Goal: Task Accomplishment & Management: Use online tool/utility

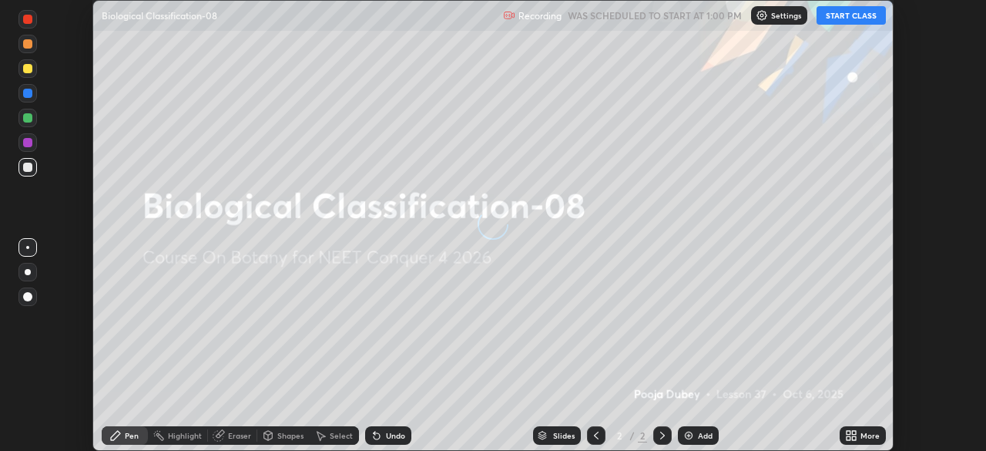
scroll to position [451, 986]
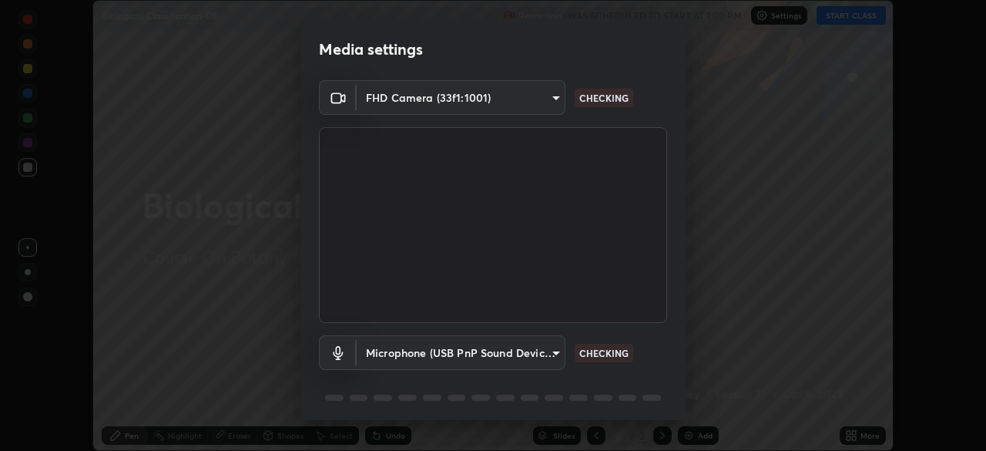
type input "6ee9b2c6c9a5678ab5214f7e96b3922f1b517bc999d2db28af292a13673a7194"
click at [555, 355] on body "Erase all Biological Classification-08 Recording WAS SCHEDULED TO START AT 1:00…" at bounding box center [493, 225] width 986 height 451
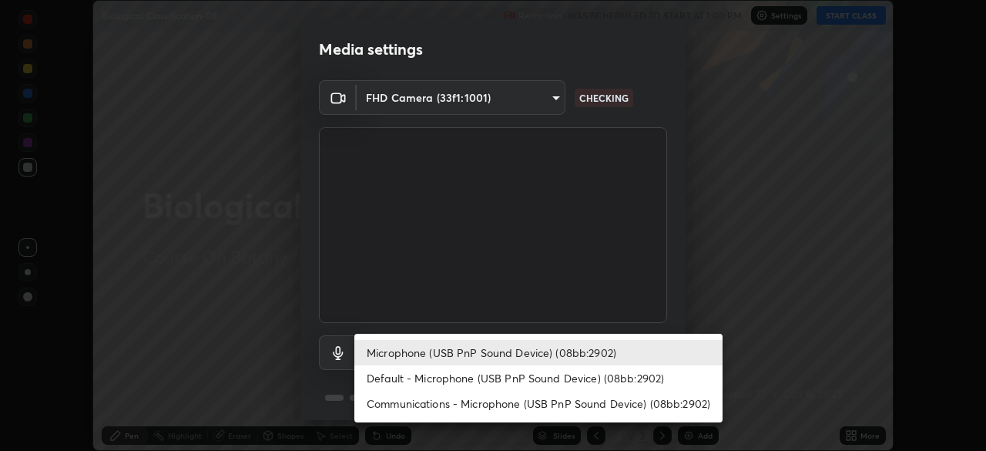
click at [558, 403] on li "Communications - Microphone (USB PnP Sound Device) (08bb:2902)" at bounding box center [538, 403] width 368 height 25
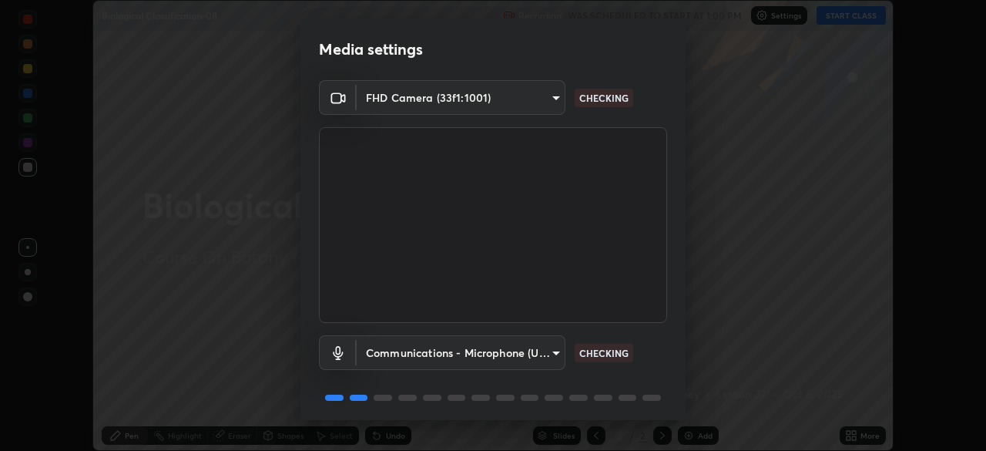
click at [553, 357] on body "Erase all Biological Classification-08 Recording WAS SCHEDULED TO START AT 1:00…" at bounding box center [493, 225] width 986 height 451
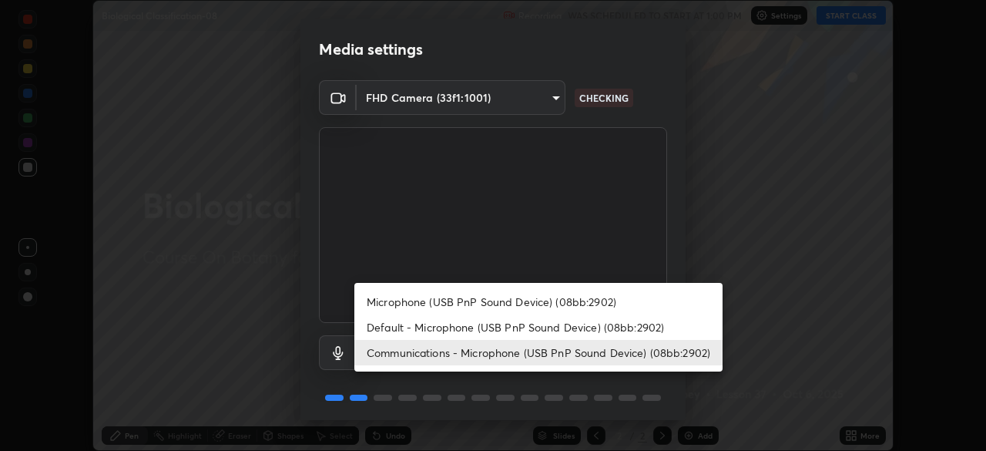
click at [529, 302] on li "Microphone (USB PnP Sound Device) (08bb:2902)" at bounding box center [538, 301] width 368 height 25
type input "d69259a39cf6ac2492a8378895a3ad9eba5f784ef6ce80e1a5d6c1c32a0e6b2d"
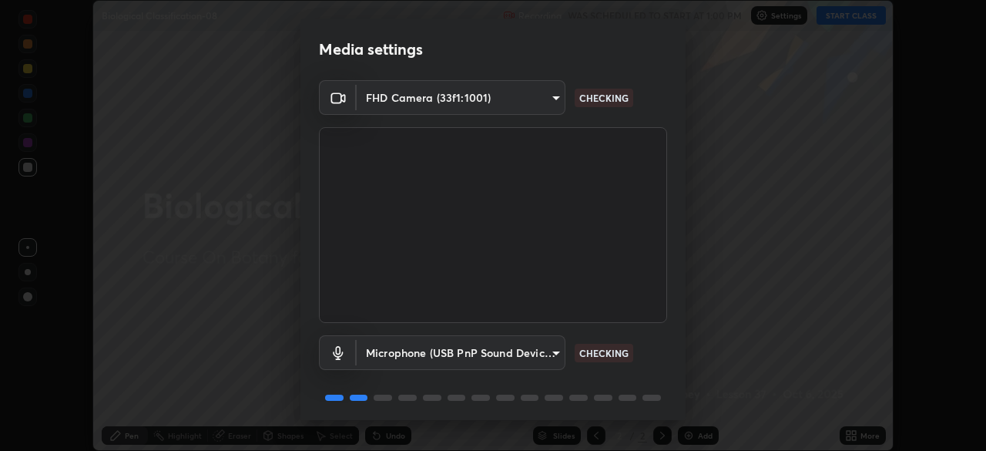
scroll to position [55, 0]
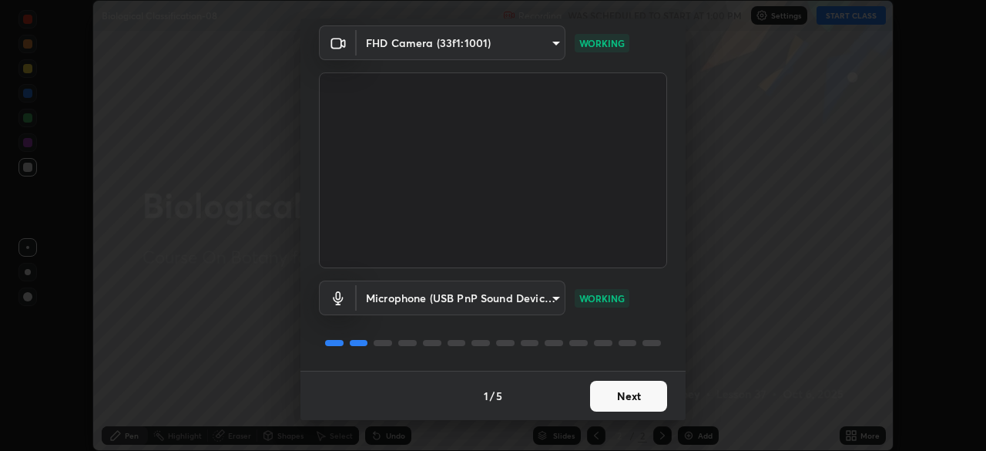
click at [590, 388] on button "Next" at bounding box center [628, 395] width 77 height 31
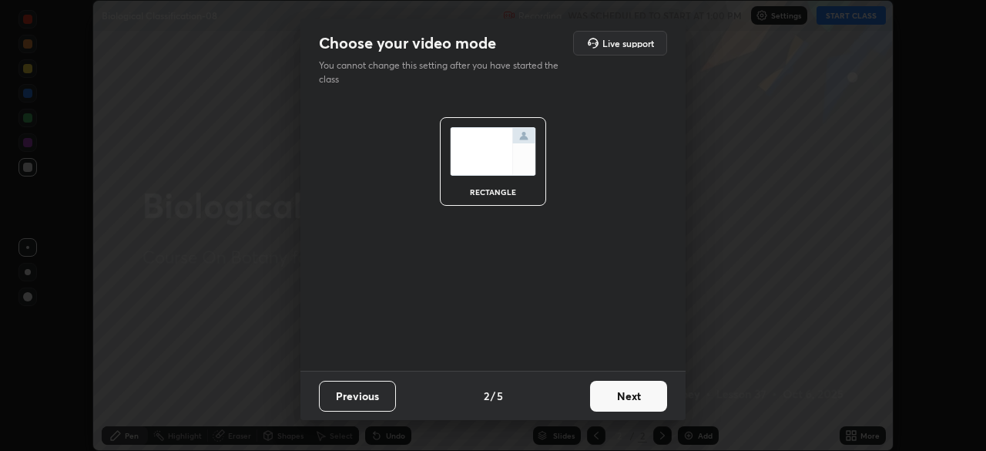
scroll to position [0, 0]
click at [593, 391] on button "Next" at bounding box center [628, 395] width 77 height 31
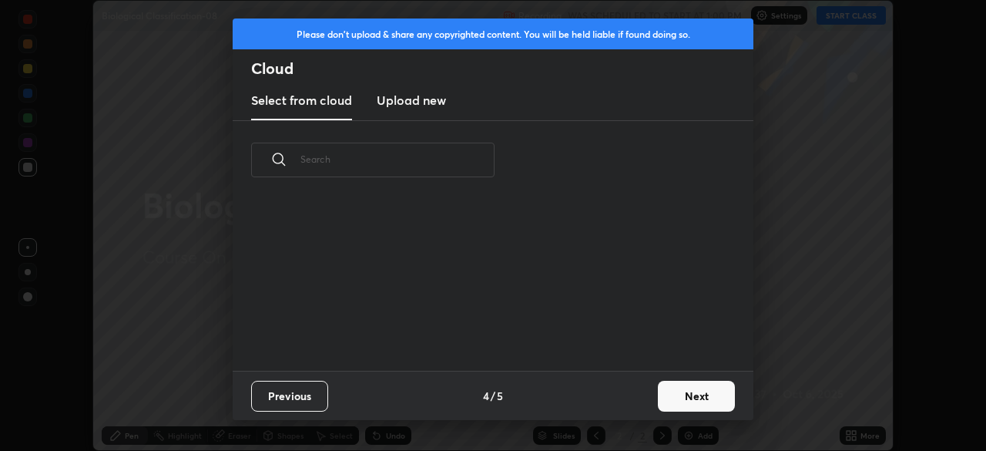
click at [601, 398] on div "Previous 4 / 5 Next" at bounding box center [493, 394] width 521 height 49
click at [603, 397] on div "Previous 4 / 5 Next" at bounding box center [493, 394] width 521 height 49
click at [663, 397] on button "Next" at bounding box center [696, 395] width 77 height 31
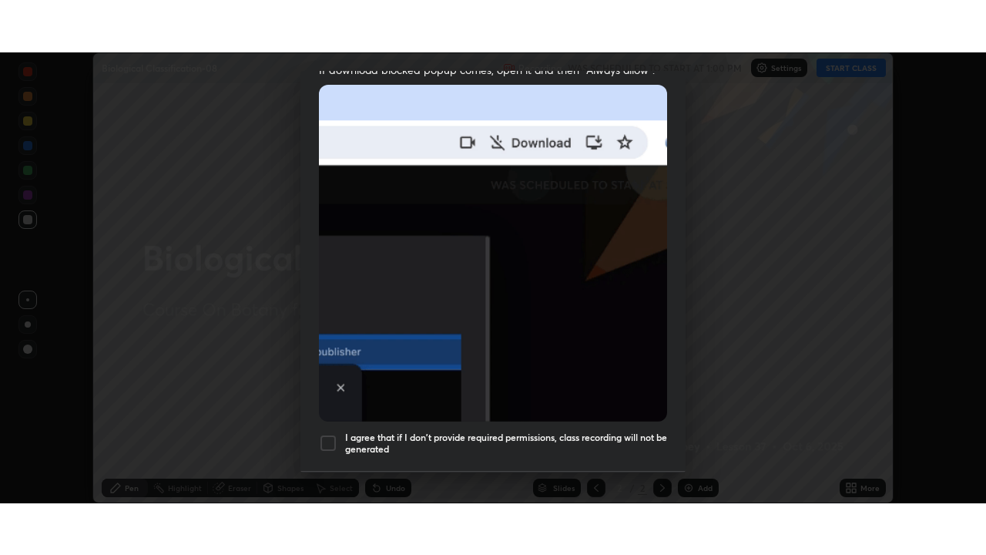
scroll to position [369, 0]
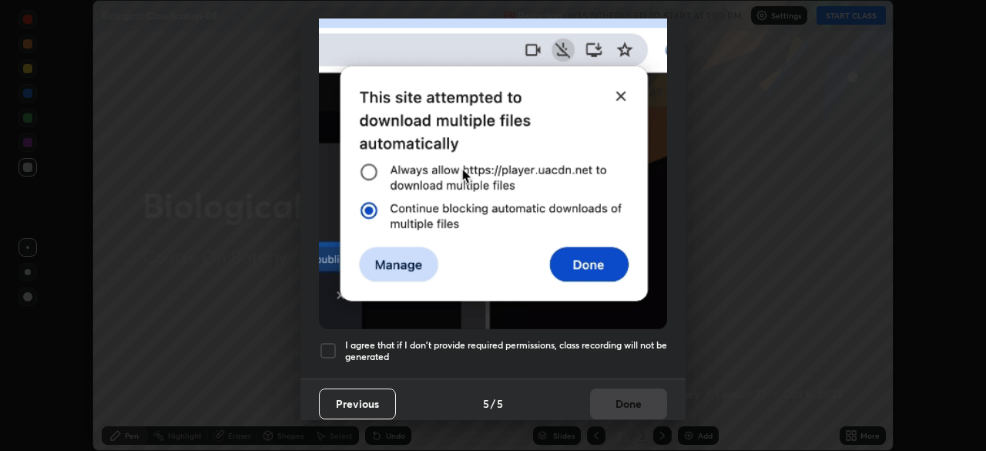
click at [330, 346] on div at bounding box center [328, 350] width 18 height 18
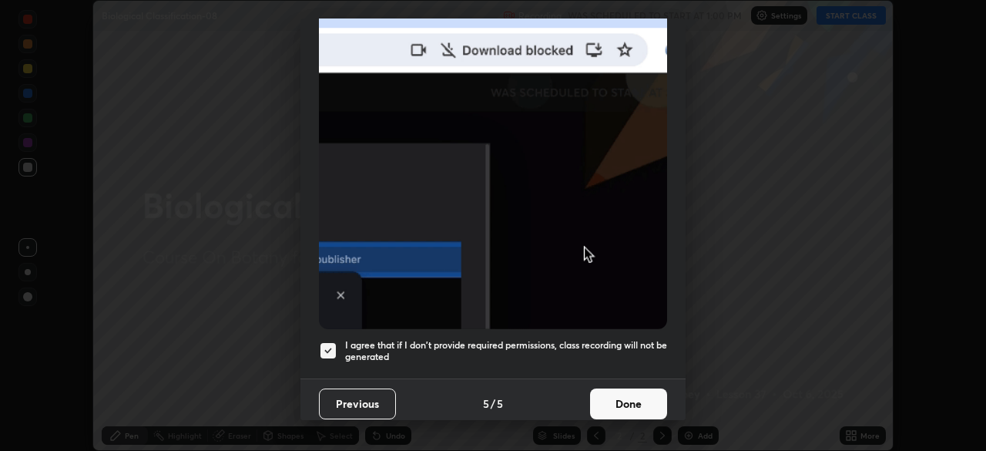
click at [590, 388] on button "Done" at bounding box center [628, 403] width 77 height 31
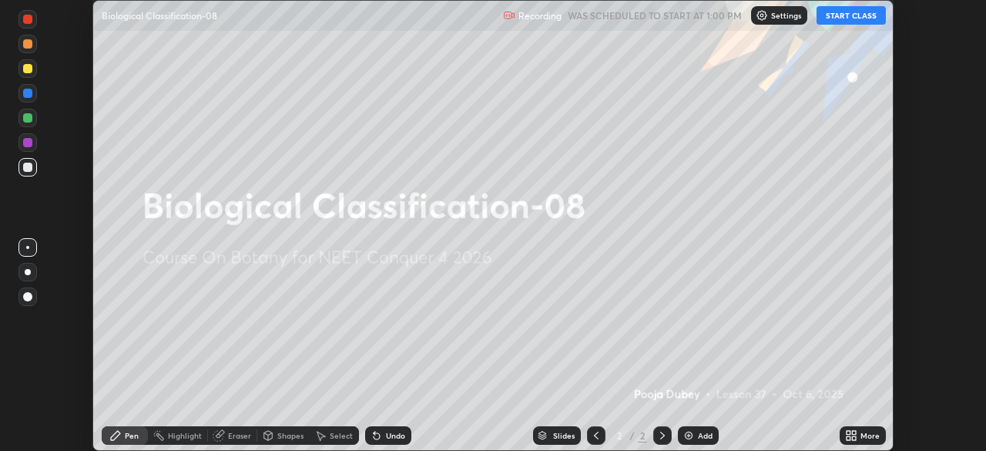
click at [836, 21] on button "START CLASS" at bounding box center [850, 15] width 69 height 18
click at [854, 434] on icon at bounding box center [854, 433] width 4 height 4
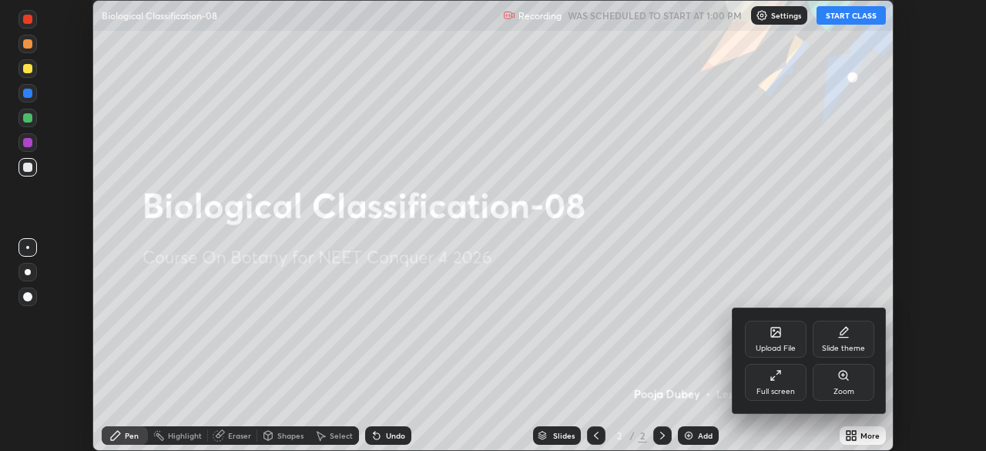
click at [797, 397] on div "Full screen" at bounding box center [776, 382] width 62 height 37
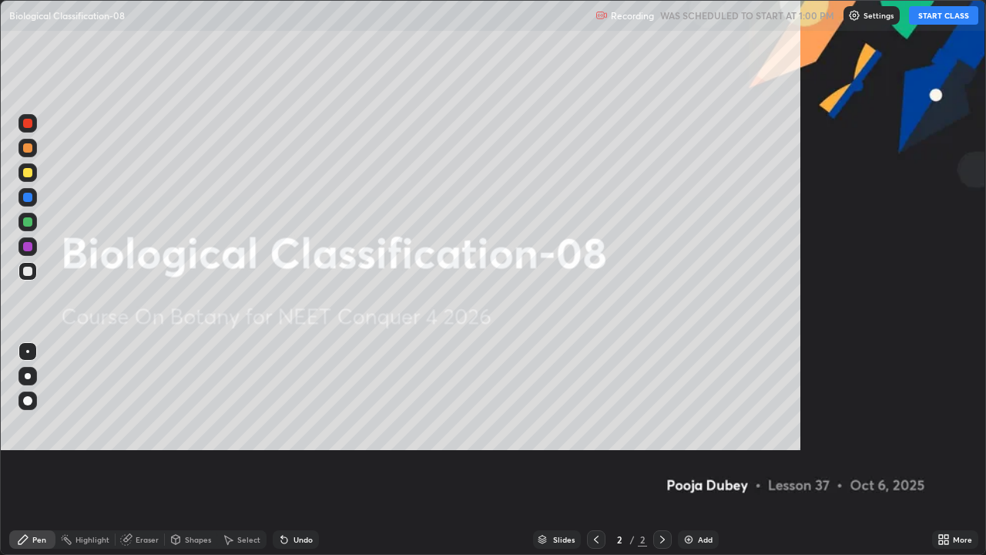
scroll to position [555, 986]
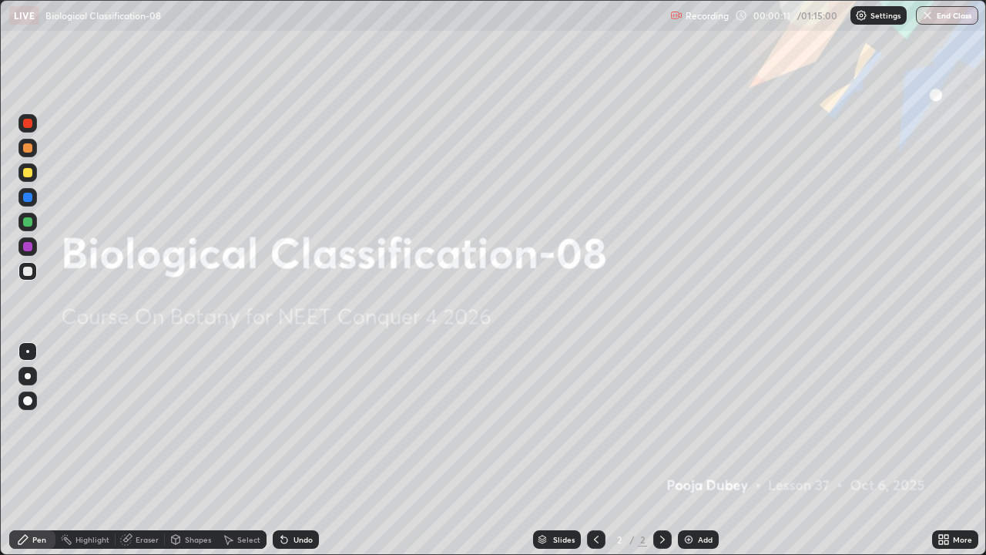
click at [940, 450] on icon at bounding box center [941, 542] width 4 height 4
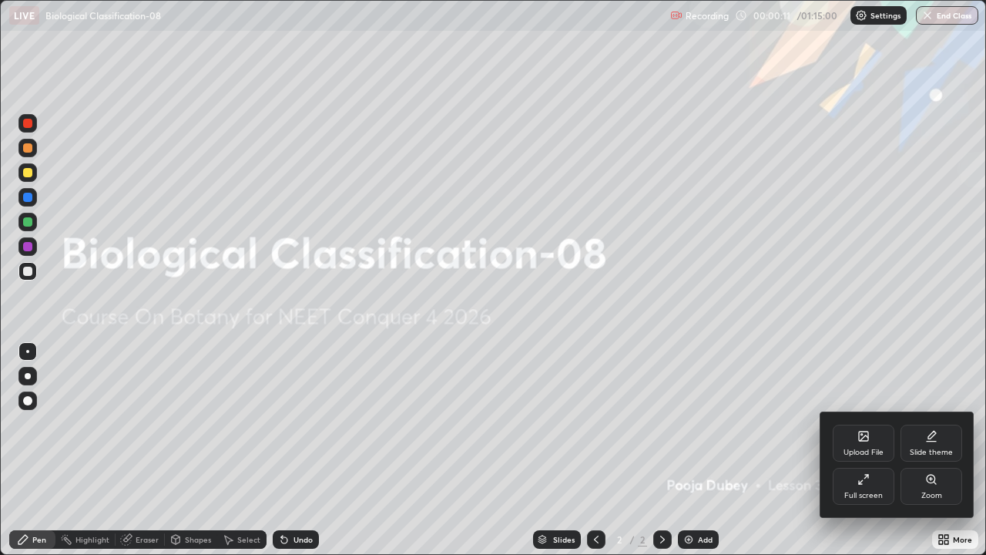
click at [865, 448] on div "Upload File" at bounding box center [863, 452] width 40 height 8
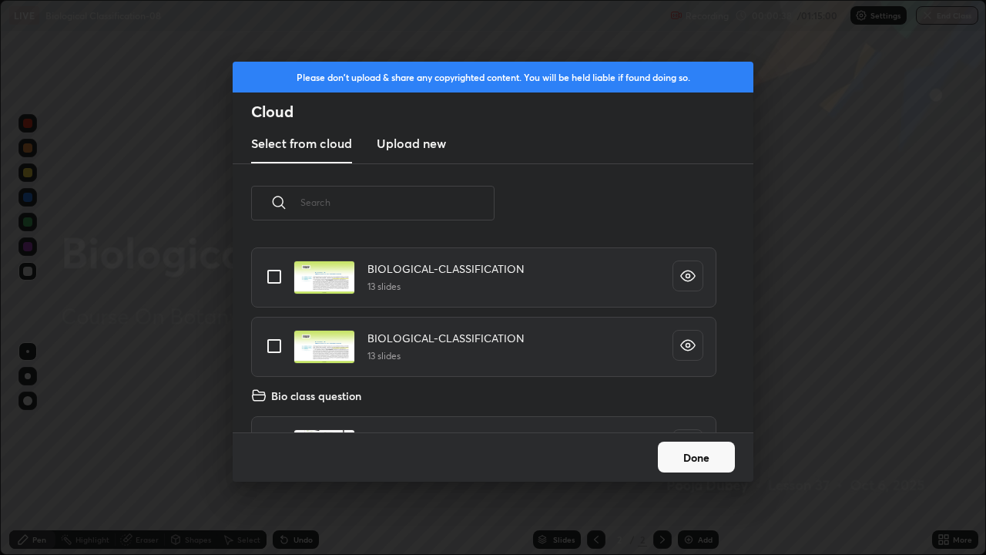
scroll to position [4169, 0]
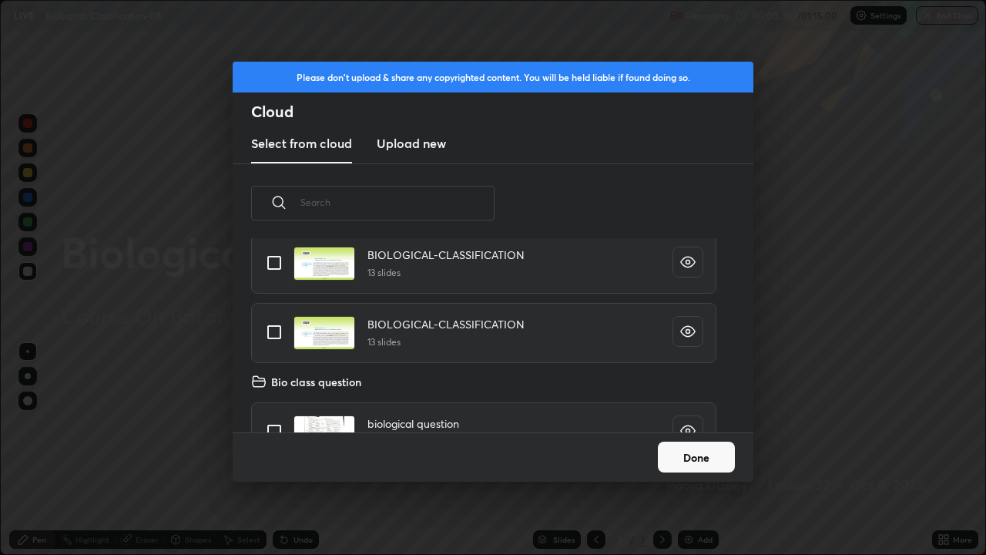
click at [276, 330] on input "grid" at bounding box center [274, 332] width 32 height 32
checkbox input "true"
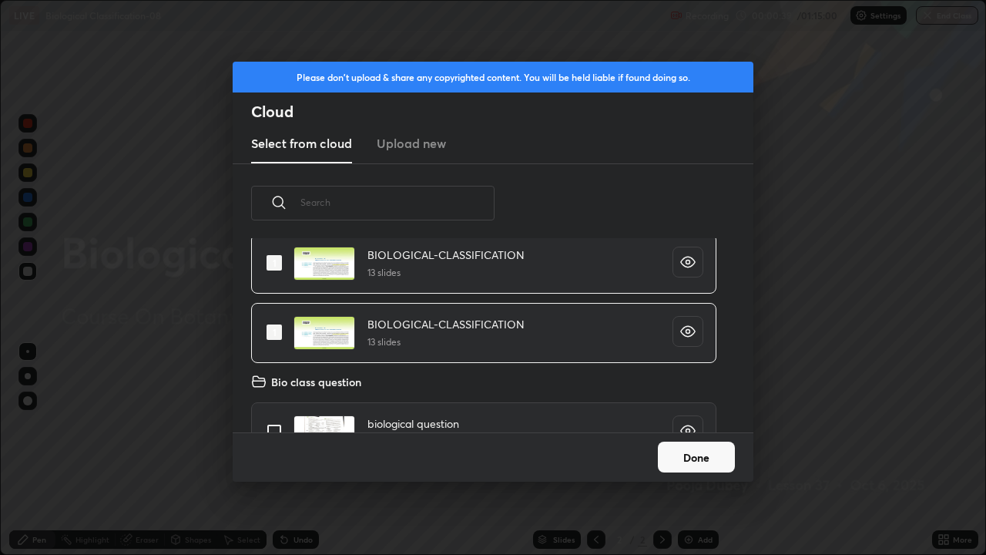
click at [668, 450] on button "Done" at bounding box center [696, 456] width 77 height 31
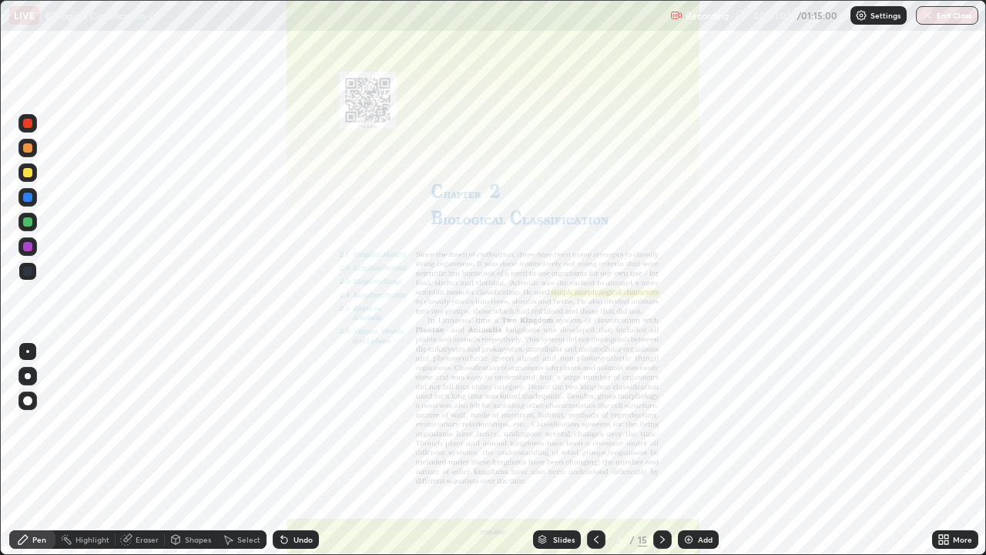
click at [547, 450] on div "Slides" at bounding box center [557, 539] width 48 height 18
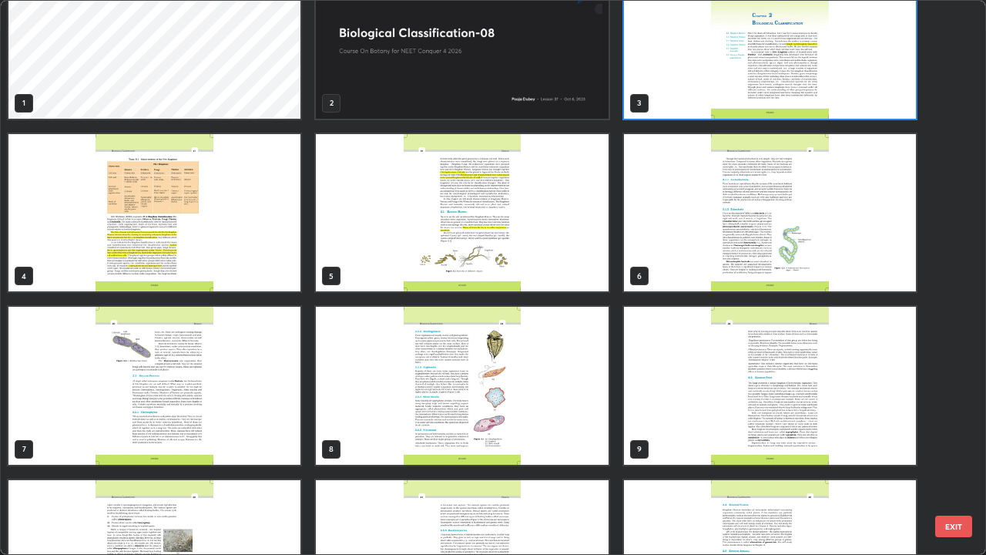
scroll to position [0, 0]
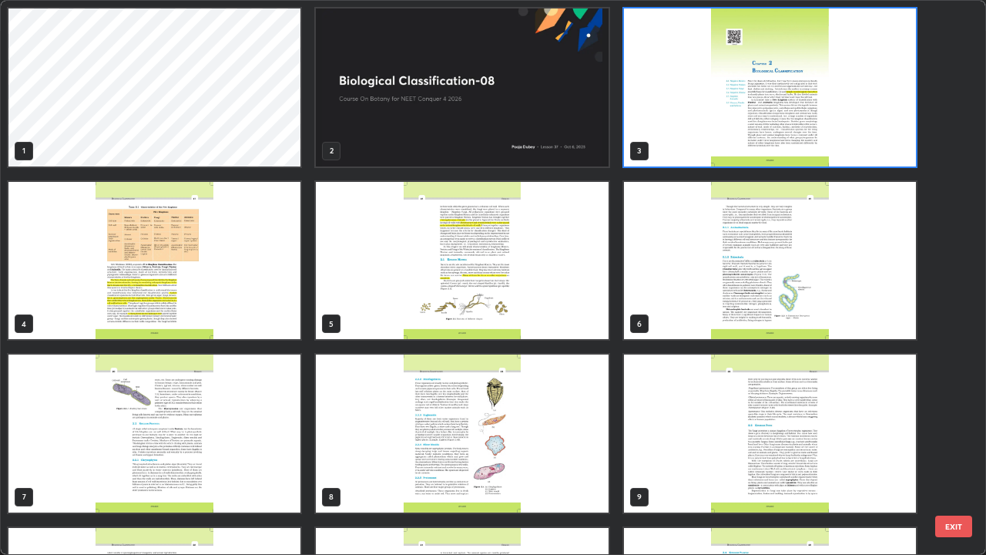
click at [443, 148] on img "grid" at bounding box center [462, 87] width 292 height 158
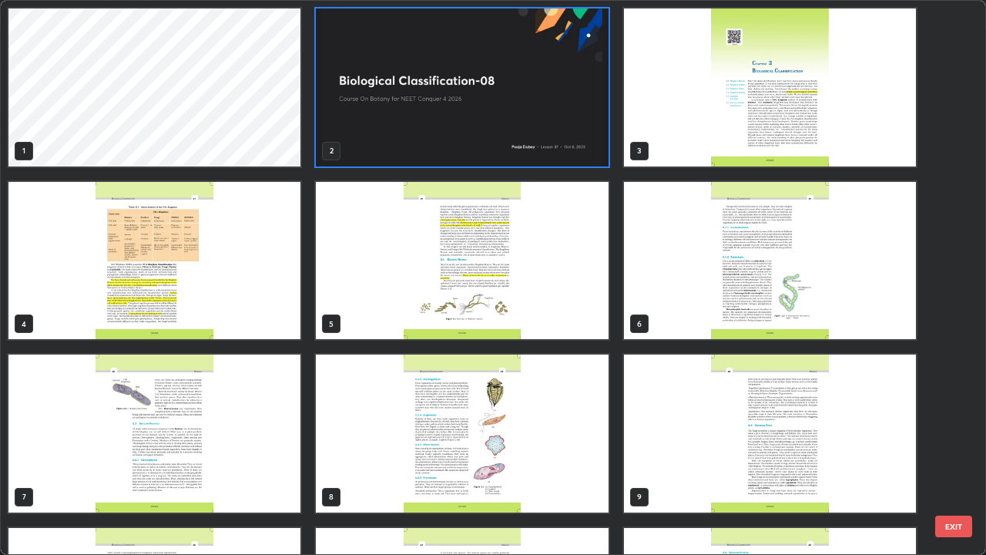
click at [448, 151] on img "grid" at bounding box center [462, 87] width 292 height 158
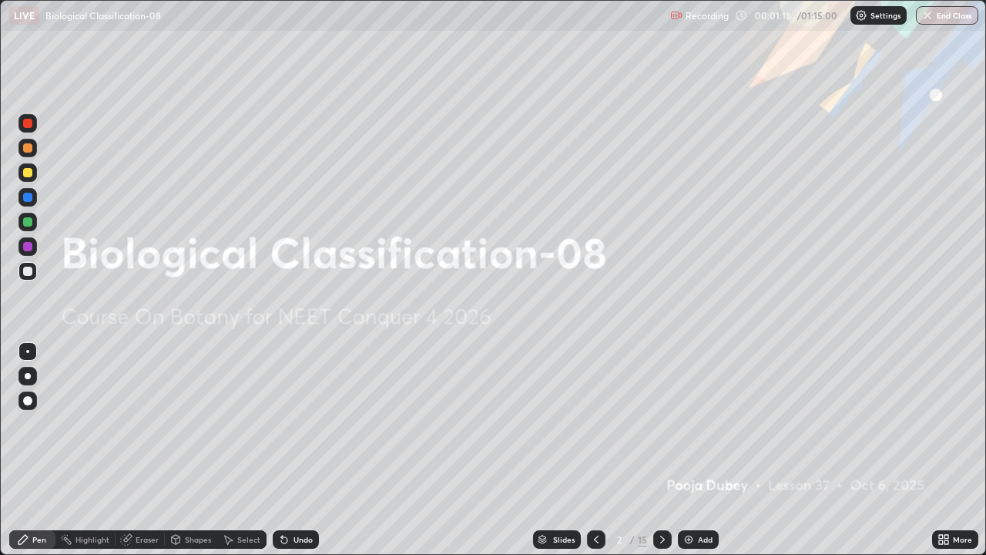
click at [451, 153] on img "grid" at bounding box center [462, 87] width 292 height 158
click at [689, 450] on img at bounding box center [688, 539] width 12 height 12
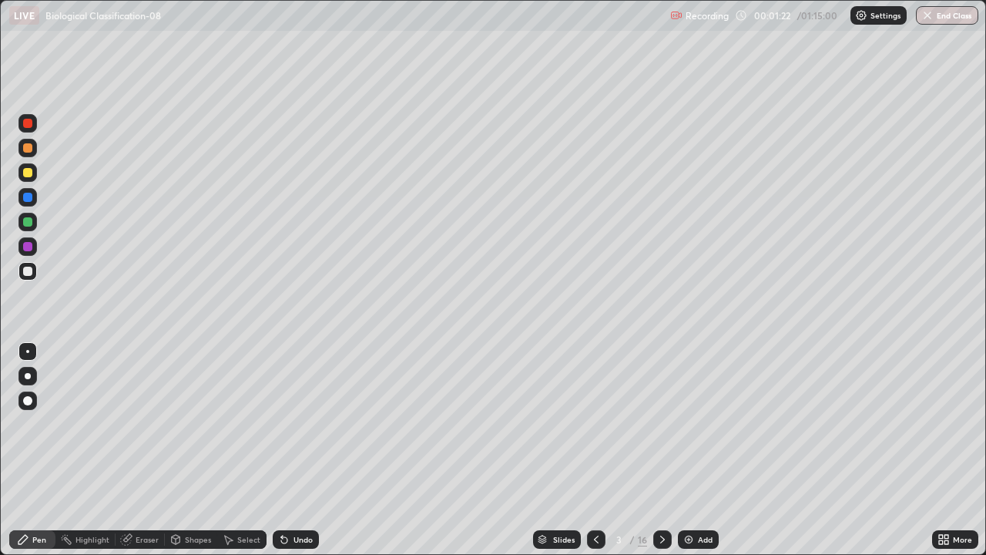
click at [28, 223] on div at bounding box center [27, 221] width 9 height 9
click at [26, 374] on div at bounding box center [28, 376] width 6 height 6
click at [283, 450] on icon at bounding box center [284, 540] width 6 height 6
click at [290, 450] on div "Undo" at bounding box center [296, 539] width 46 height 18
click at [293, 450] on div "Undo" at bounding box center [302, 539] width 19 height 8
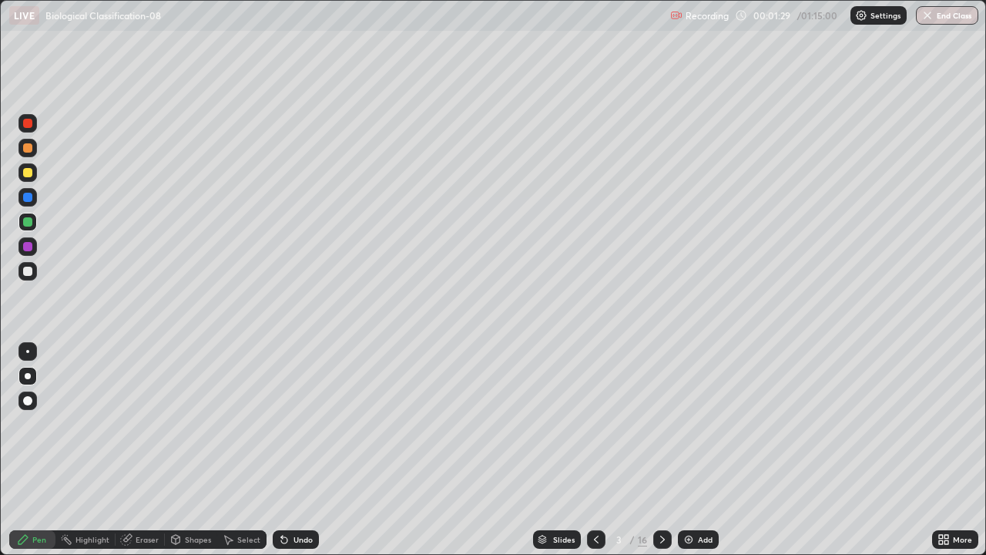
click at [288, 450] on div "Undo" at bounding box center [296, 539] width 46 height 18
click at [303, 450] on div "Undo" at bounding box center [302, 539] width 19 height 8
click at [301, 450] on div "Undo" at bounding box center [302, 539] width 19 height 8
click at [296, 450] on div "Undo" at bounding box center [296, 539] width 46 height 18
click at [300, 450] on div "Undo" at bounding box center [302, 539] width 19 height 8
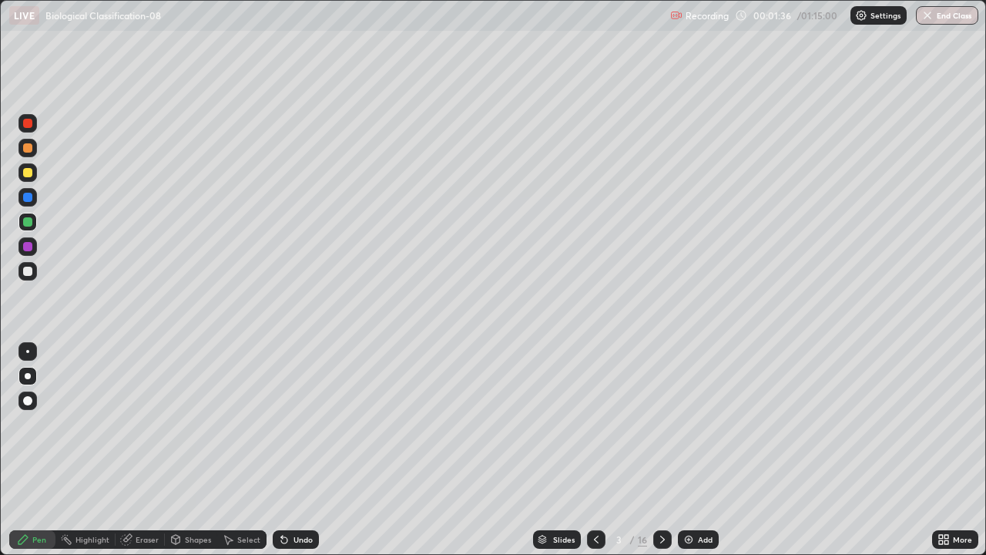
click at [295, 450] on div "Undo" at bounding box center [296, 539] width 46 height 18
click at [28, 271] on div at bounding box center [27, 271] width 9 height 9
click at [29, 225] on div at bounding box center [27, 221] width 9 height 9
click at [33, 273] on div at bounding box center [27, 271] width 18 height 18
click at [295, 450] on div "Undo" at bounding box center [302, 539] width 19 height 8
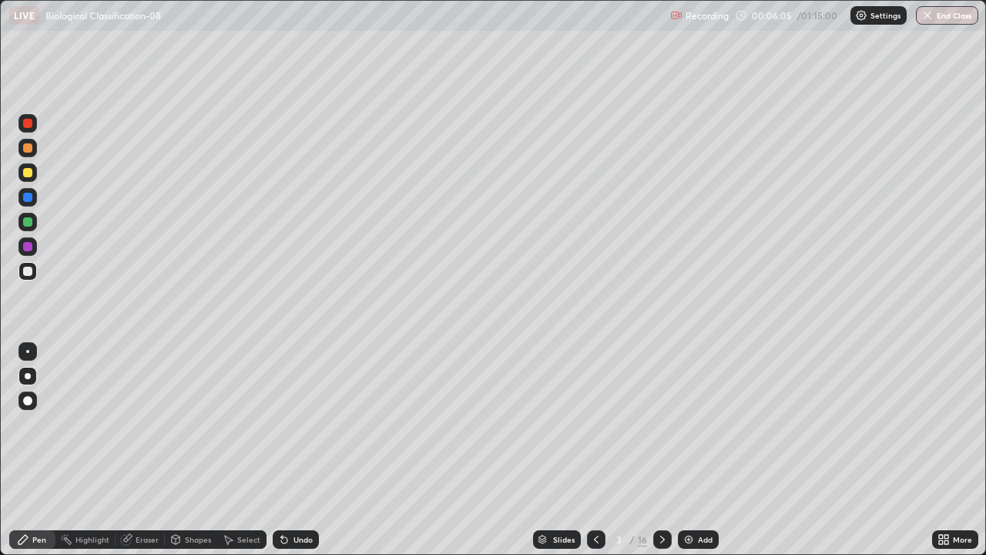
click at [28, 222] on div at bounding box center [27, 221] width 9 height 9
click at [26, 273] on div at bounding box center [27, 271] width 9 height 9
click at [696, 450] on div "Add" at bounding box center [698, 539] width 41 height 18
click at [693, 450] on div "Add" at bounding box center [698, 539] width 41 height 18
click at [27, 223] on div at bounding box center [27, 221] width 9 height 9
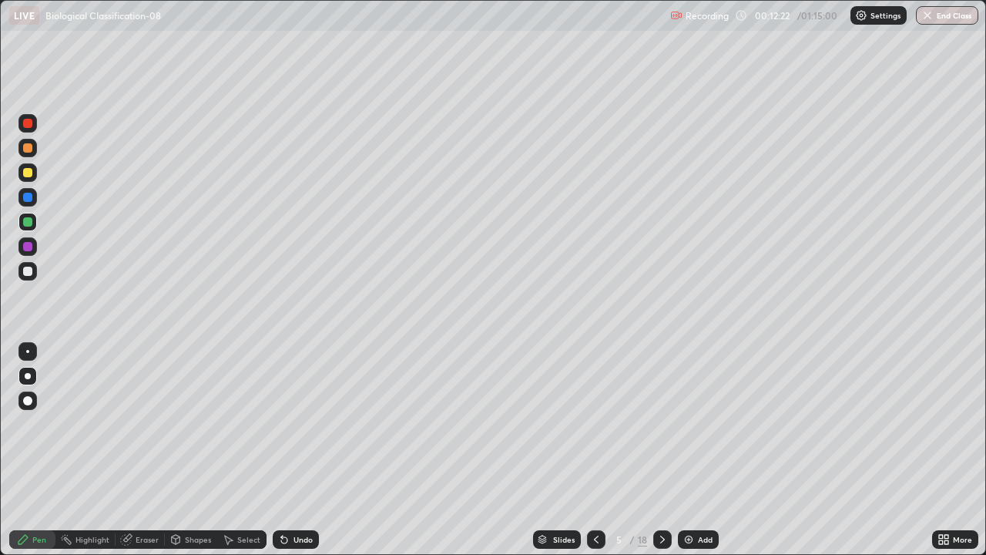
click at [139, 450] on div "Eraser" at bounding box center [147, 539] width 23 height 8
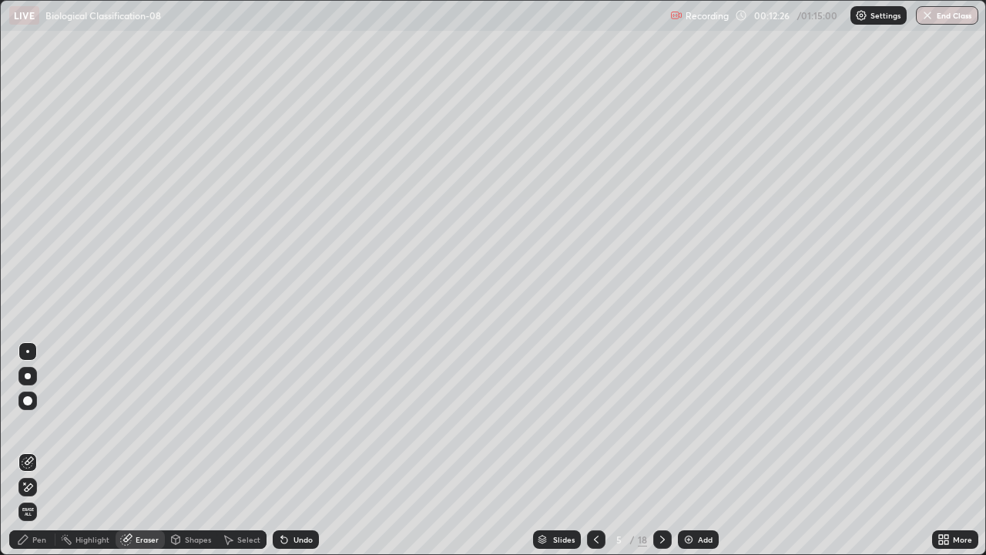
click at [297, 450] on div "Undo" at bounding box center [296, 539] width 46 height 18
click at [281, 450] on icon at bounding box center [282, 536] width 2 height 2
click at [283, 450] on icon at bounding box center [284, 540] width 6 height 6
click at [282, 450] on icon at bounding box center [284, 540] width 6 height 6
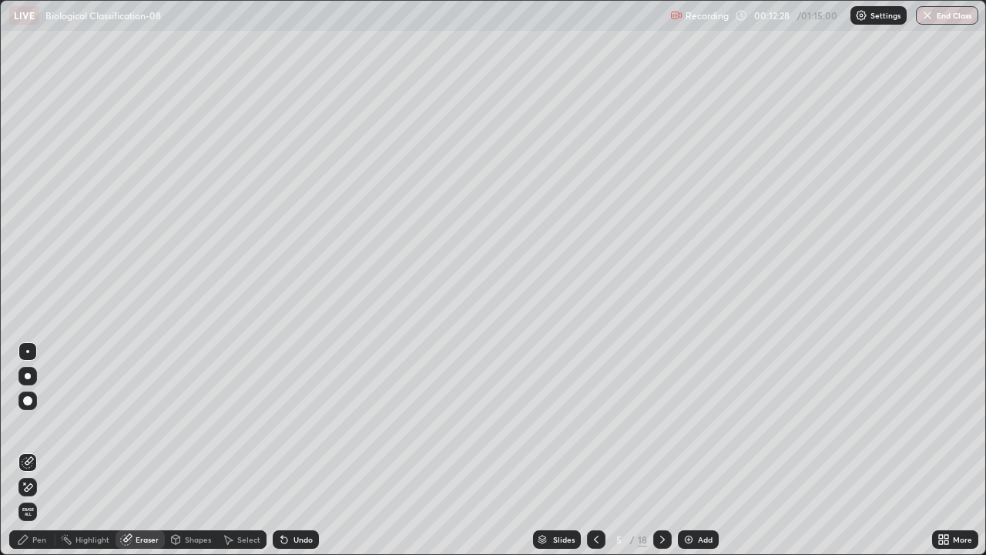
click at [288, 450] on div "Undo" at bounding box center [296, 539] width 46 height 18
click at [289, 450] on div "Undo" at bounding box center [296, 539] width 46 height 18
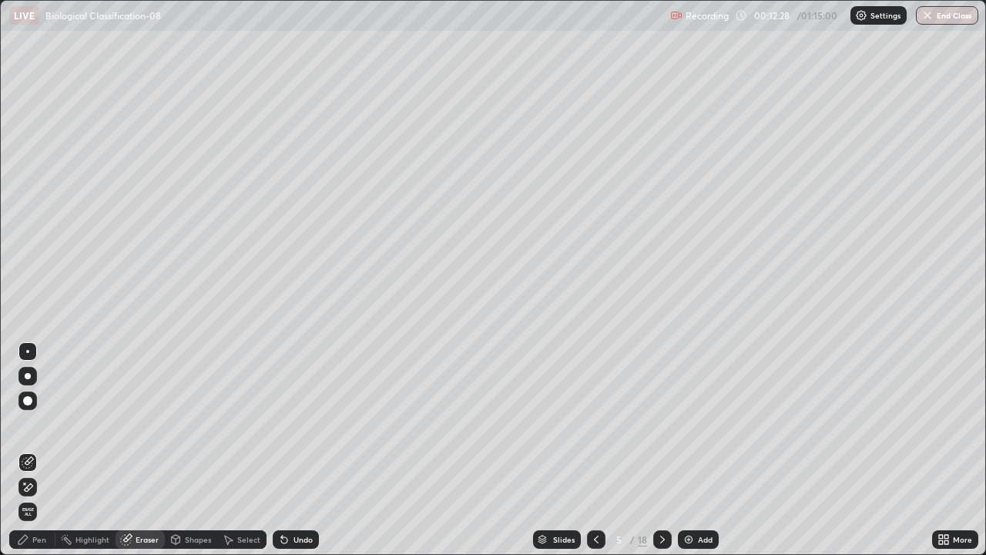
click at [289, 450] on div "Undo" at bounding box center [296, 539] width 46 height 18
click at [293, 450] on div "Undo" at bounding box center [302, 539] width 19 height 8
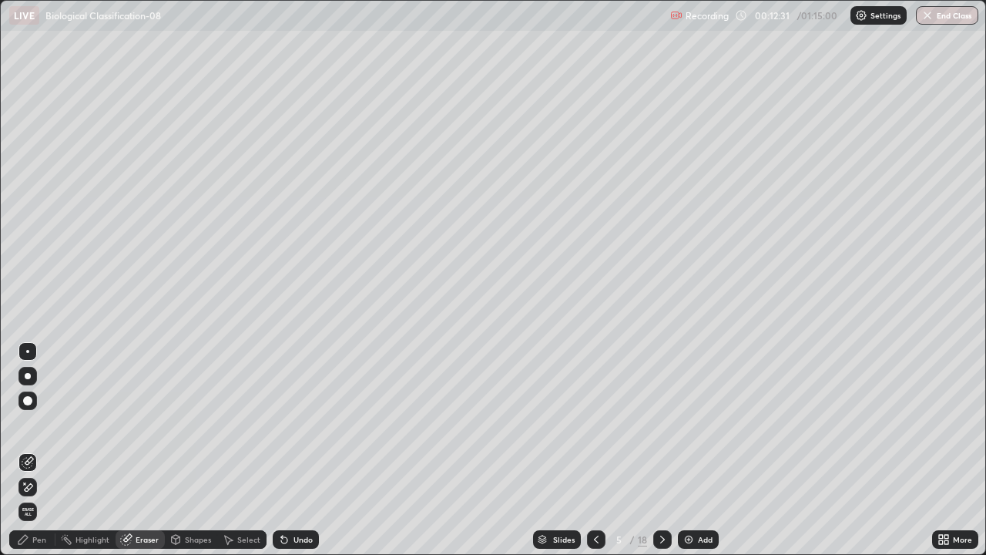
click at [16, 450] on div "Pen" at bounding box center [32, 539] width 46 height 18
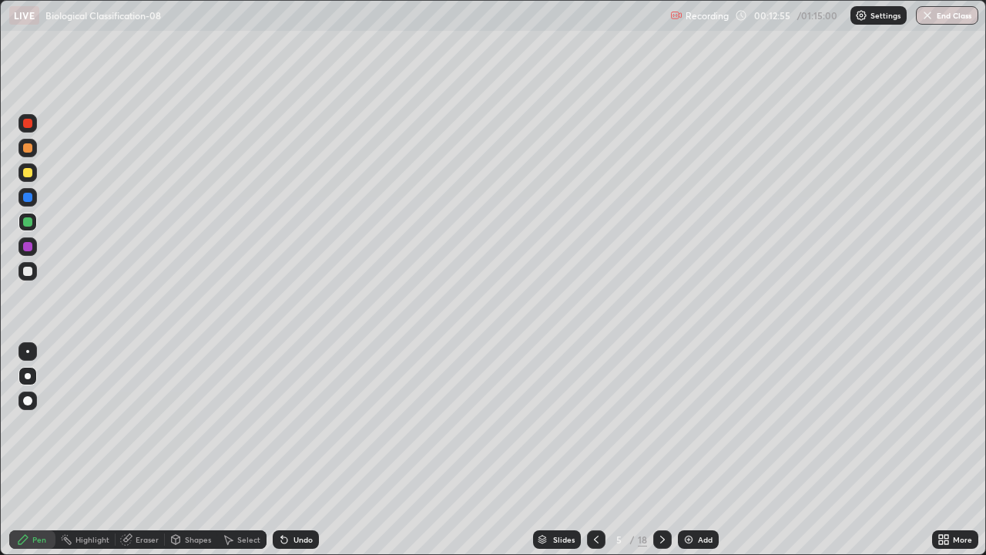
click at [281, 450] on icon at bounding box center [282, 536] width 2 height 2
click at [26, 274] on div at bounding box center [27, 271] width 9 height 9
click at [23, 277] on div at bounding box center [27, 271] width 18 height 18
click at [25, 223] on div at bounding box center [27, 221] width 9 height 9
click at [29, 273] on div at bounding box center [27, 271] width 9 height 9
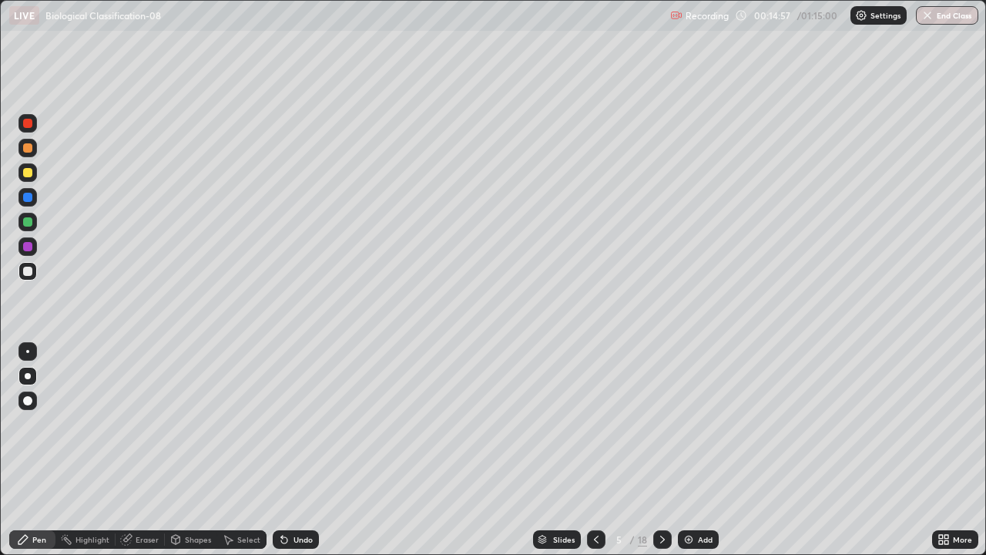
click at [32, 225] on div at bounding box center [27, 222] width 18 height 18
click at [26, 274] on div at bounding box center [27, 271] width 9 height 9
click at [281, 450] on icon at bounding box center [284, 540] width 6 height 6
click at [279, 450] on div "Undo" at bounding box center [296, 539] width 46 height 18
click at [28, 225] on div at bounding box center [27, 221] width 9 height 9
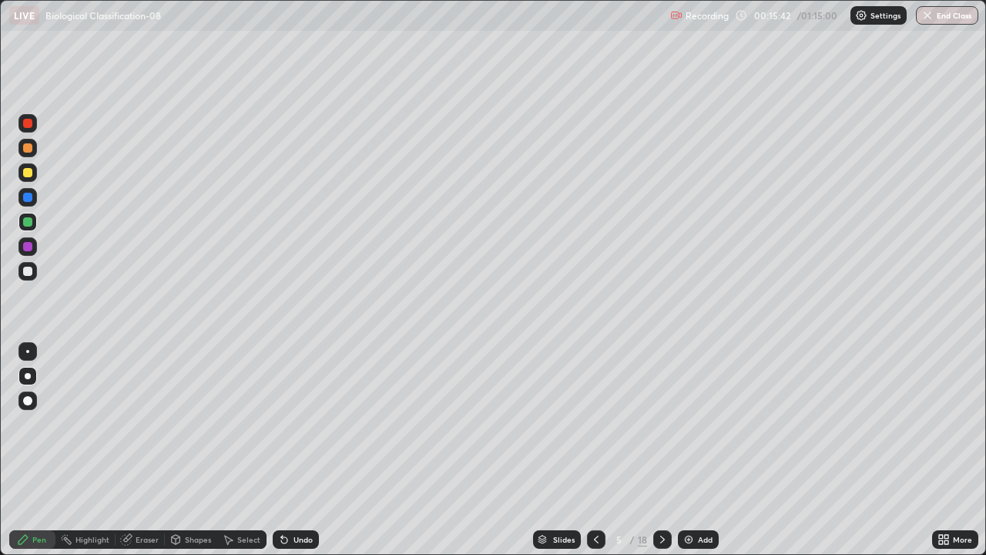
click at [198, 450] on div "Shapes" at bounding box center [198, 539] width 26 height 8
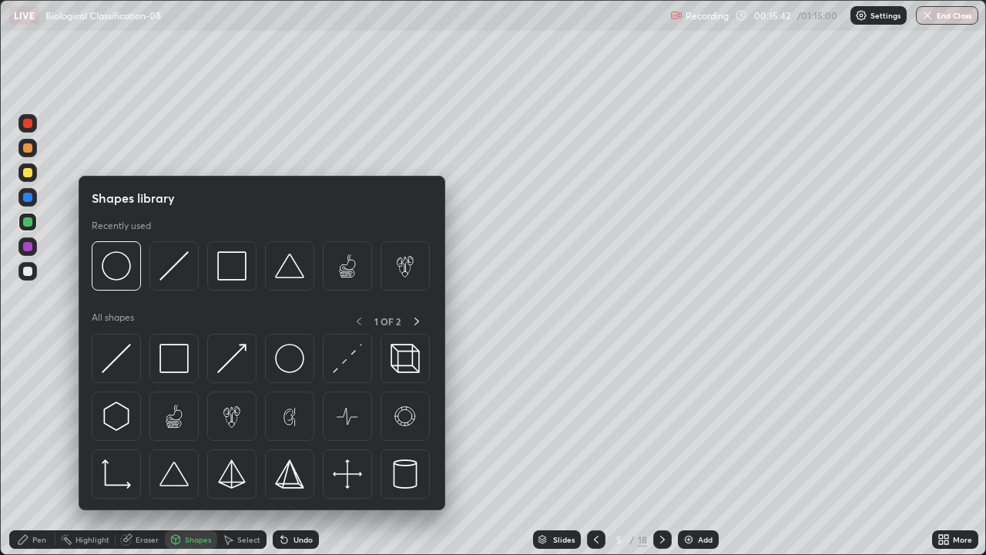
click at [239, 450] on div "Select" at bounding box center [248, 539] width 23 height 8
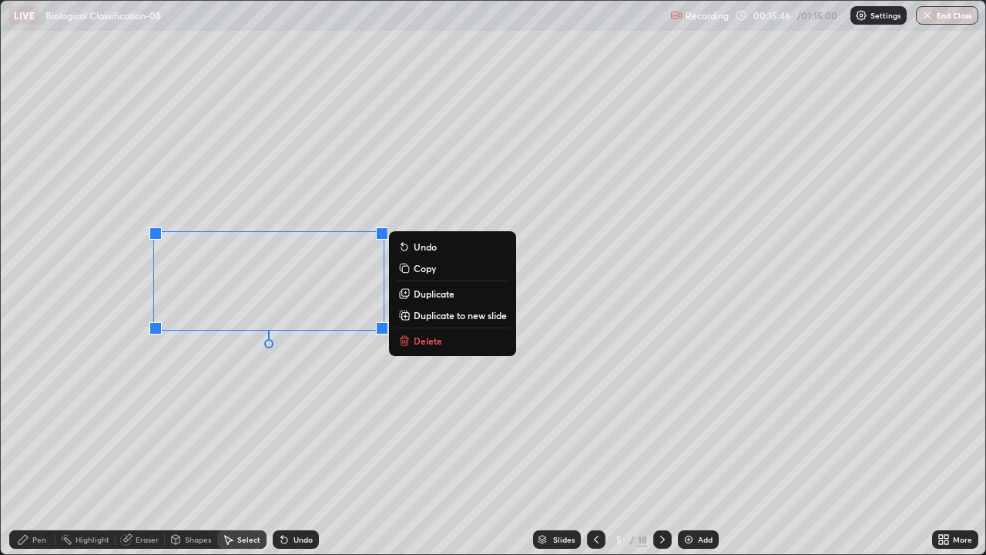
click at [424, 275] on button "Copy" at bounding box center [452, 268] width 115 height 18
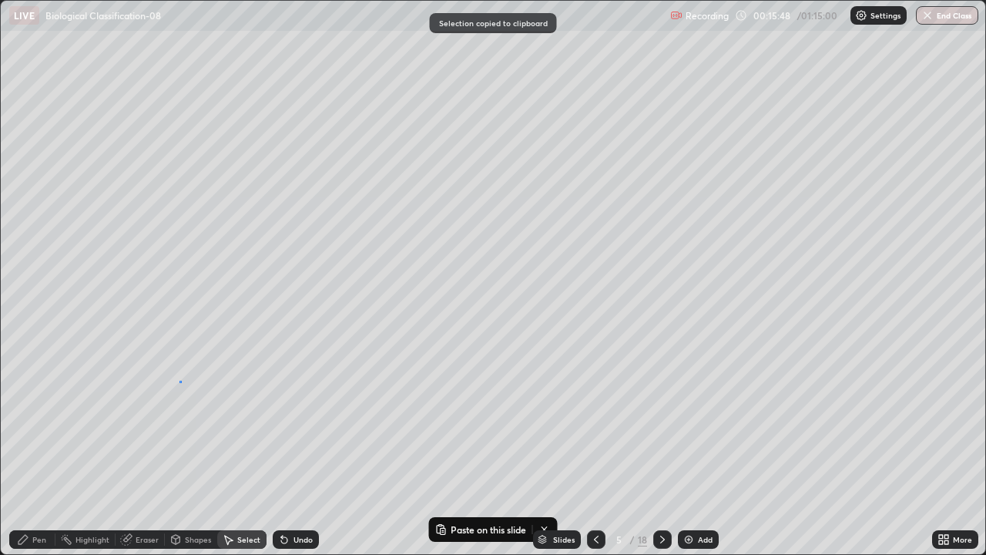
click at [179, 380] on div "0 ° Undo Copy Paste here Duplicate Duplicate to new slide Delete" at bounding box center [493, 277] width 984 height 553
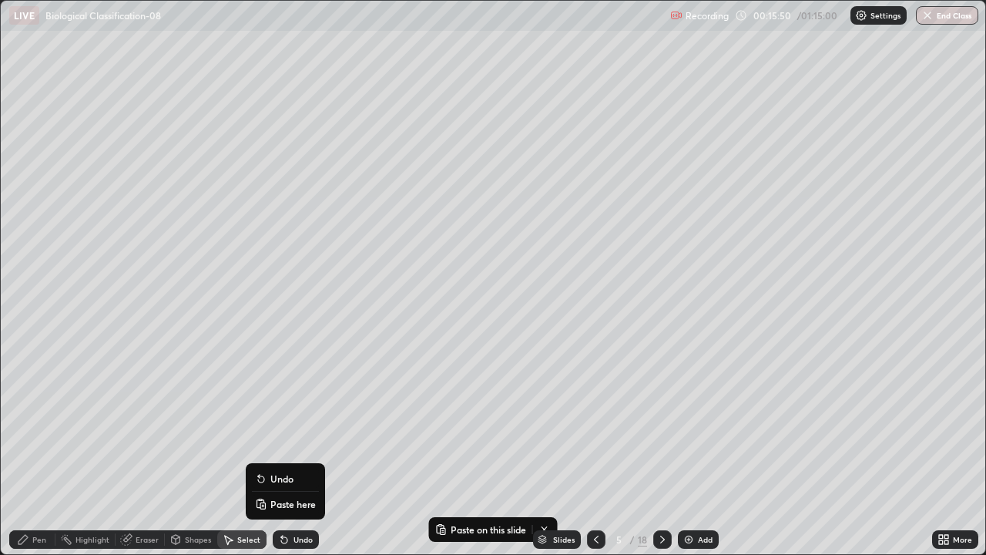
click at [277, 450] on p "Paste here" at bounding box center [292, 504] width 45 height 12
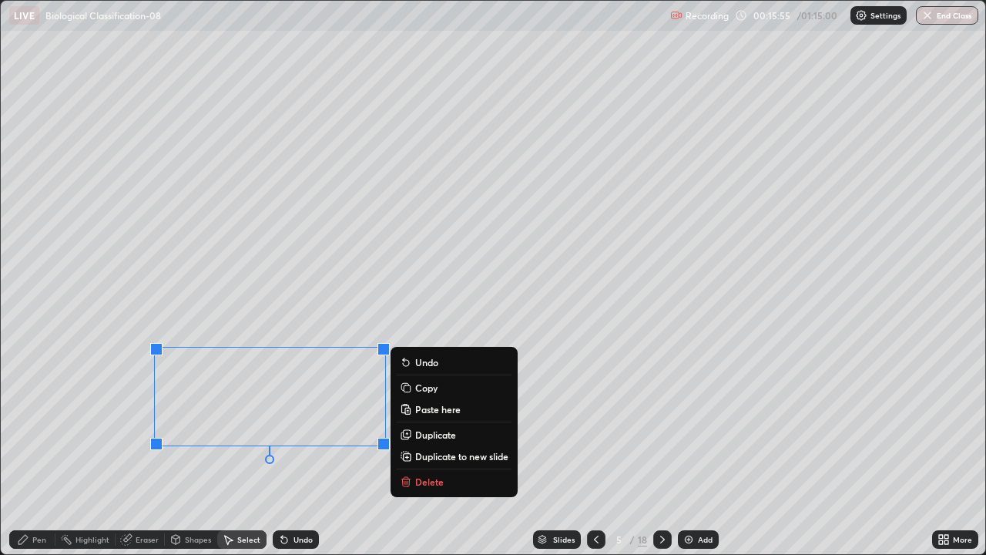
click at [30, 450] on div "Pen" at bounding box center [32, 539] width 46 height 18
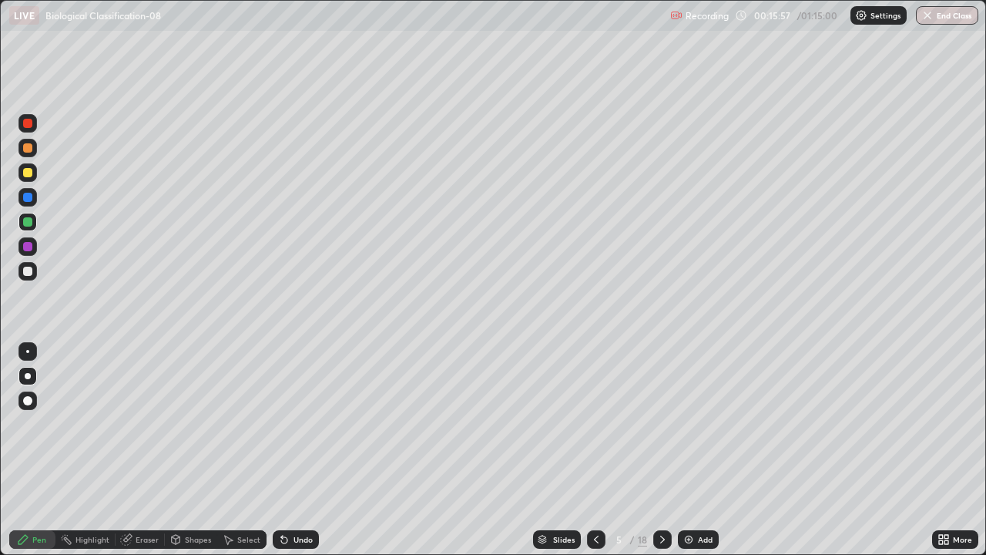
click at [139, 450] on div "Eraser" at bounding box center [147, 539] width 23 height 8
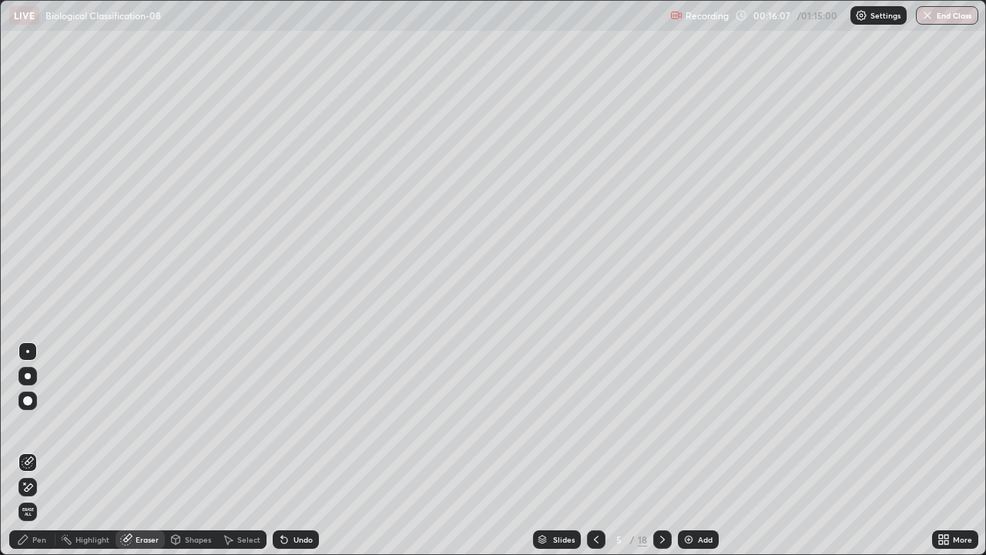
click at [27, 450] on icon at bounding box center [22, 539] width 9 height 9
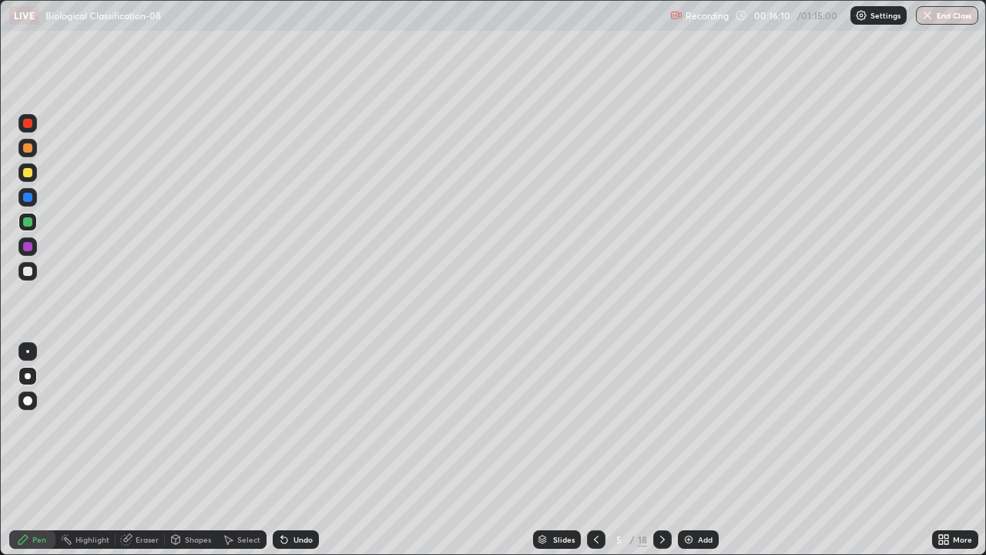
click at [28, 274] on div at bounding box center [27, 271] width 9 height 9
click at [235, 450] on div "Select" at bounding box center [241, 539] width 49 height 18
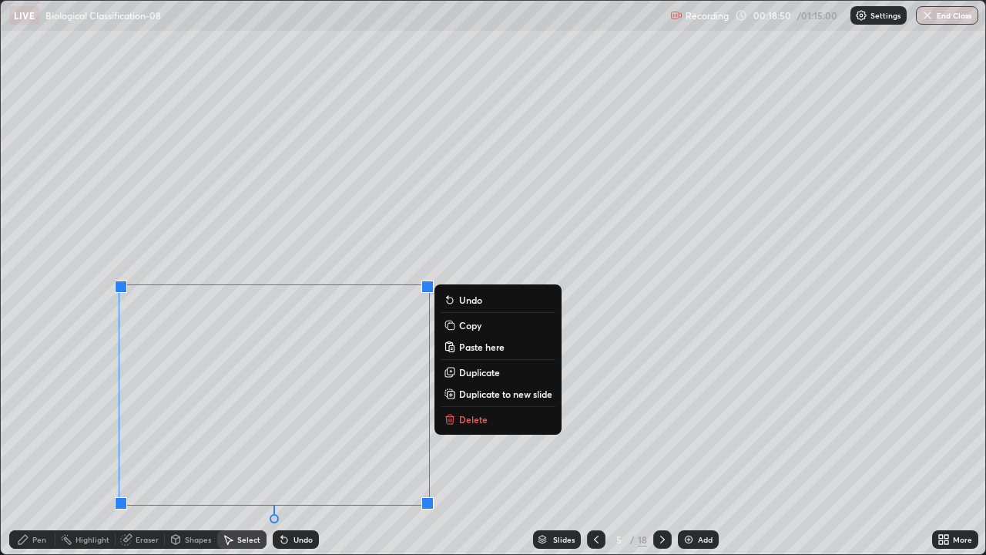
click at [468, 323] on p "Copy" at bounding box center [470, 325] width 22 height 12
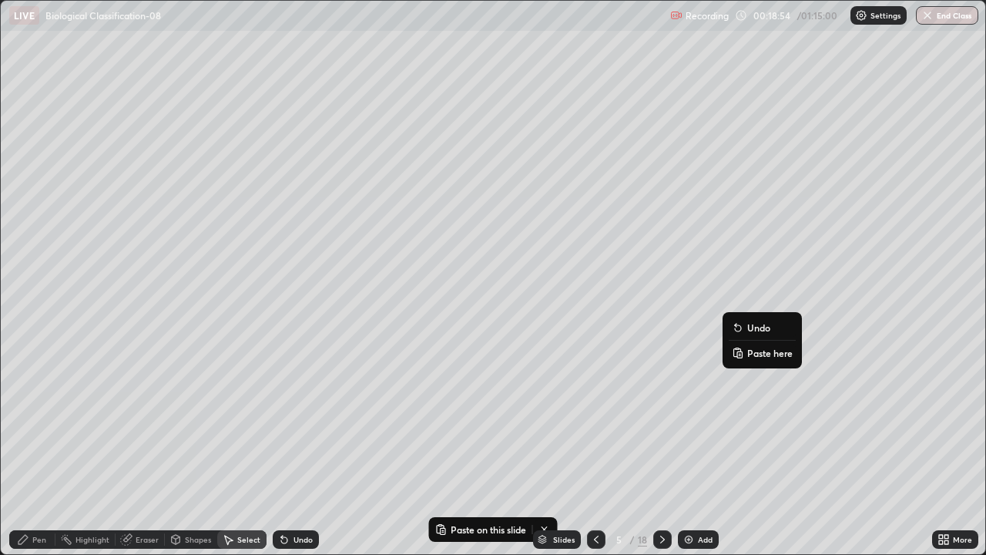
click at [762, 358] on p "Paste here" at bounding box center [769, 353] width 45 height 12
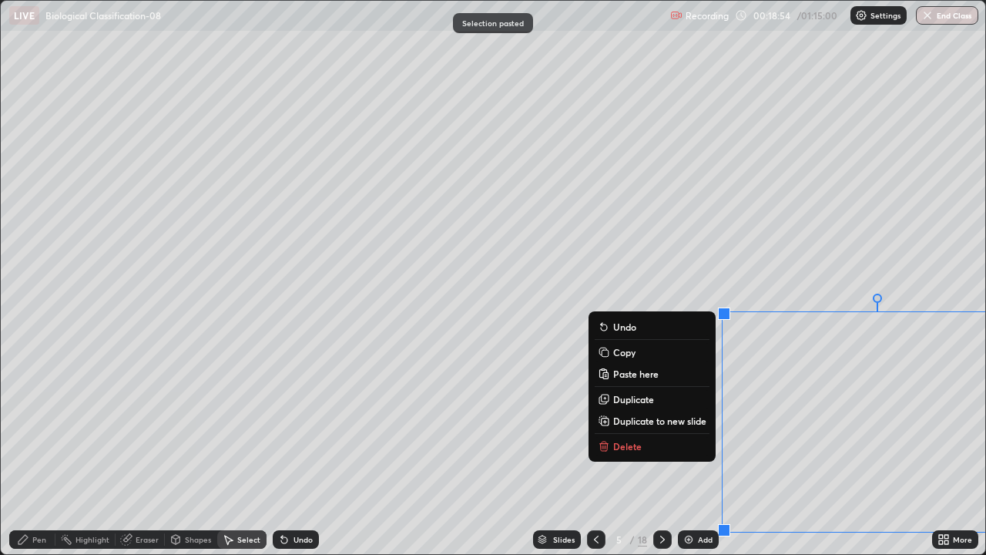
click at [758, 355] on div "0 ° Undo Copy Paste here Duplicate Duplicate to new slide Delete" at bounding box center [493, 277] width 984 height 553
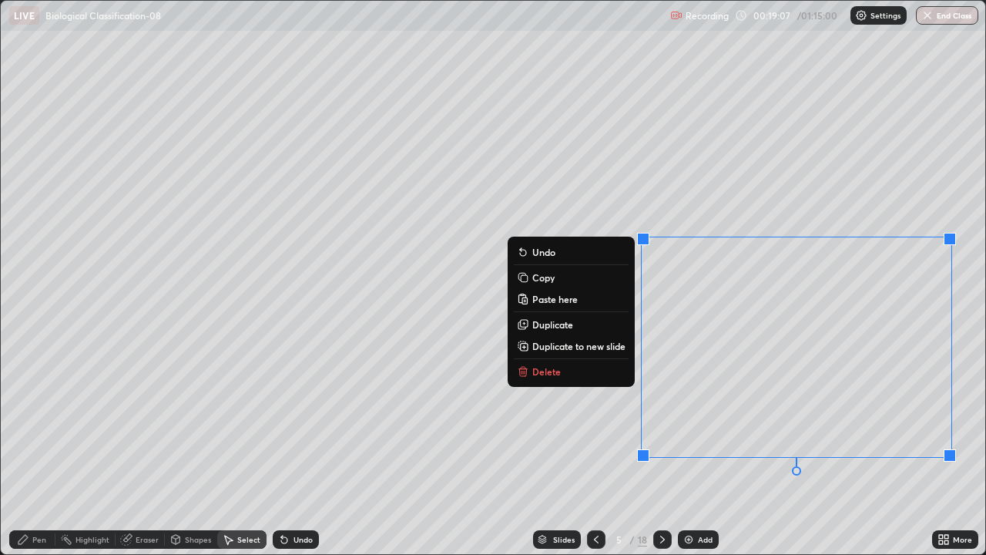
click at [159, 450] on div "0 ° Undo Copy Paste here Duplicate Duplicate to new slide Delete" at bounding box center [493, 277] width 984 height 553
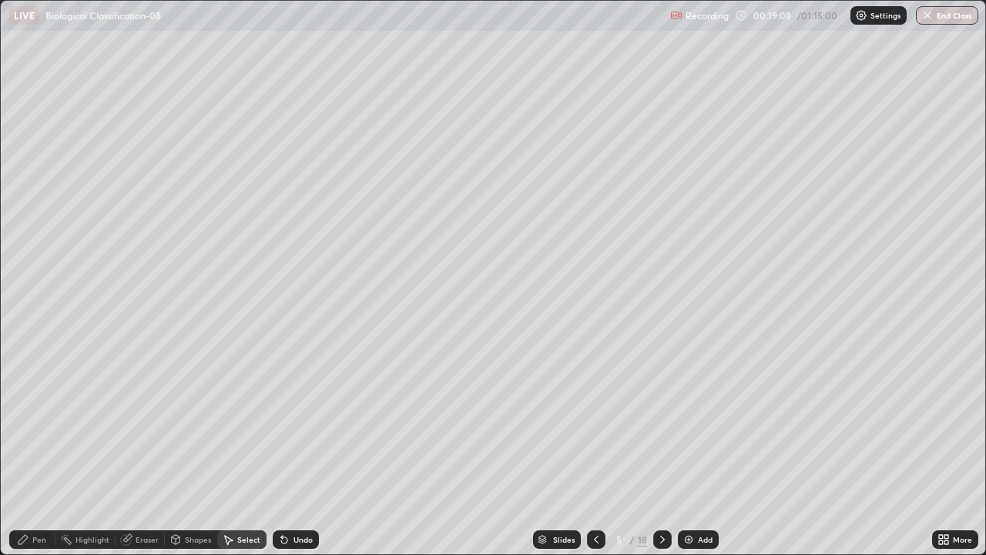
click at [136, 450] on div "Eraser" at bounding box center [147, 539] width 23 height 8
click at [28, 450] on icon at bounding box center [23, 539] width 12 height 12
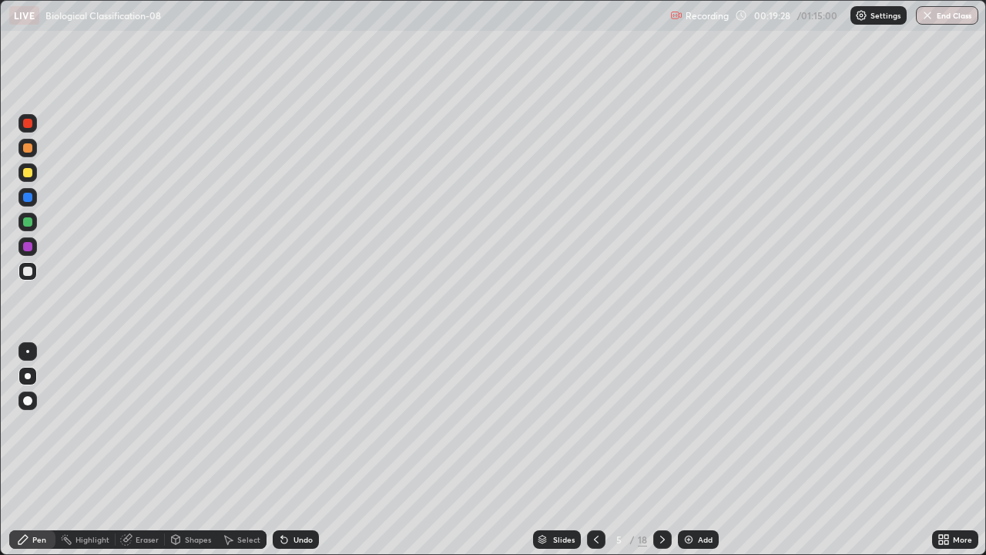
click at [142, 450] on div "Eraser" at bounding box center [147, 539] width 23 height 8
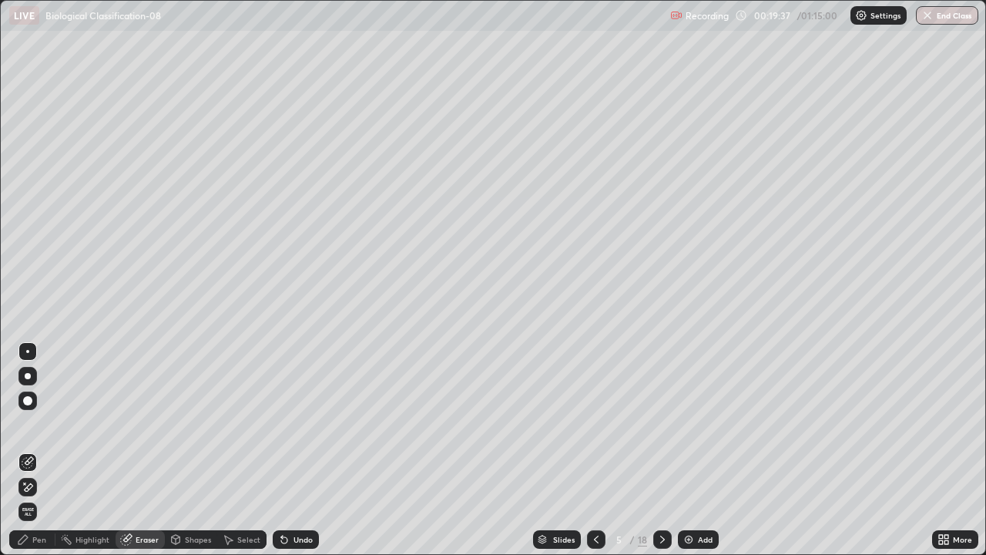
click at [28, 450] on icon at bounding box center [23, 539] width 12 height 12
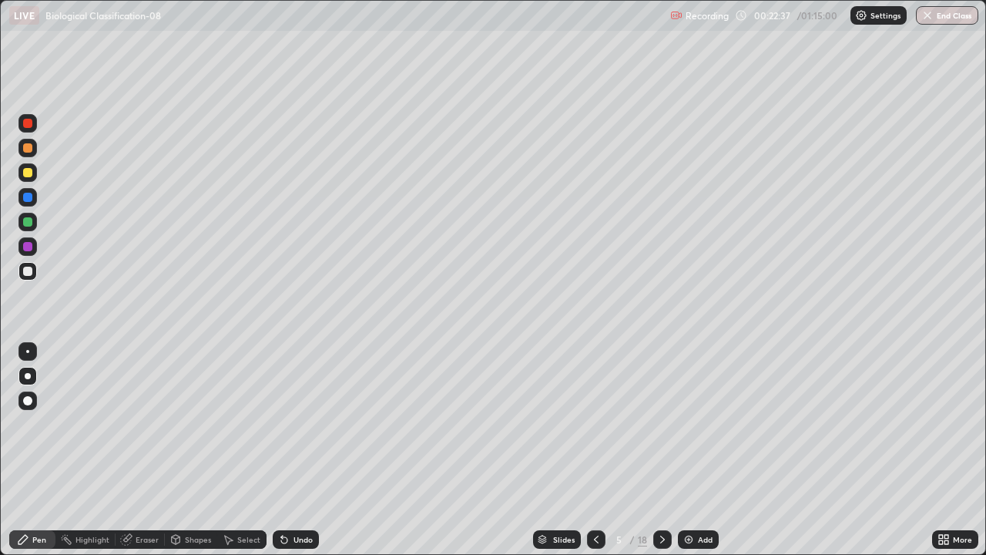
click at [541, 450] on icon at bounding box center [542, 537] width 8 height 4
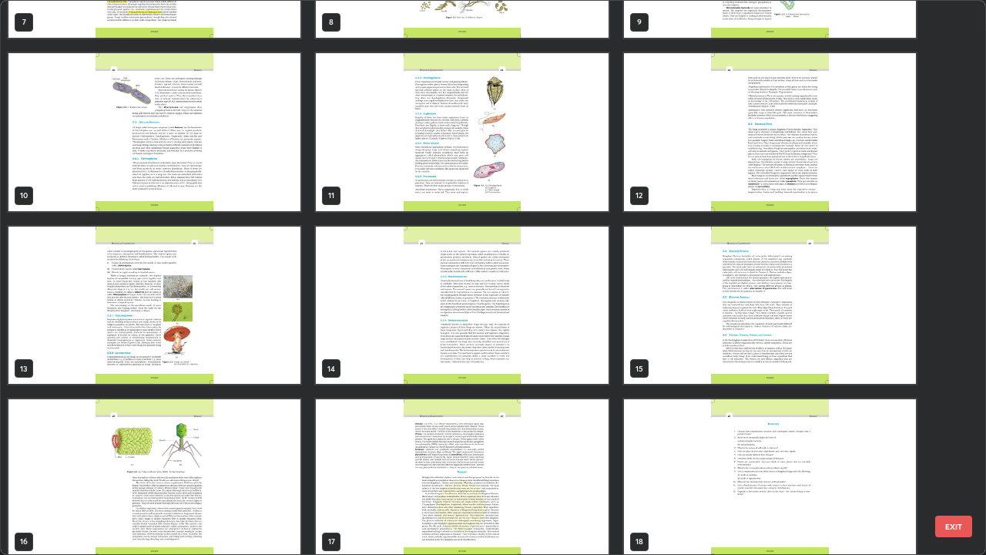
scroll to position [484, 0]
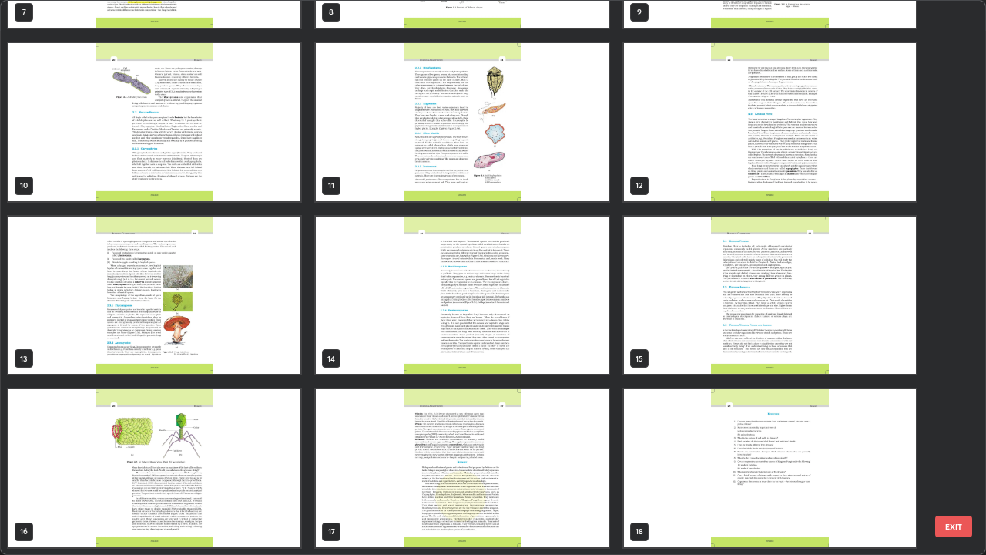
click at [423, 354] on img "grid" at bounding box center [462, 295] width 292 height 158
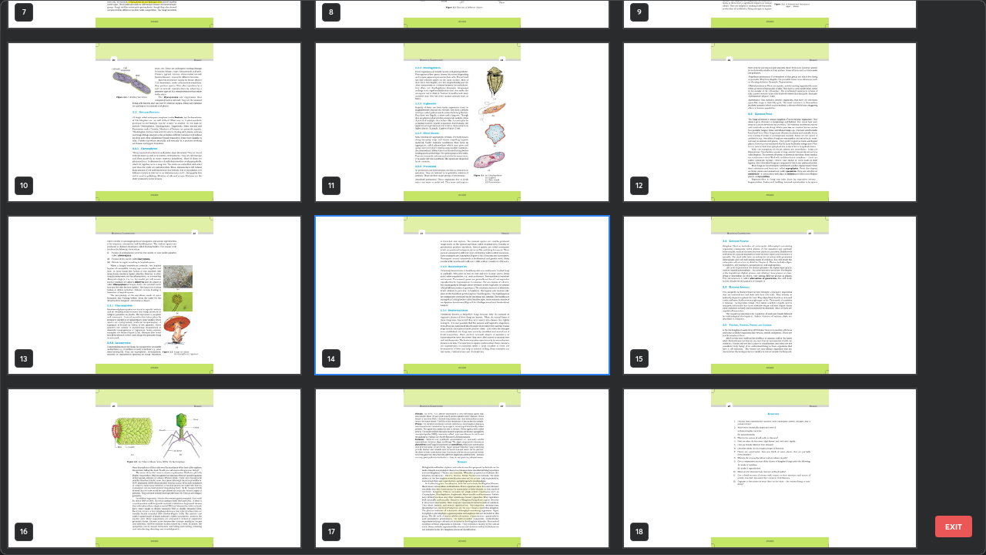
click at [411, 347] on img "grid" at bounding box center [462, 295] width 292 height 158
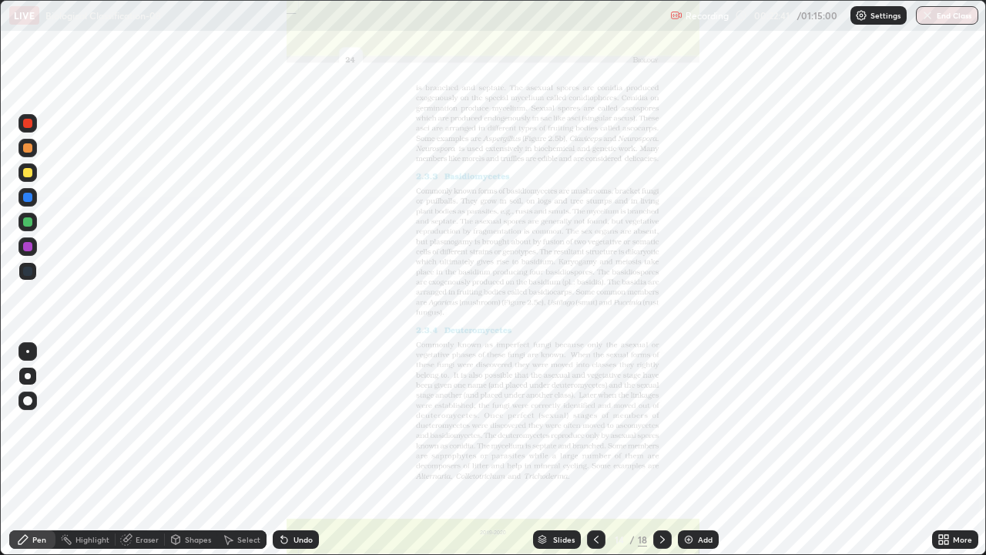
click at [401, 345] on img "grid" at bounding box center [462, 295] width 292 height 158
click at [940, 450] on icon at bounding box center [941, 537] width 4 height 4
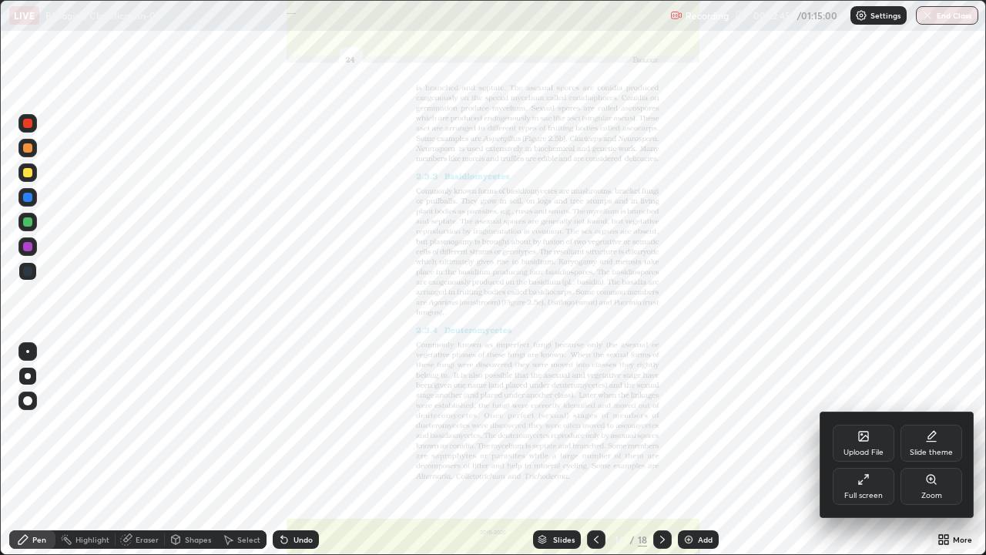
click at [923, 450] on div "Zoom" at bounding box center [931, 495] width 21 height 8
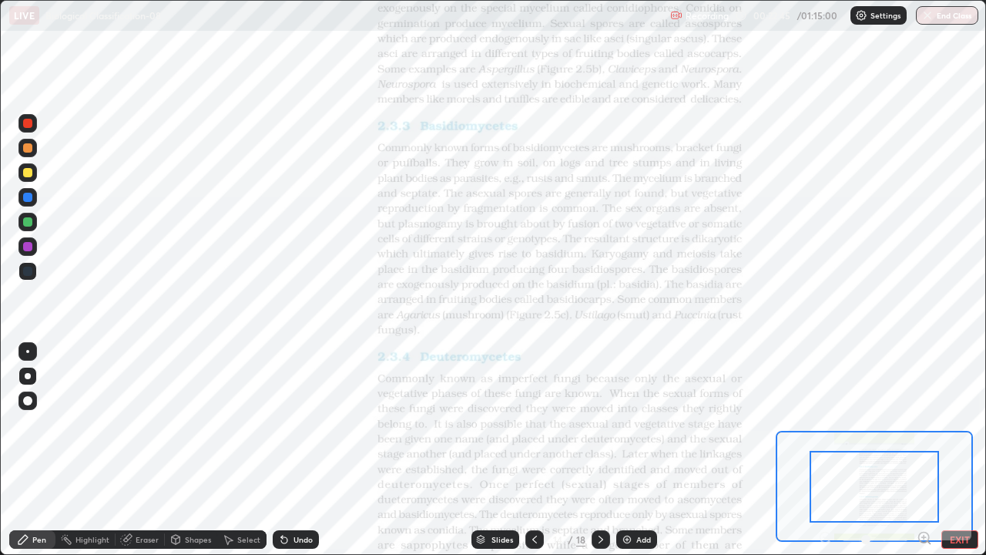
click at [924, 450] on icon at bounding box center [924, 537] width 4 height 0
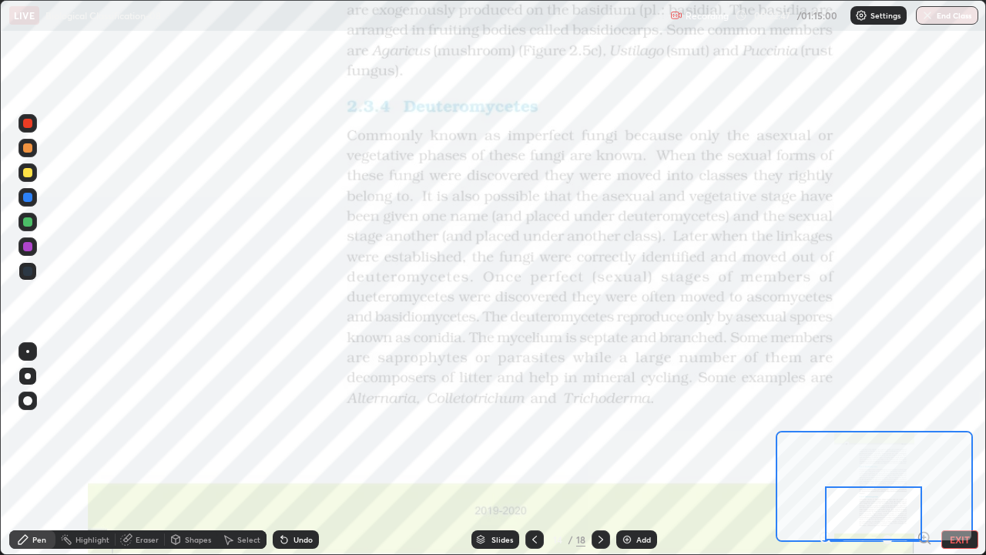
click at [924, 450] on icon at bounding box center [924, 537] width 4 height 0
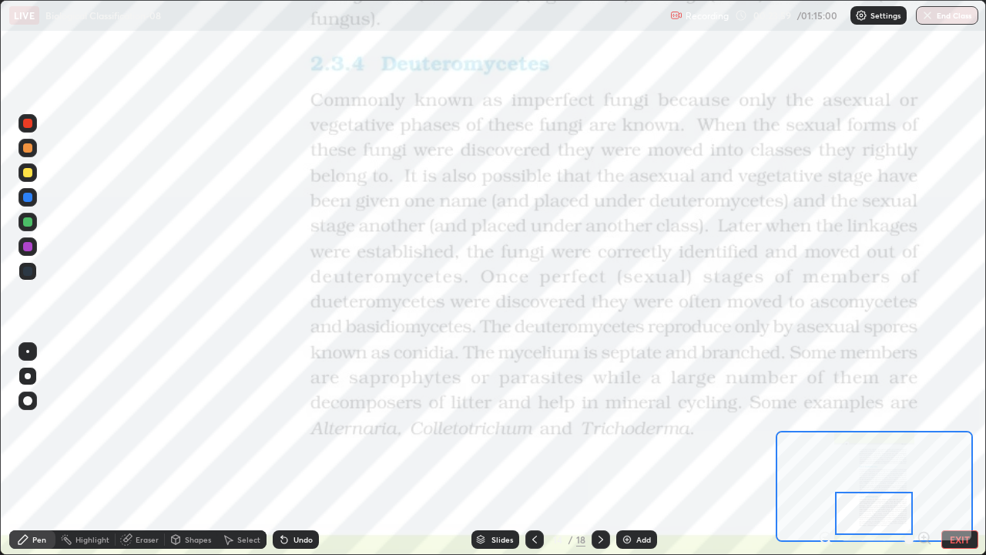
click at [488, 450] on div "Slides" at bounding box center [495, 539] width 48 height 18
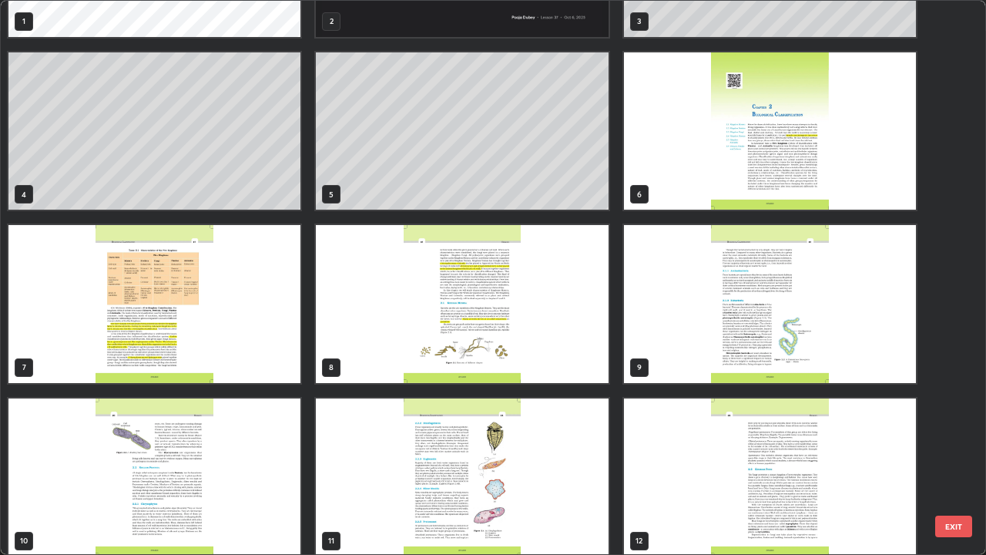
scroll to position [0, 0]
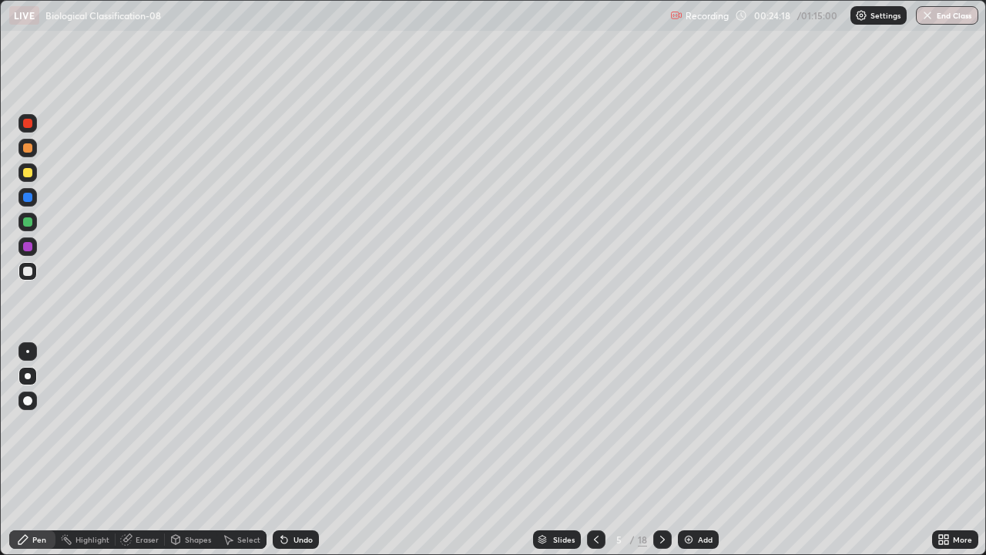
click at [688, 450] on img at bounding box center [688, 539] width 12 height 12
click at [141, 450] on div "Eraser" at bounding box center [140, 539] width 49 height 18
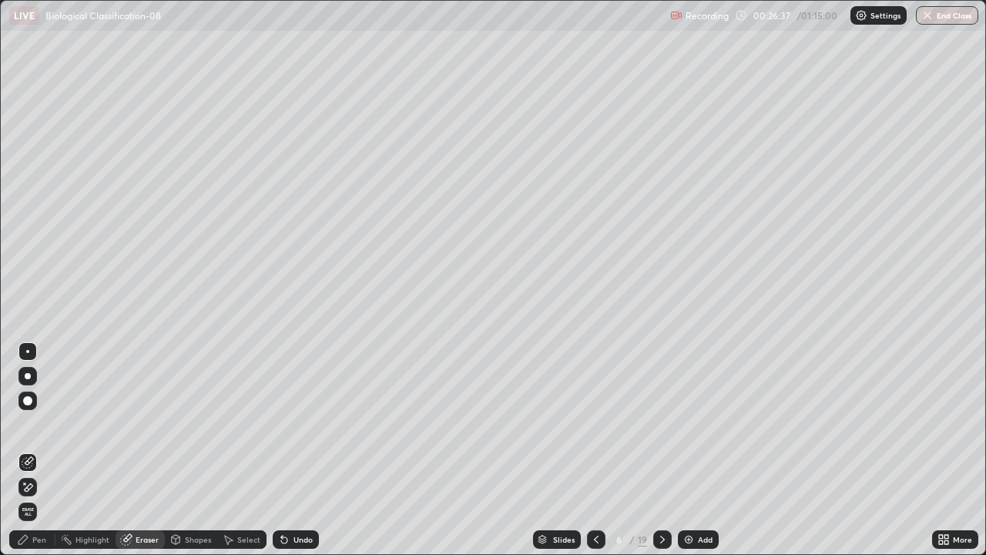
click at [31, 450] on div "Pen" at bounding box center [32, 539] width 46 height 18
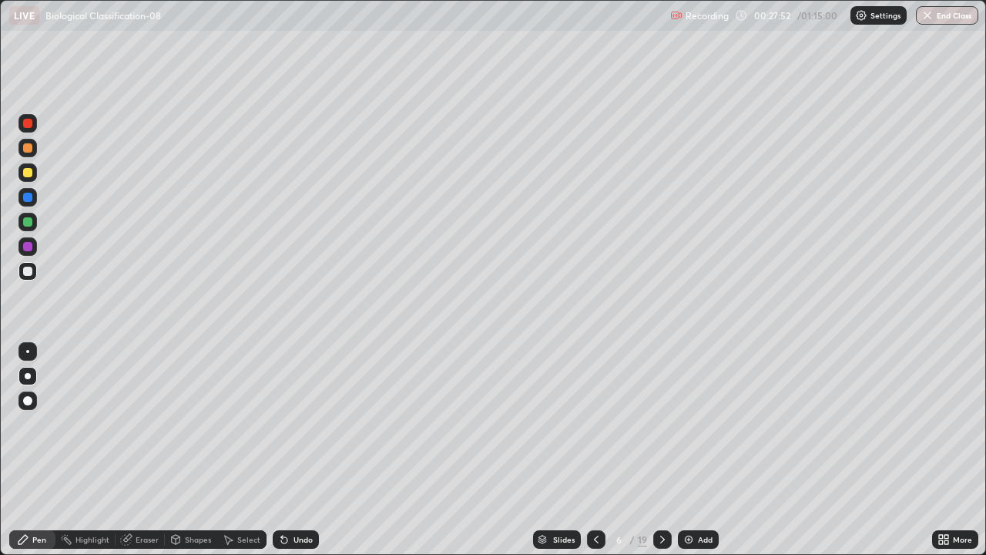
click at [693, 450] on img at bounding box center [688, 539] width 12 height 12
click at [541, 450] on icon at bounding box center [542, 537] width 8 height 4
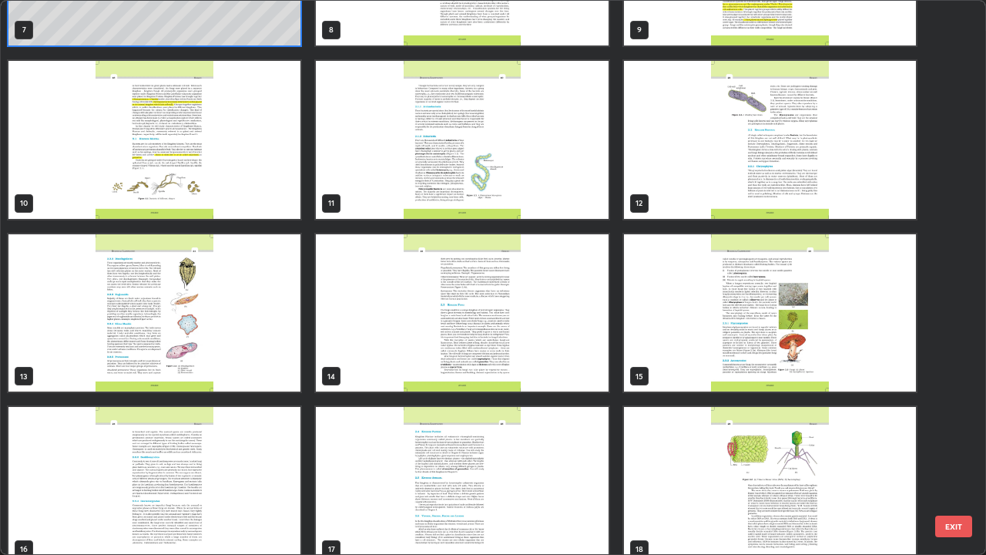
scroll to position [477, 0]
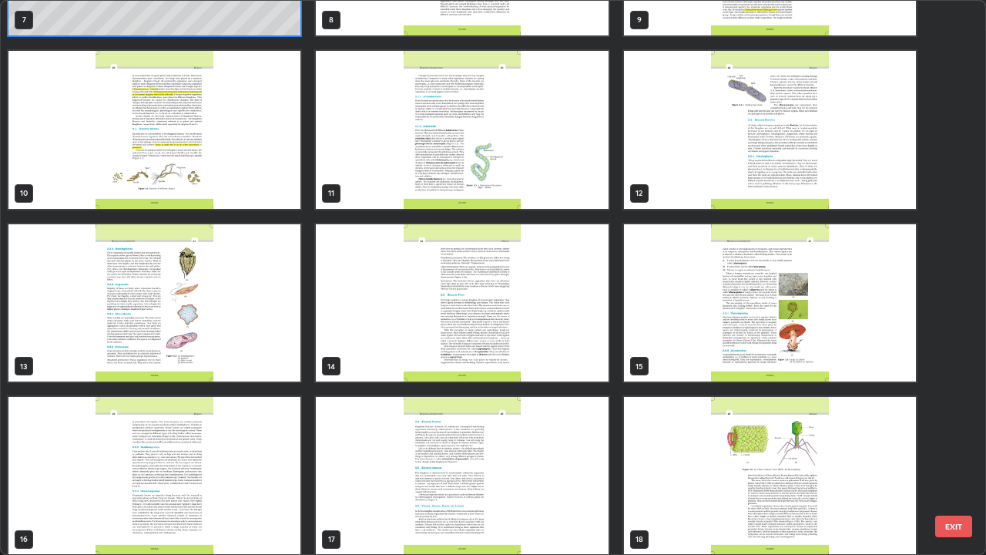
click at [273, 450] on img "grid" at bounding box center [154, 476] width 292 height 158
click at [270, 450] on div "7 8 9 10 11 12 13 14 15 16 17 18 19 20" at bounding box center [479, 277] width 957 height 553
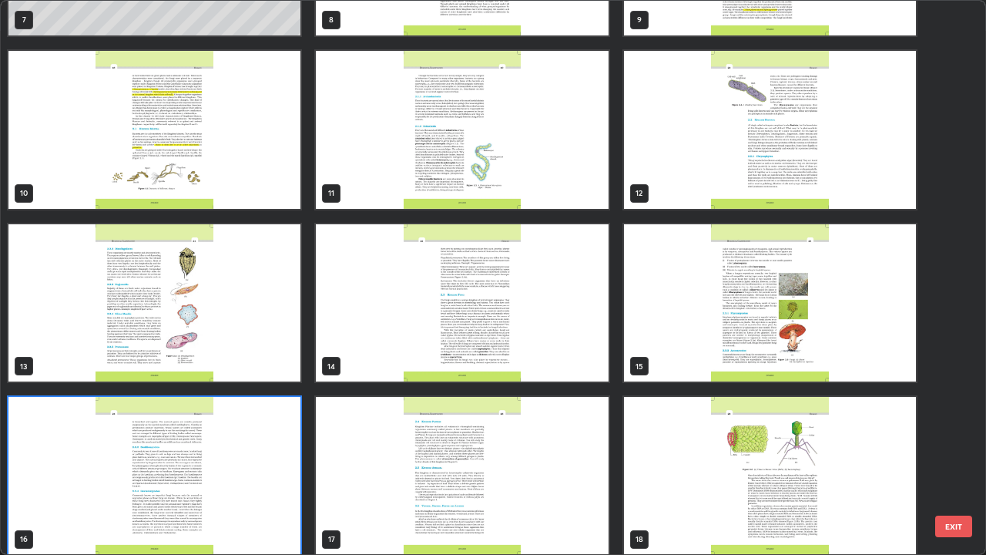
scroll to position [484, 0]
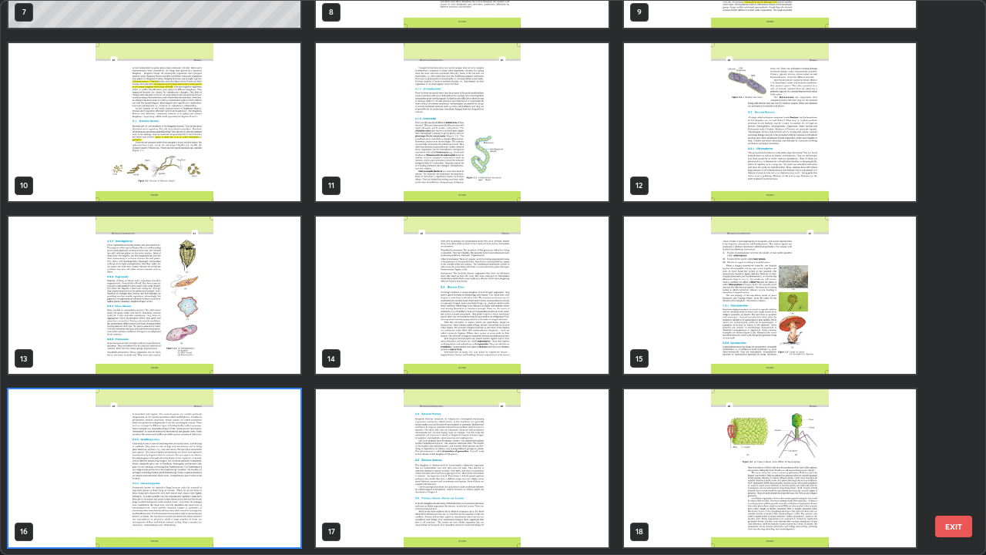
click at [270, 450] on img "grid" at bounding box center [154, 468] width 292 height 158
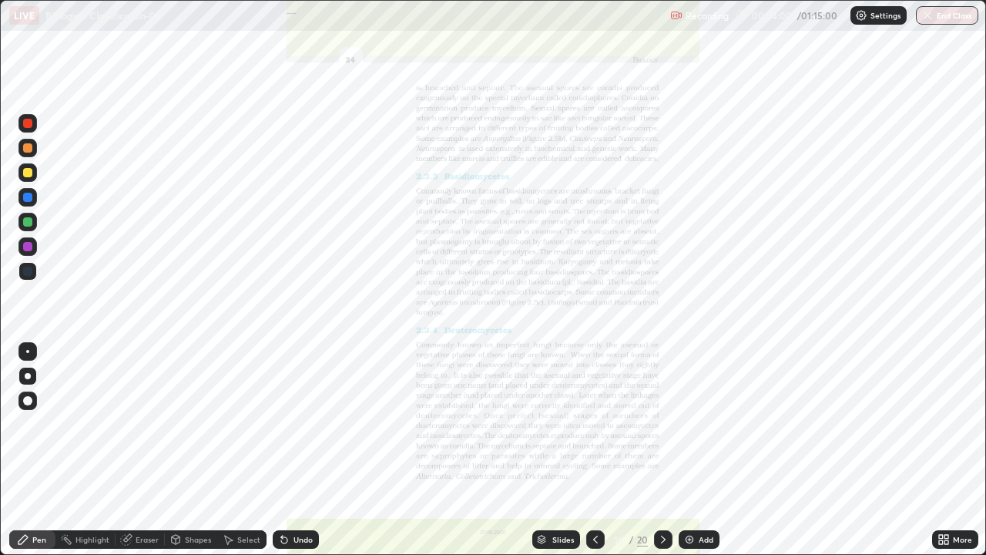
click at [940, 450] on icon at bounding box center [941, 537] width 4 height 4
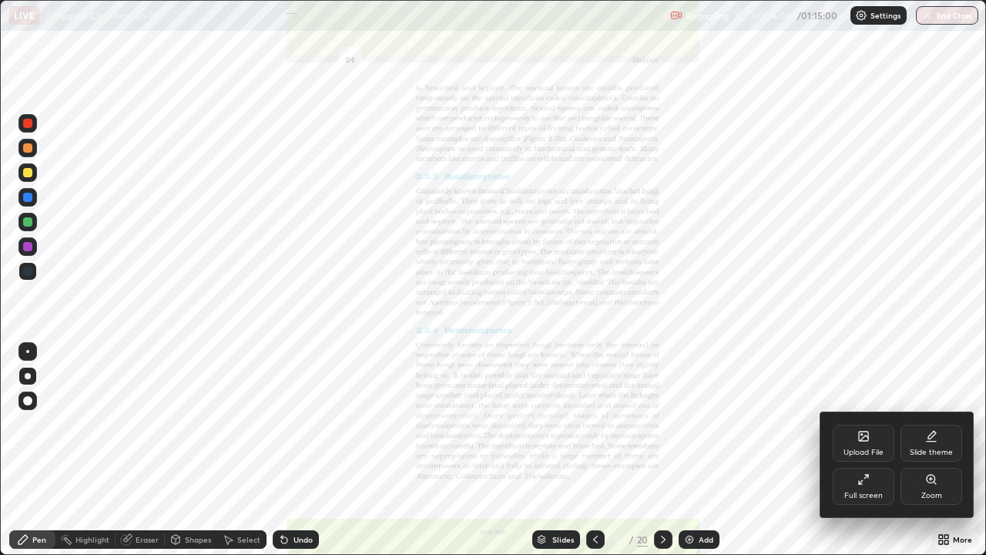
click at [931, 450] on div "Zoom" at bounding box center [931, 486] width 62 height 37
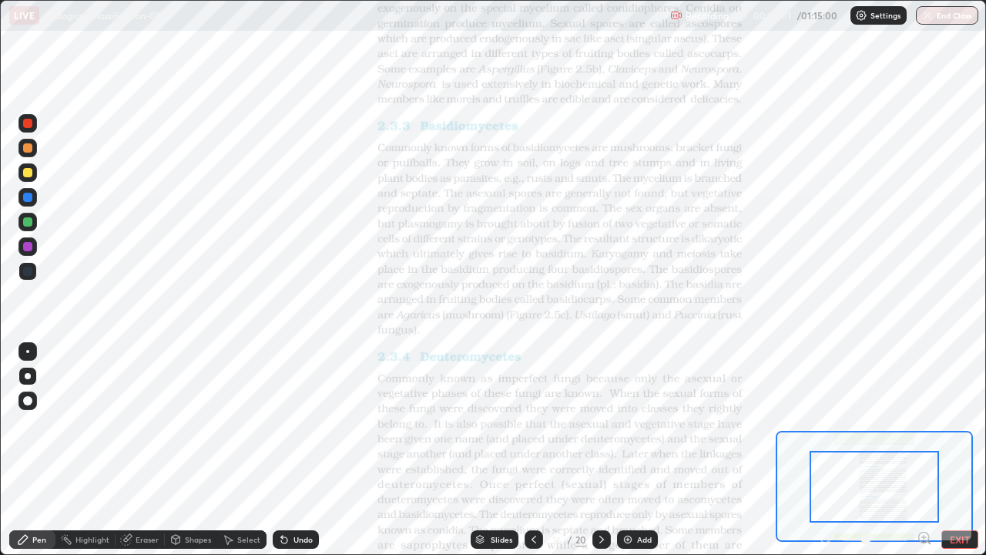
click at [923, 450] on icon at bounding box center [924, 537] width 4 height 0
click at [924, 450] on icon at bounding box center [924, 537] width 4 height 0
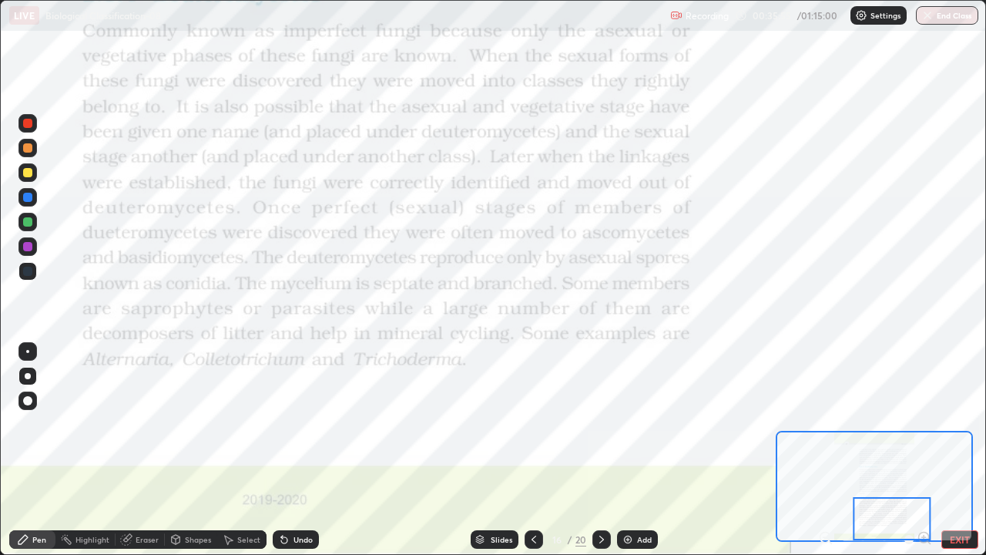
click at [494, 450] on div "Slides" at bounding box center [502, 539] width 22 height 8
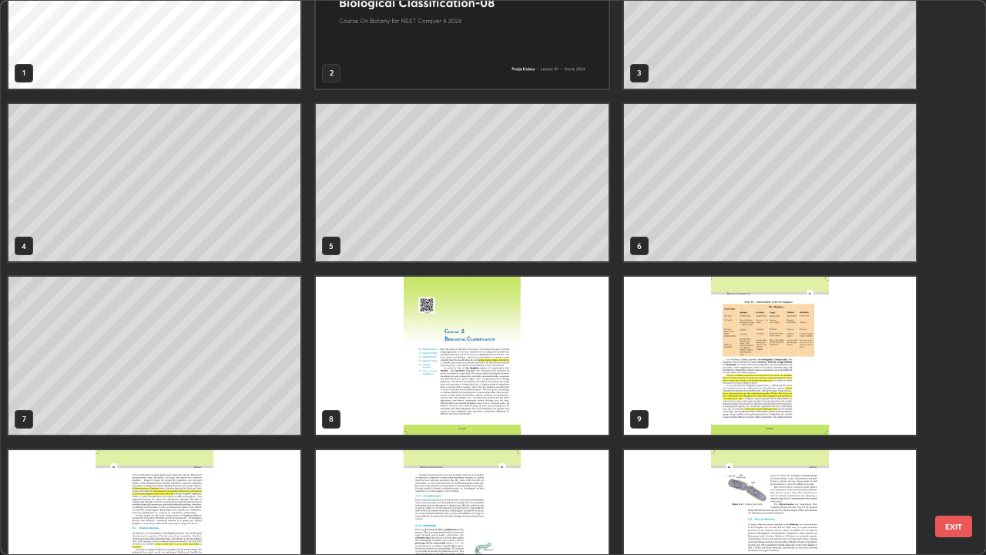
scroll to position [0, 0]
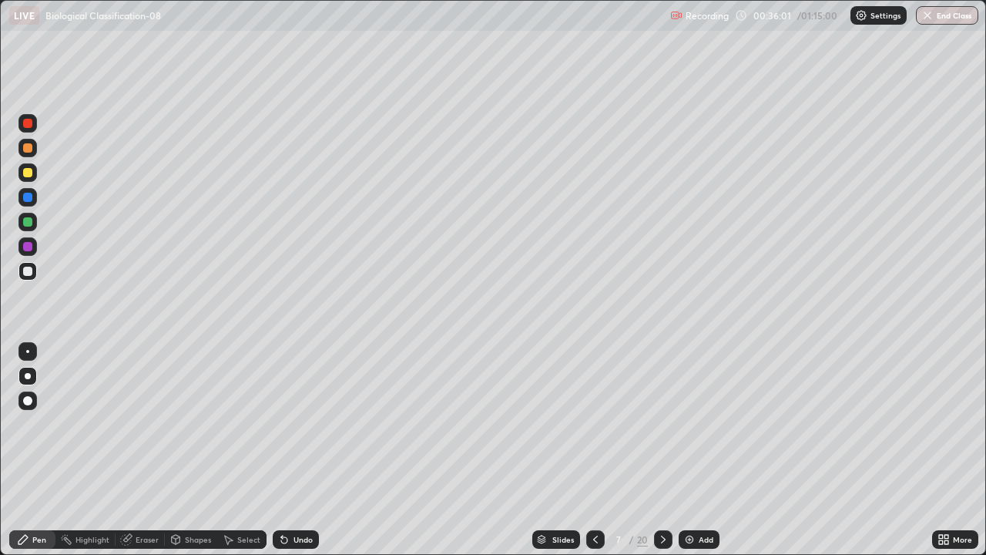
click at [687, 450] on img at bounding box center [689, 539] width 12 height 12
click at [940, 450] on icon at bounding box center [941, 537] width 4 height 4
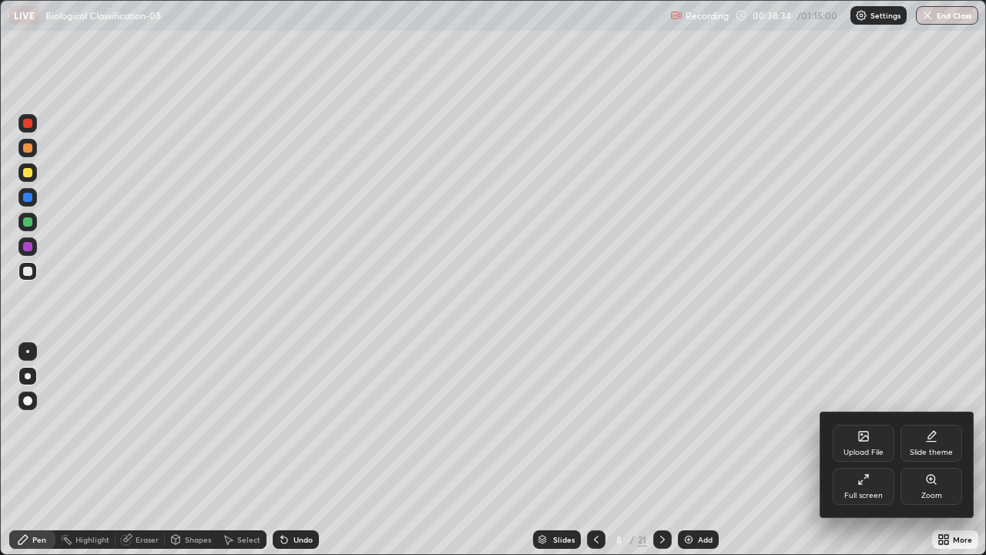
click at [868, 444] on div "Upload File" at bounding box center [864, 442] width 62 height 37
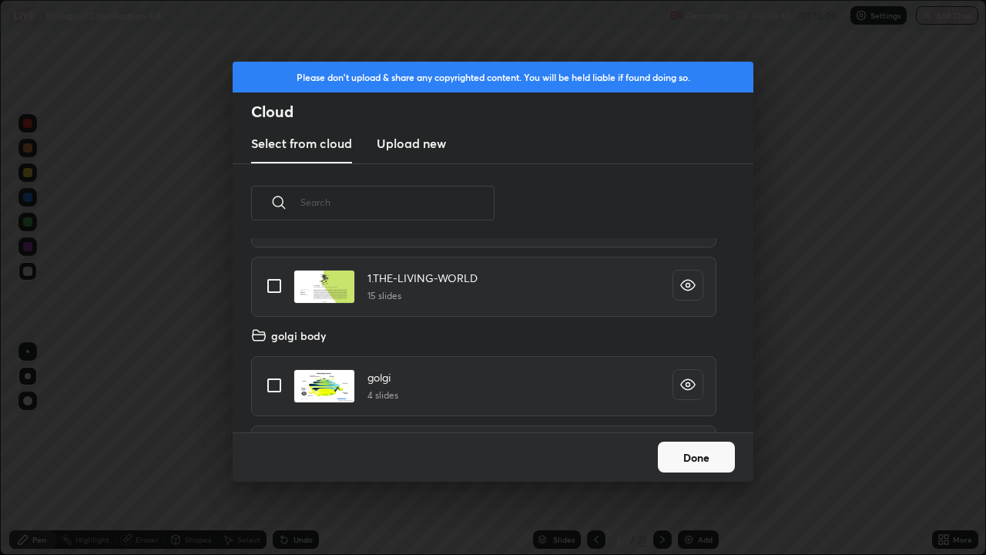
scroll to position [5, 8]
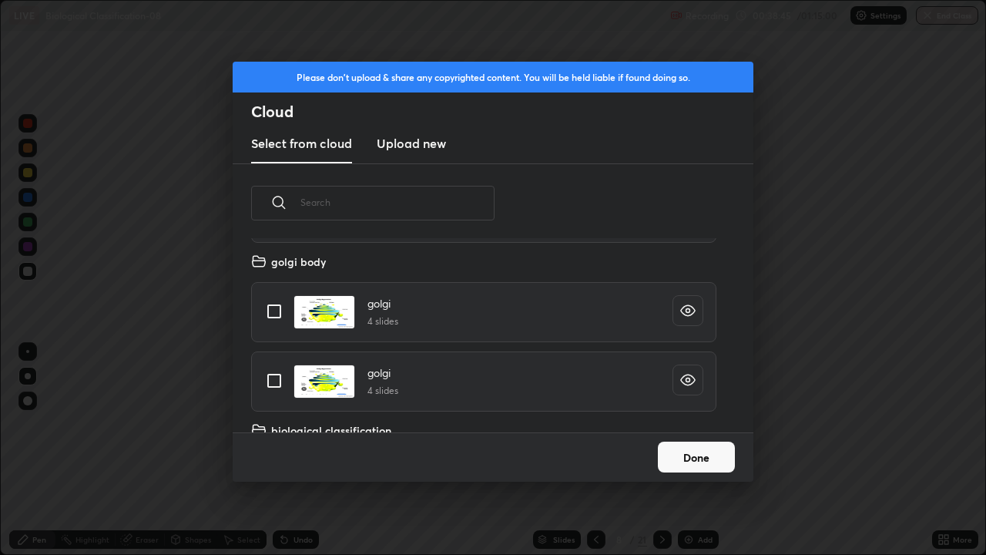
click at [283, 392] on input "grid" at bounding box center [274, 380] width 32 height 32
checkbox input "true"
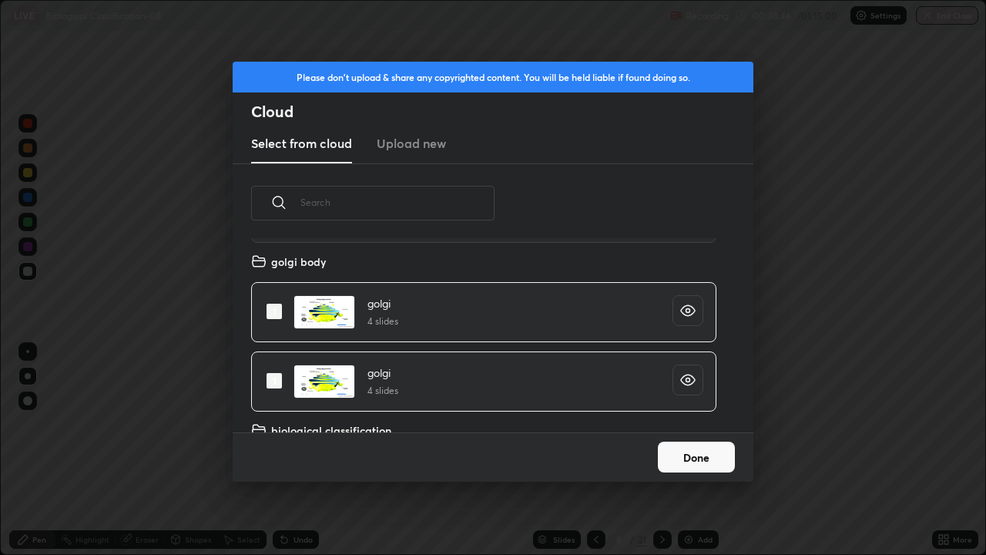
click at [273, 383] on input "grid" at bounding box center [274, 380] width 32 height 32
checkbox input "false"
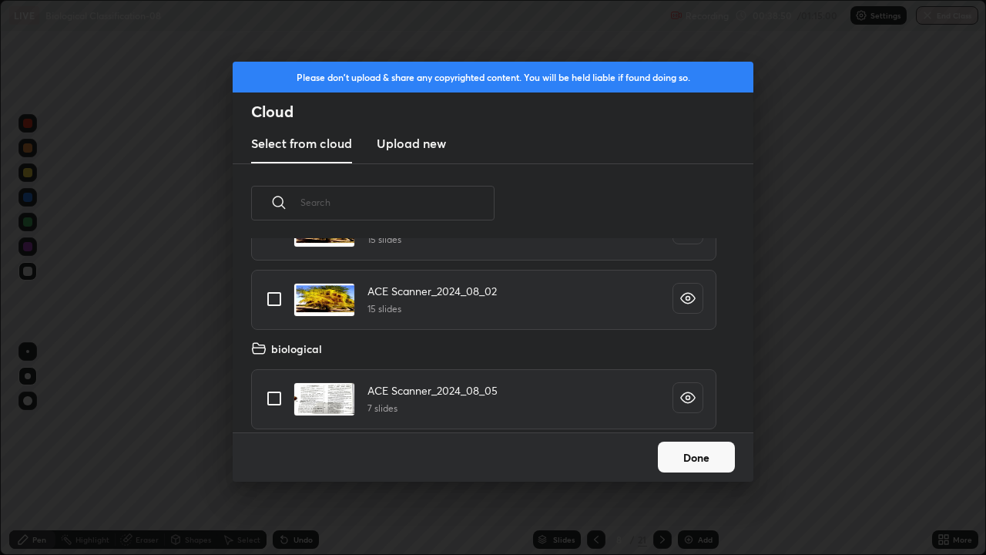
scroll to position [4771, 0]
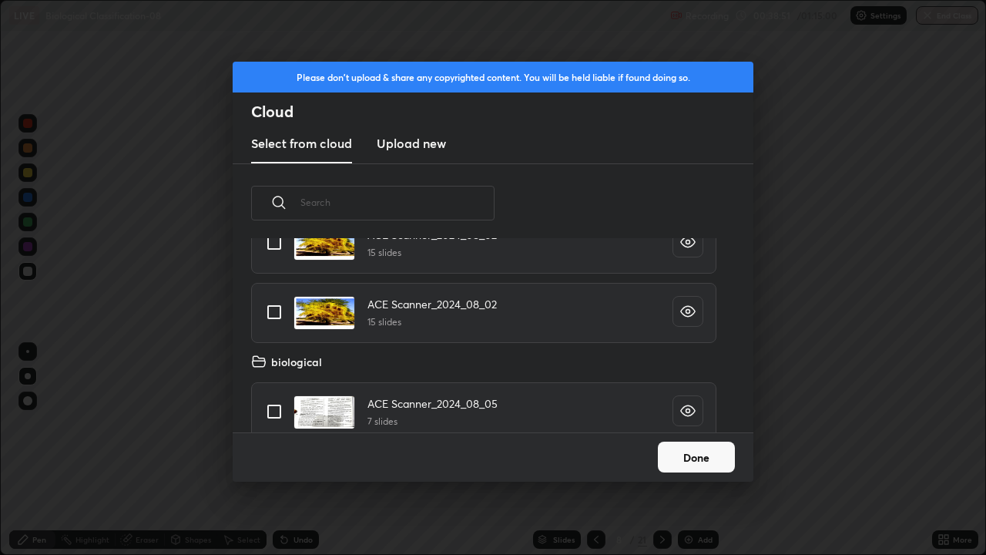
click at [273, 317] on input "grid" at bounding box center [274, 312] width 32 height 32
checkbox input "true"
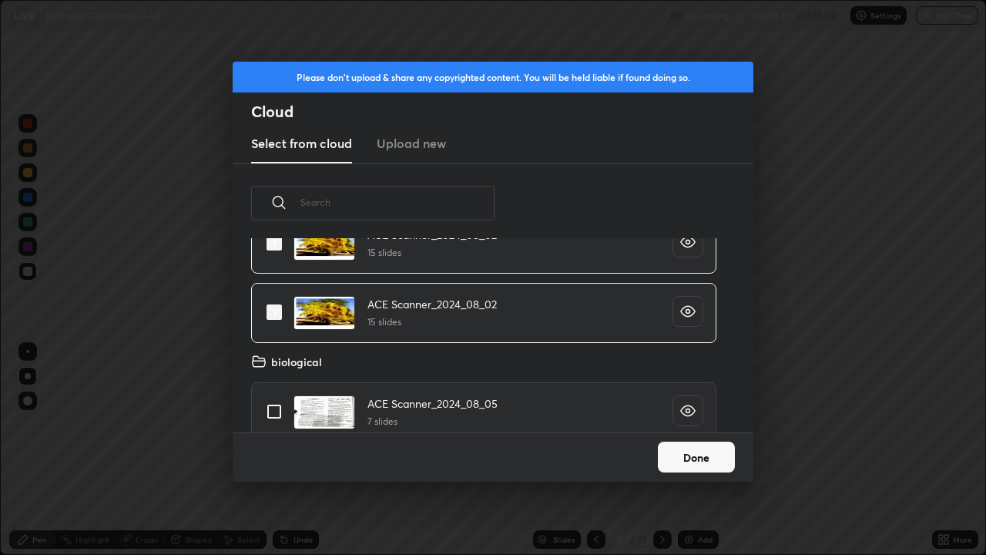
click at [696, 450] on button "Done" at bounding box center [696, 456] width 77 height 31
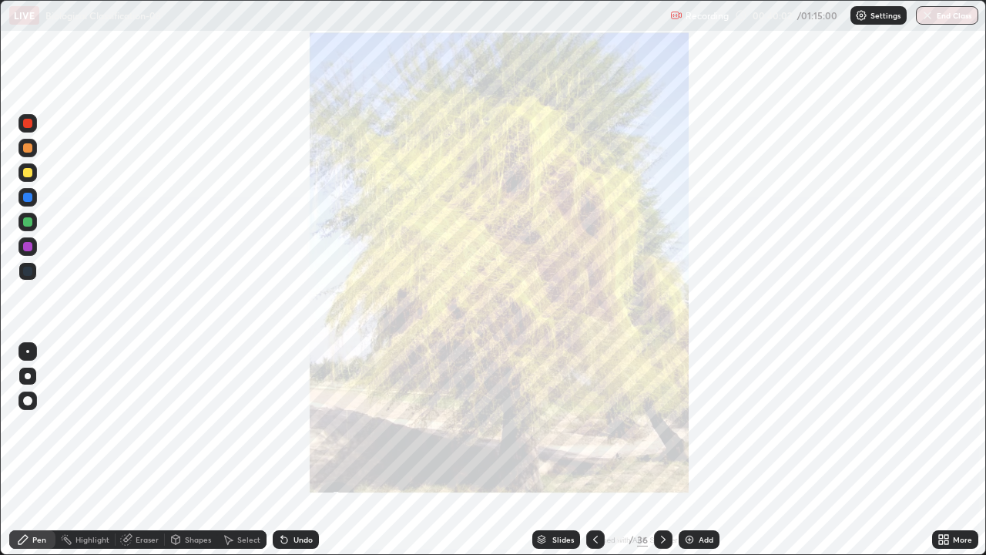
click at [539, 450] on icon at bounding box center [542, 537] width 8 height 4
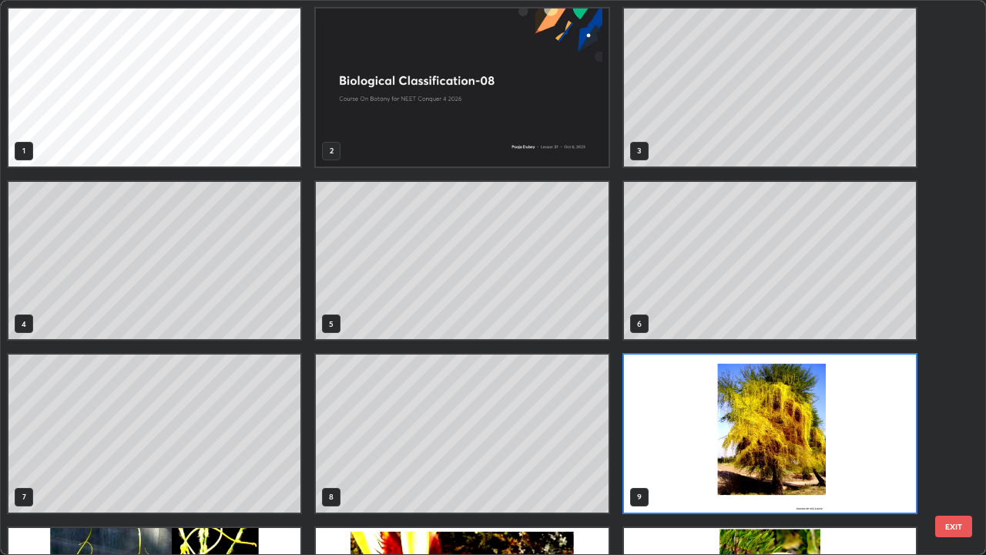
scroll to position [548, 977]
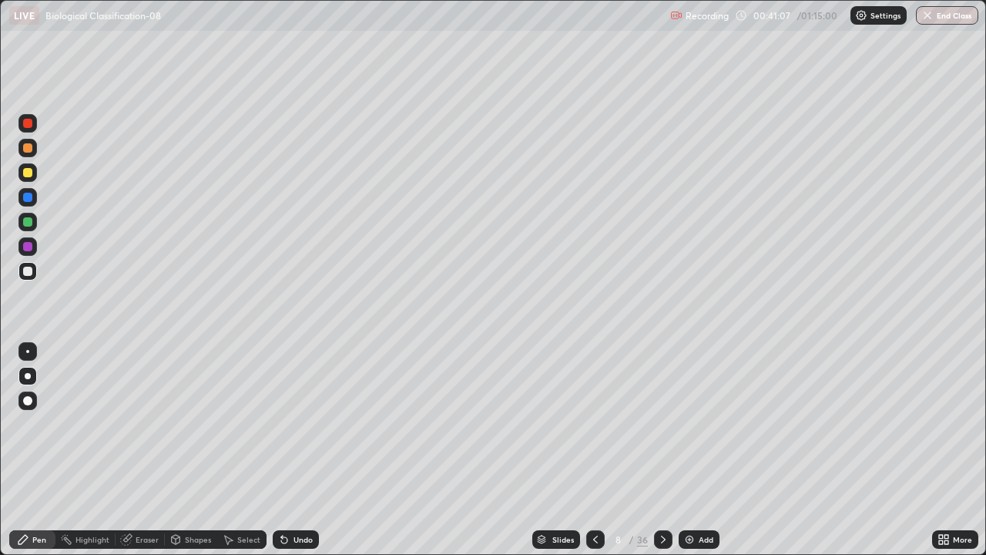
click at [549, 450] on div "Slides" at bounding box center [556, 539] width 48 height 18
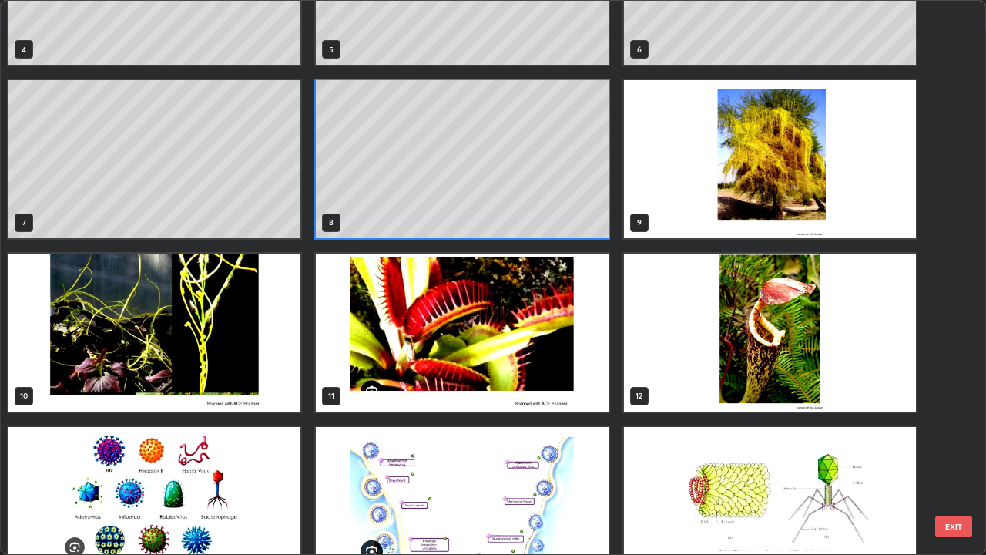
scroll to position [278, 0]
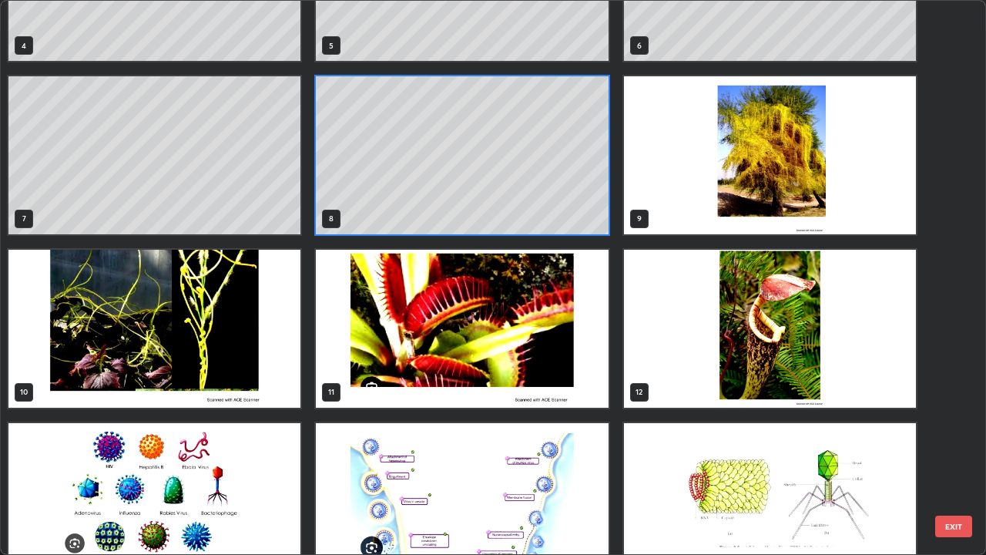
click at [285, 347] on img "grid" at bounding box center [154, 329] width 292 height 158
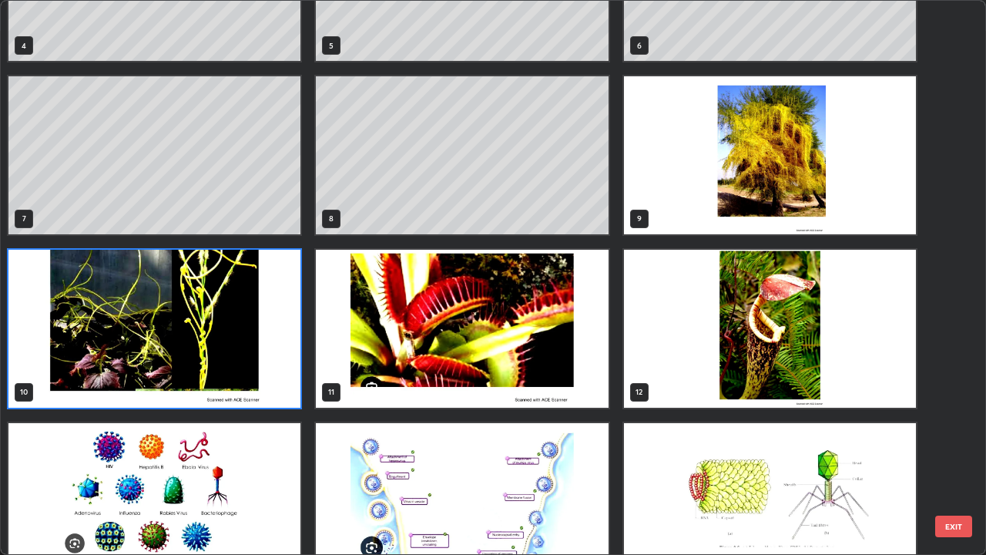
click at [285, 347] on img "grid" at bounding box center [154, 329] width 292 height 158
click at [283, 348] on img "grid" at bounding box center [154, 329] width 292 height 158
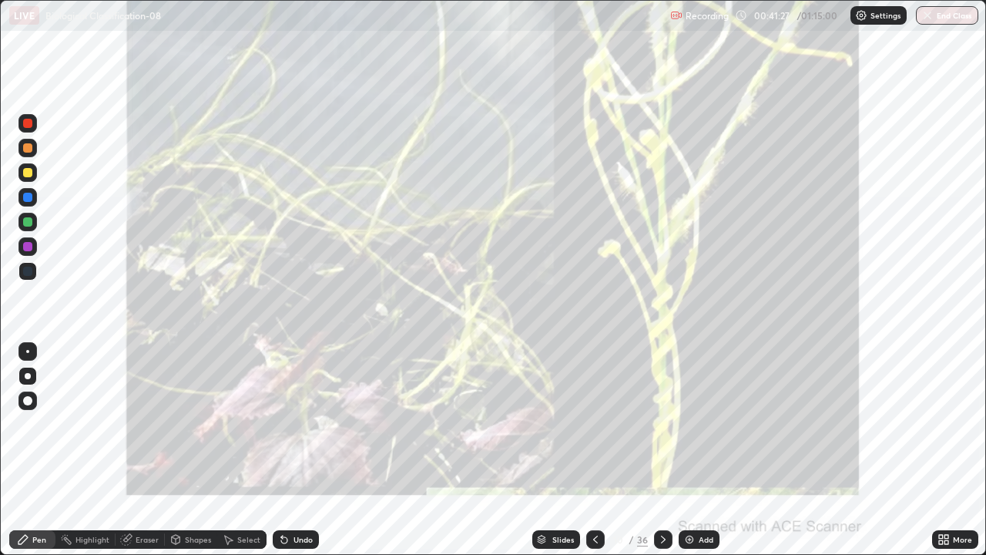
click at [541, 450] on icon at bounding box center [542, 540] width 8 height 2
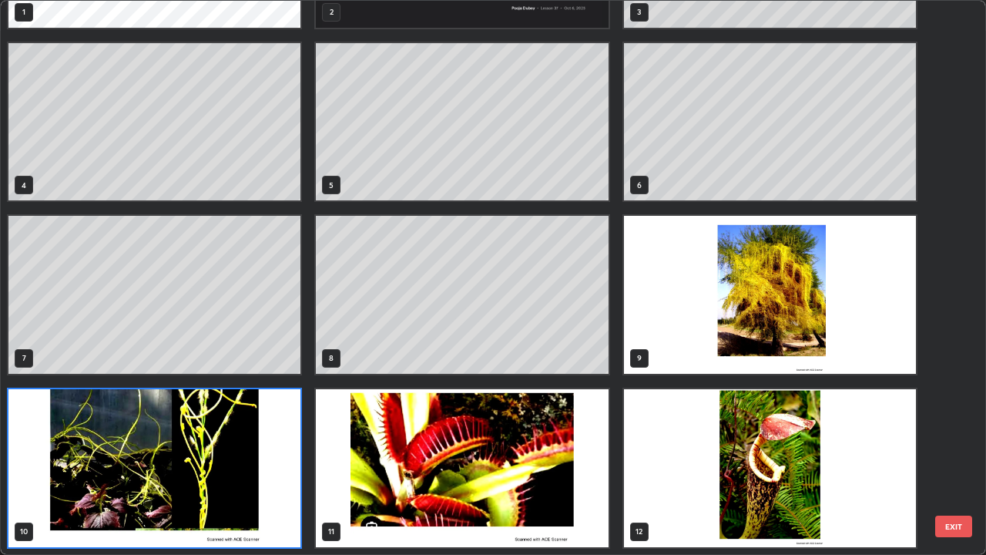
scroll to position [548, 977]
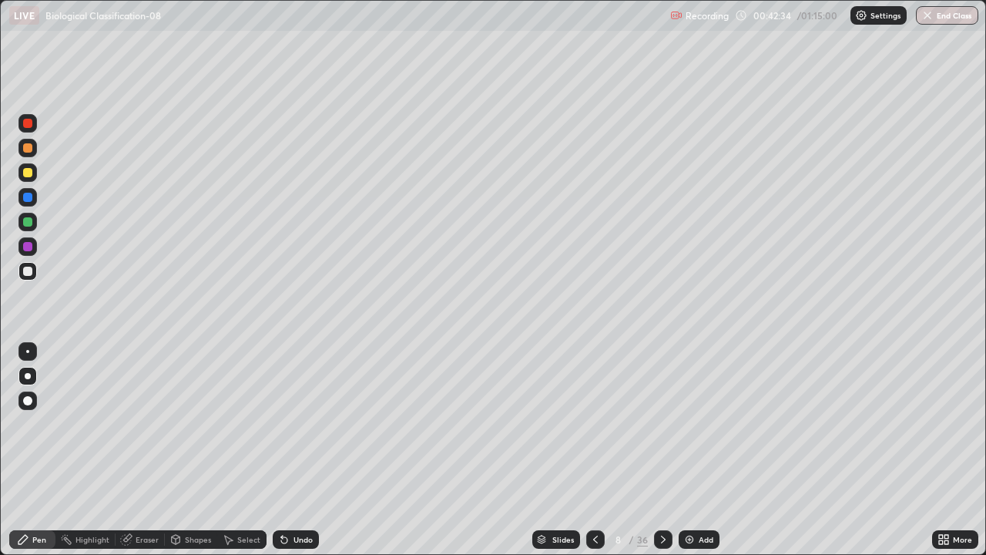
click at [303, 450] on div "Undo" at bounding box center [302, 539] width 19 height 8
click at [371, 450] on div "Slides 8 / 36 Add" at bounding box center [625, 539] width 613 height 31
click at [293, 450] on div "Undo" at bounding box center [302, 539] width 19 height 8
click at [300, 450] on div "Undo" at bounding box center [302, 539] width 19 height 8
click at [692, 450] on img at bounding box center [689, 539] width 12 height 12
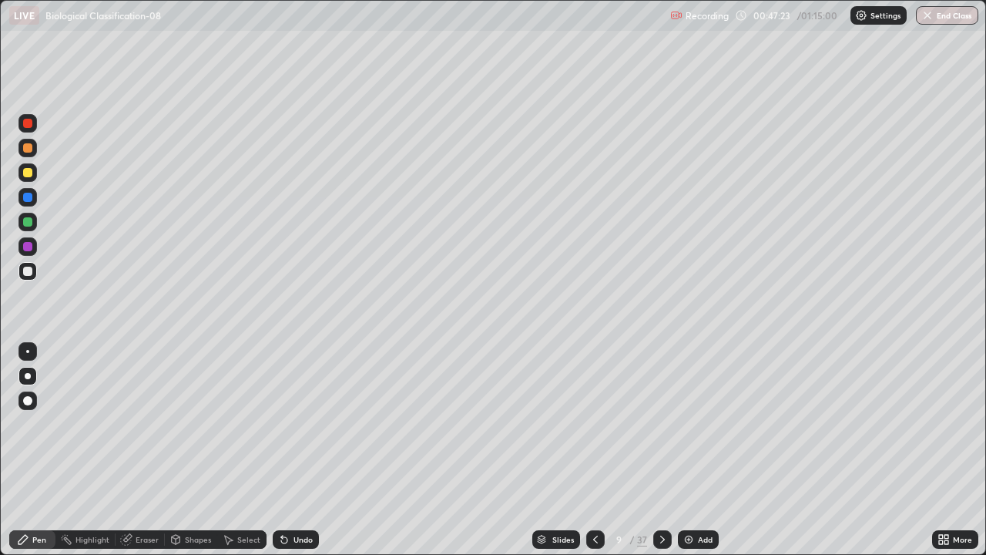
click at [543, 450] on icon at bounding box center [541, 539] width 9 height 9
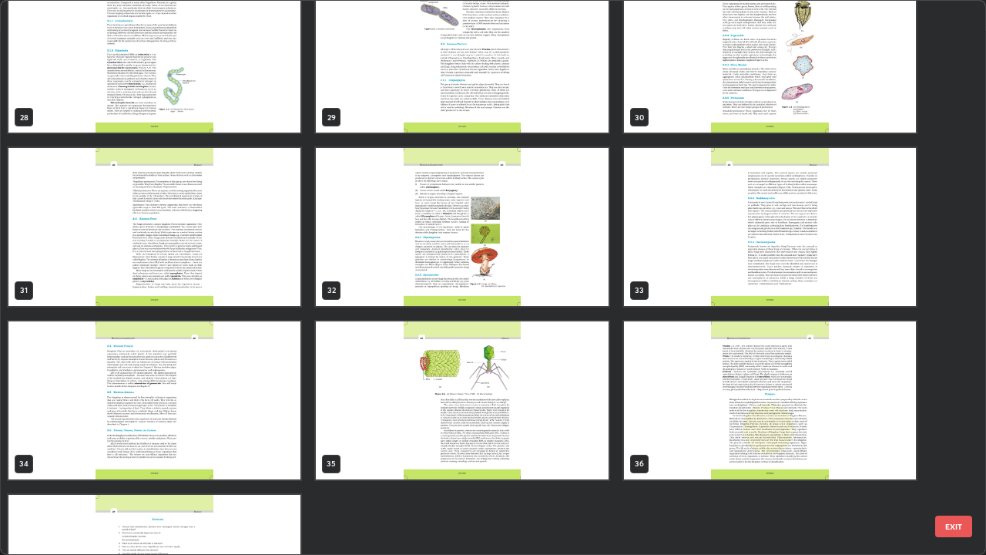
scroll to position [1597, 0]
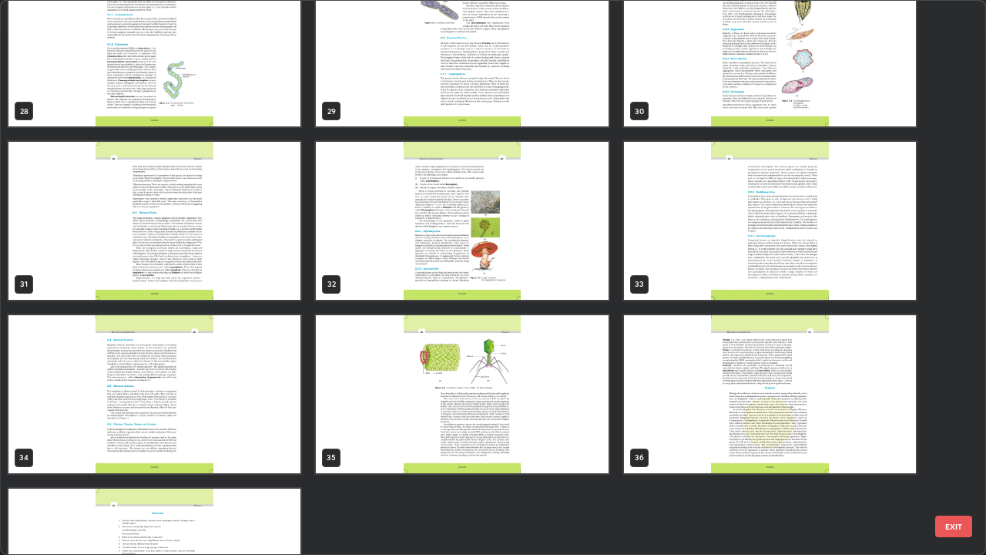
click at [238, 415] on img "grid" at bounding box center [154, 394] width 292 height 158
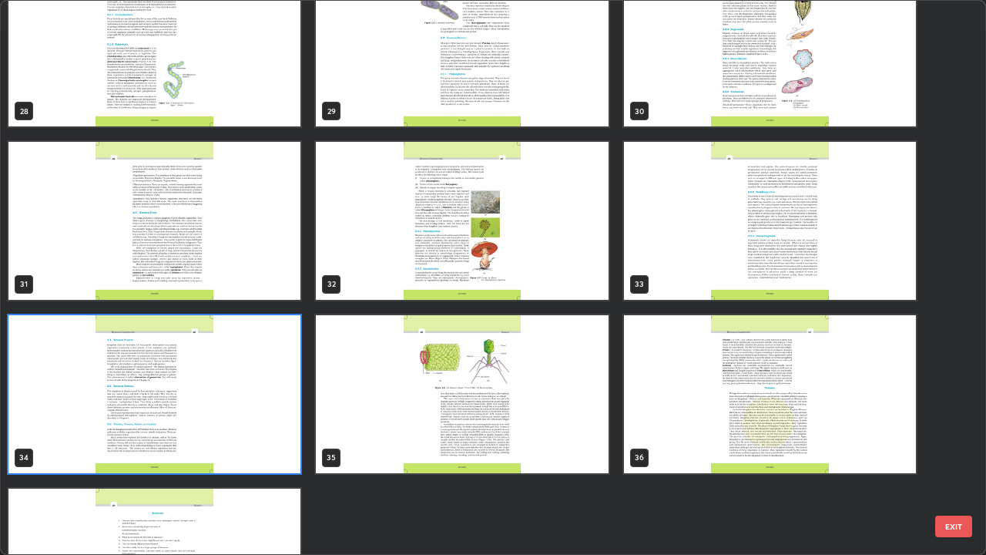
click at [233, 415] on img "grid" at bounding box center [154, 394] width 292 height 158
click at [222, 426] on img "grid" at bounding box center [154, 394] width 292 height 158
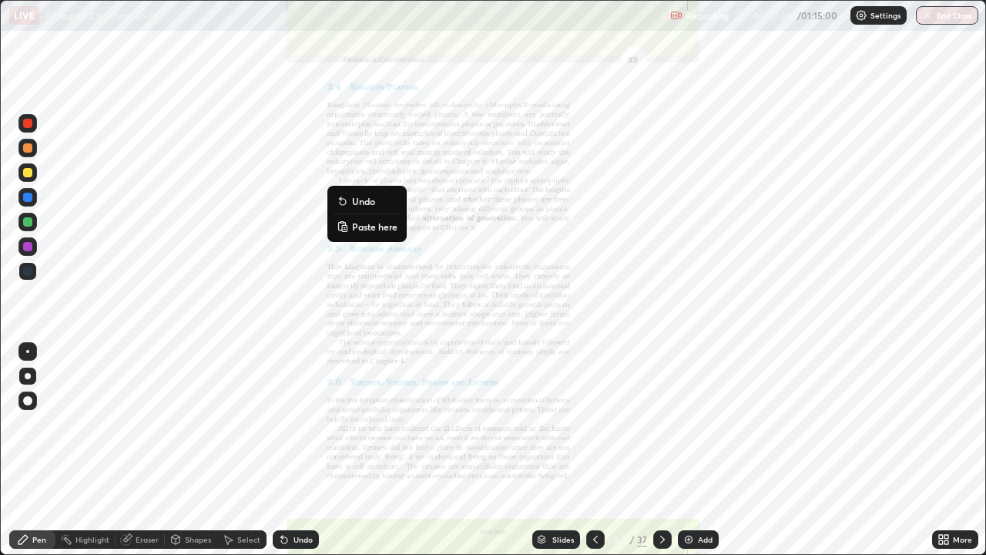
click at [940, 450] on icon at bounding box center [941, 537] width 4 height 4
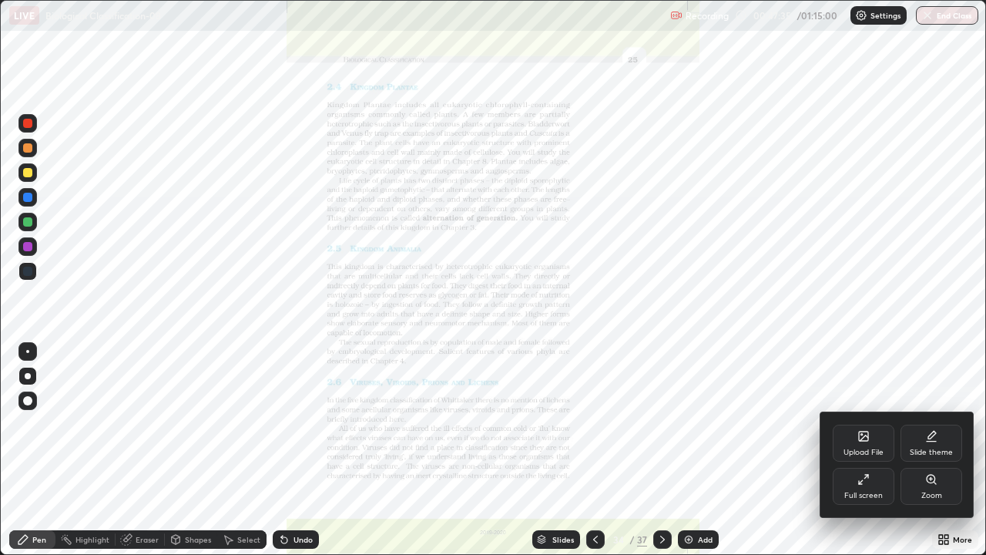
click at [935, 450] on div "Zoom" at bounding box center [931, 495] width 21 height 8
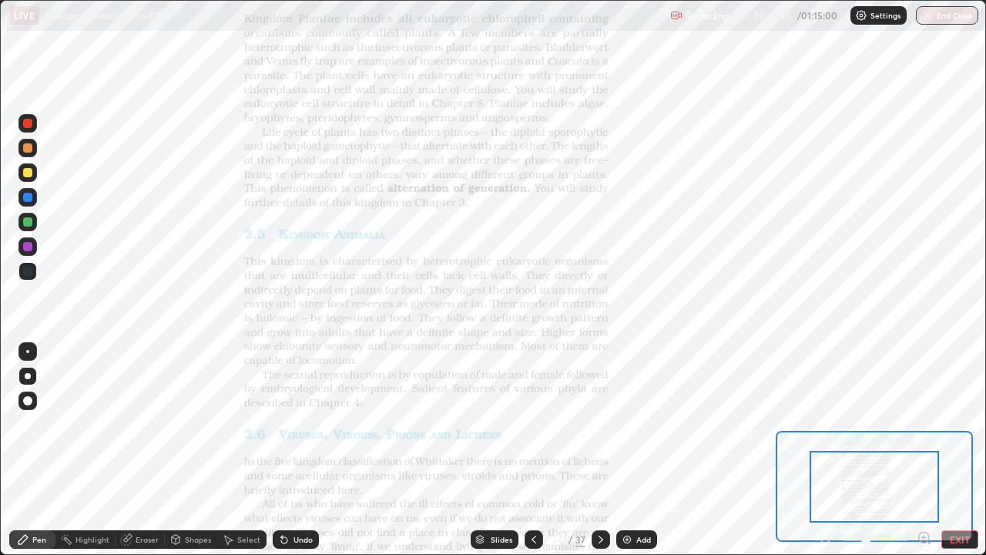
click at [924, 450] on icon at bounding box center [924, 537] width 4 height 0
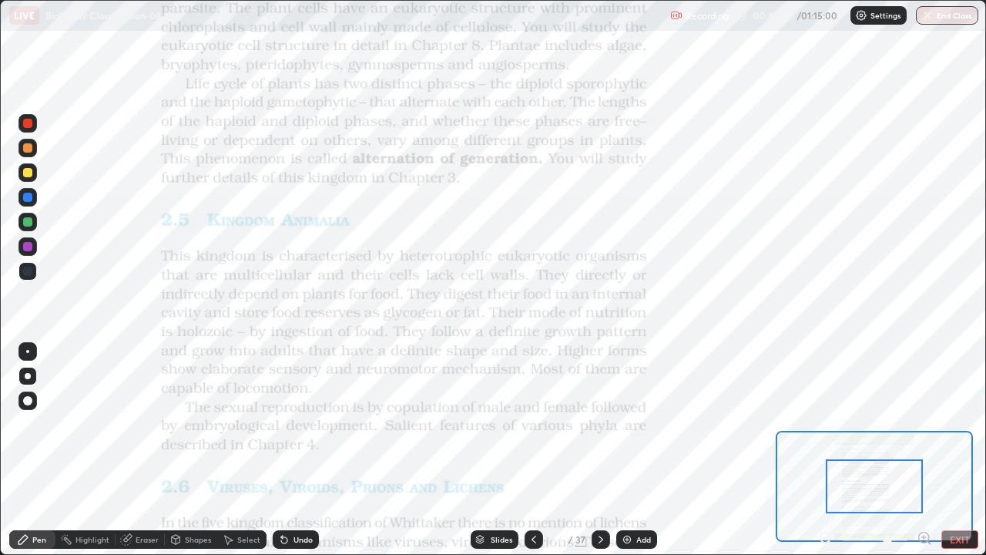
click at [928, 450] on icon at bounding box center [928, 542] width 3 height 3
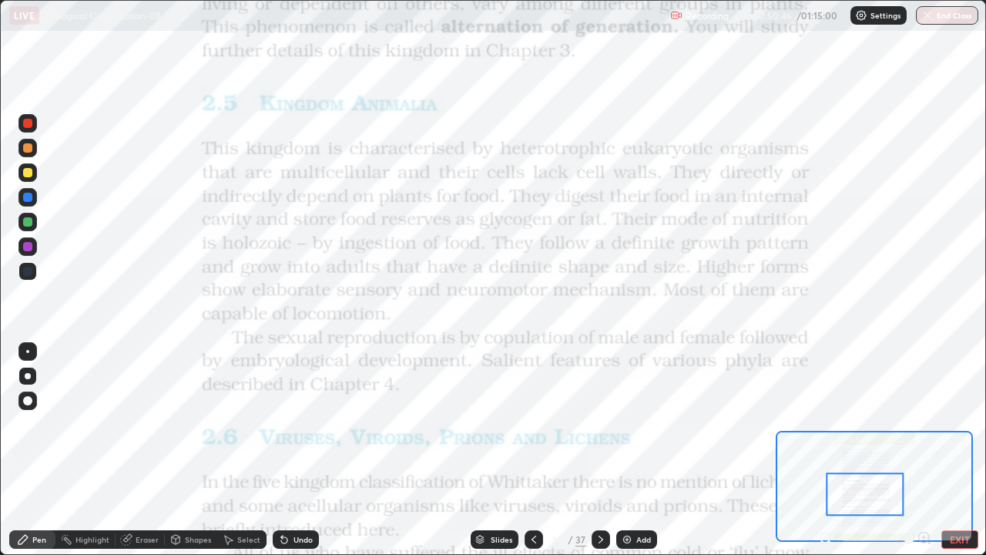
click at [487, 450] on div "Slides" at bounding box center [495, 539] width 48 height 18
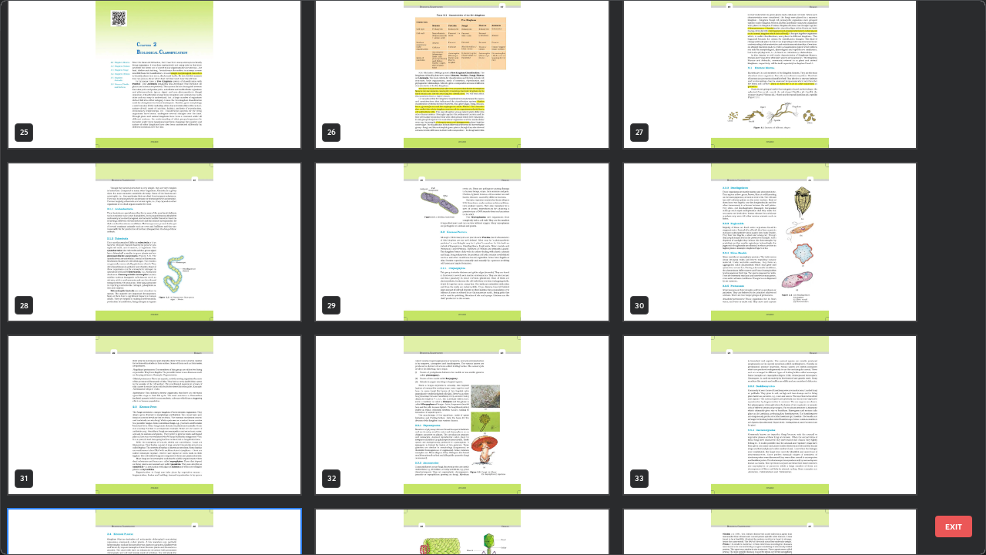
scroll to position [1400, 0]
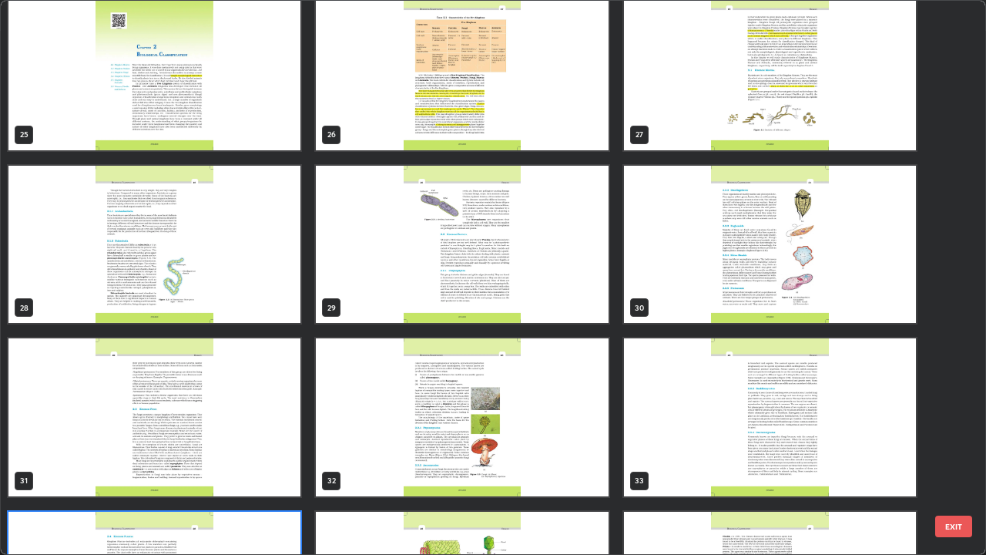
click at [445, 311] on img "grid" at bounding box center [462, 245] width 292 height 158
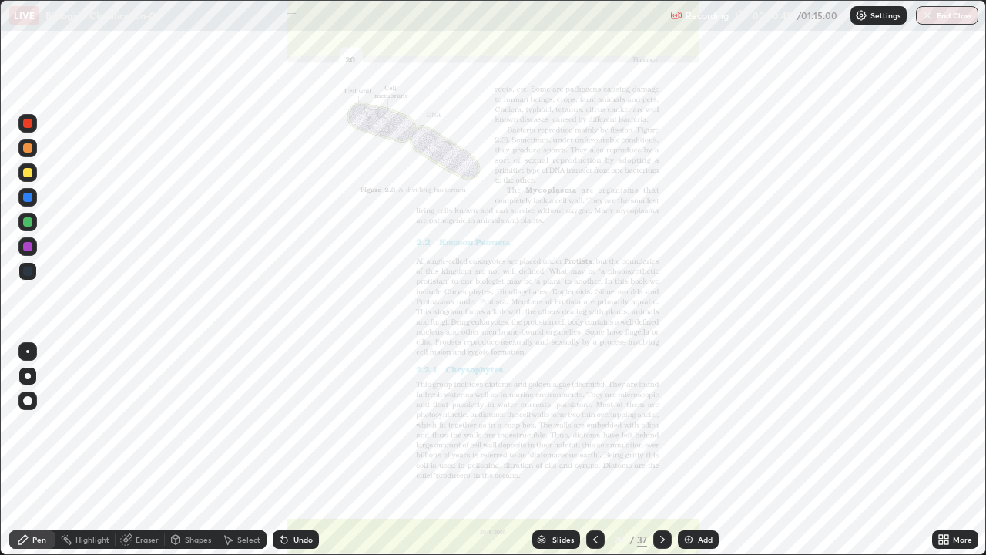
click at [445, 311] on img "grid" at bounding box center [462, 245] width 292 height 158
click at [222, 450] on div "Select" at bounding box center [241, 539] width 49 height 18
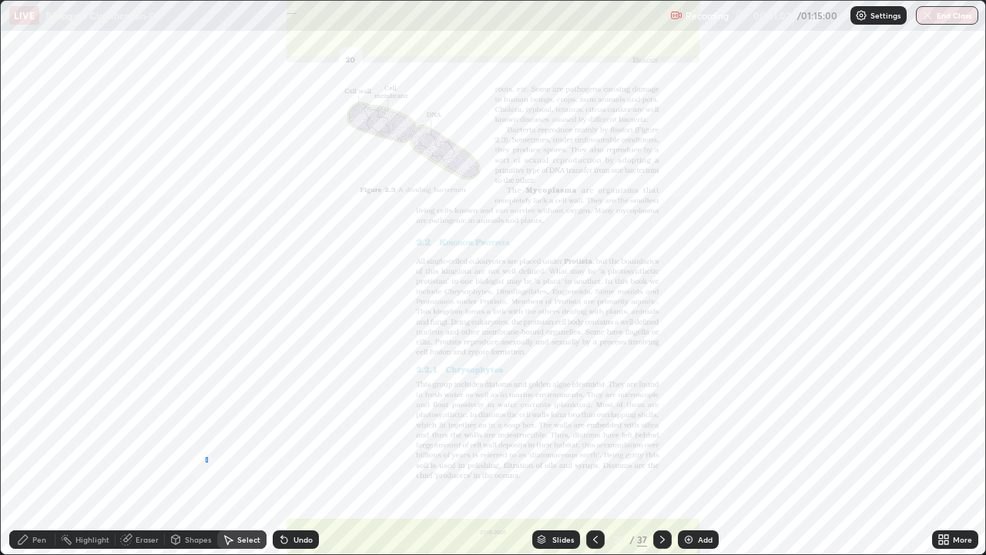
click at [206, 450] on div "0 ° Undo Copy Paste here Duplicate Duplicate to new slide Delete" at bounding box center [493, 277] width 984 height 553
click at [546, 450] on div "Slides" at bounding box center [556, 539] width 48 height 18
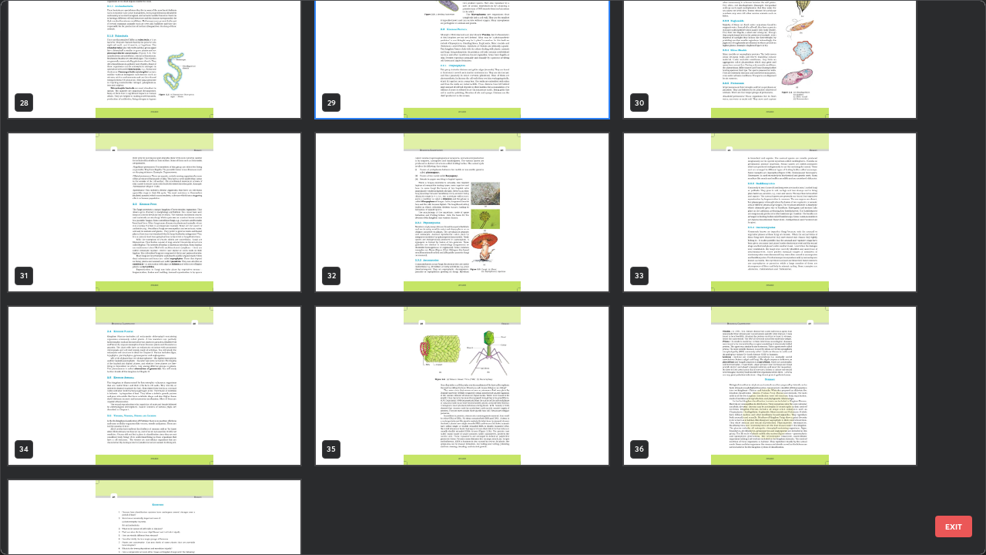
scroll to position [1609, 0]
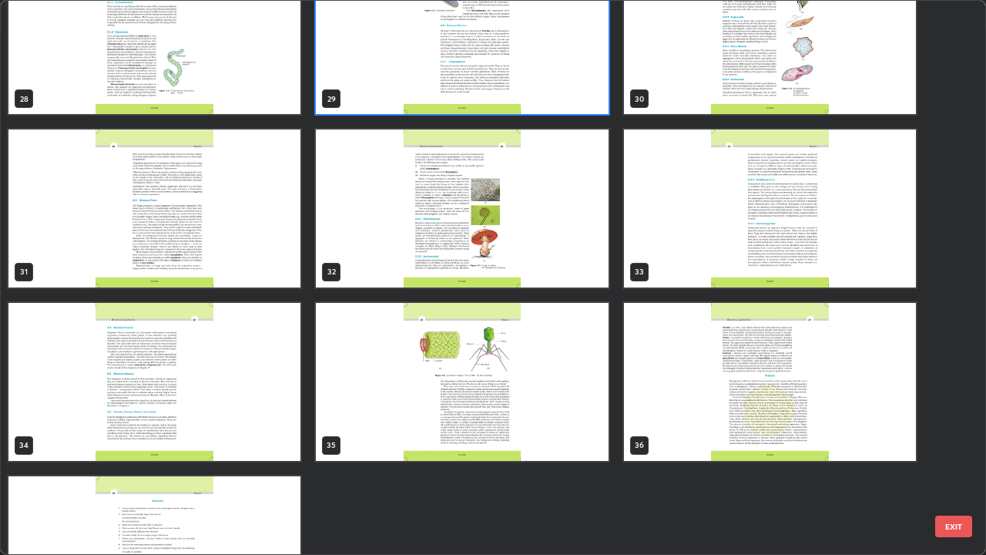
click at [230, 421] on img "grid" at bounding box center [154, 382] width 292 height 158
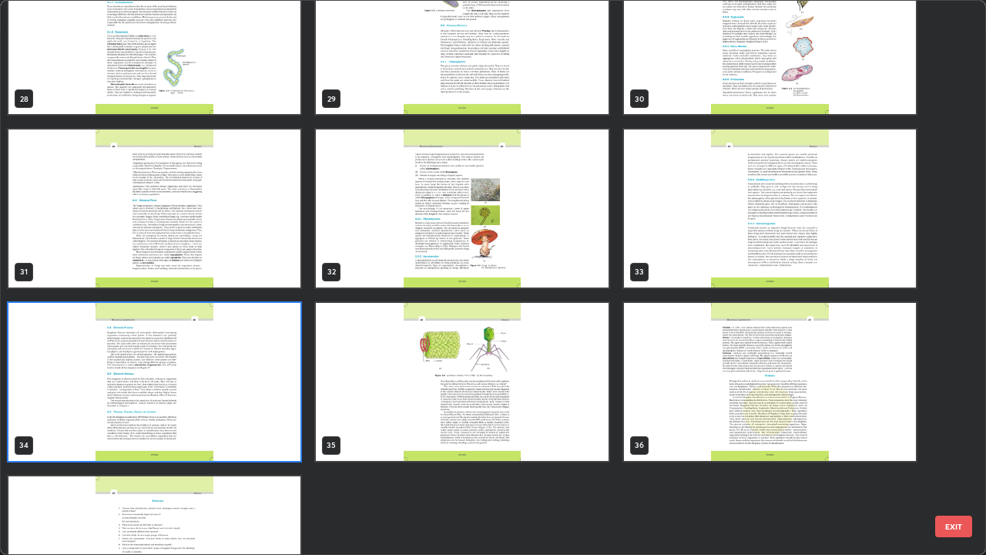
click at [231, 417] on img "grid" at bounding box center [154, 382] width 292 height 158
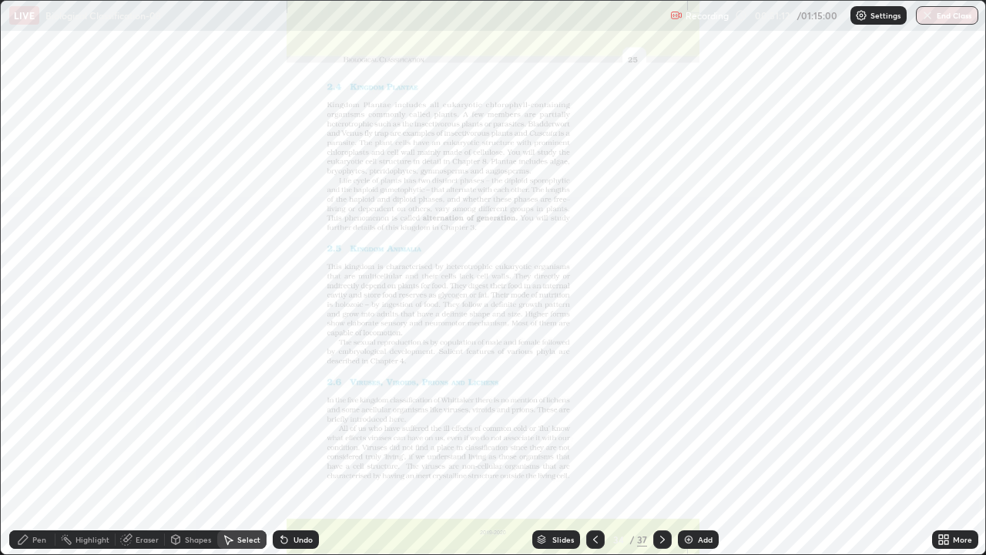
click at [239, 418] on img "grid" at bounding box center [154, 382] width 292 height 158
click at [253, 421] on img "grid" at bounding box center [154, 382] width 292 height 158
click at [940, 450] on icon at bounding box center [941, 537] width 4 height 4
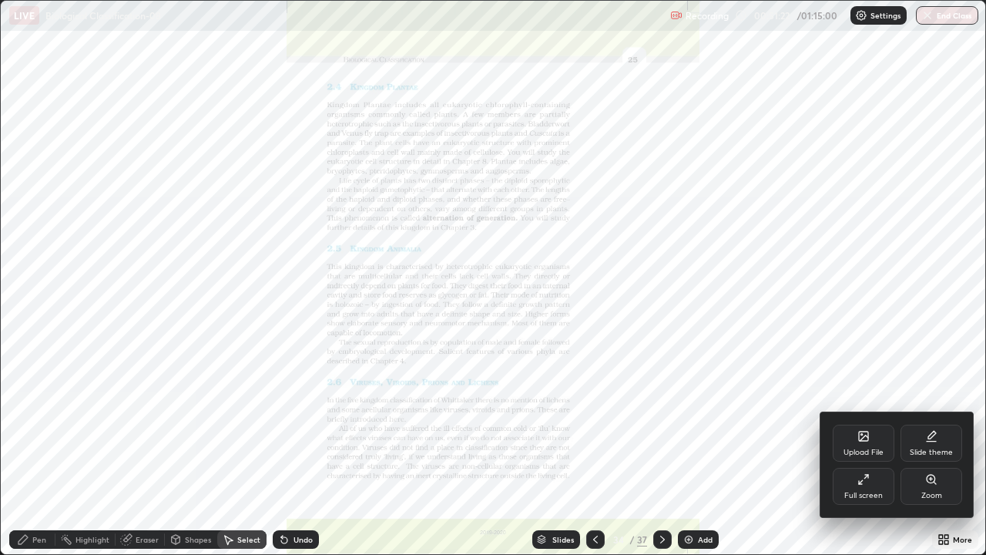
click at [927, 450] on div "Zoom" at bounding box center [931, 486] width 62 height 37
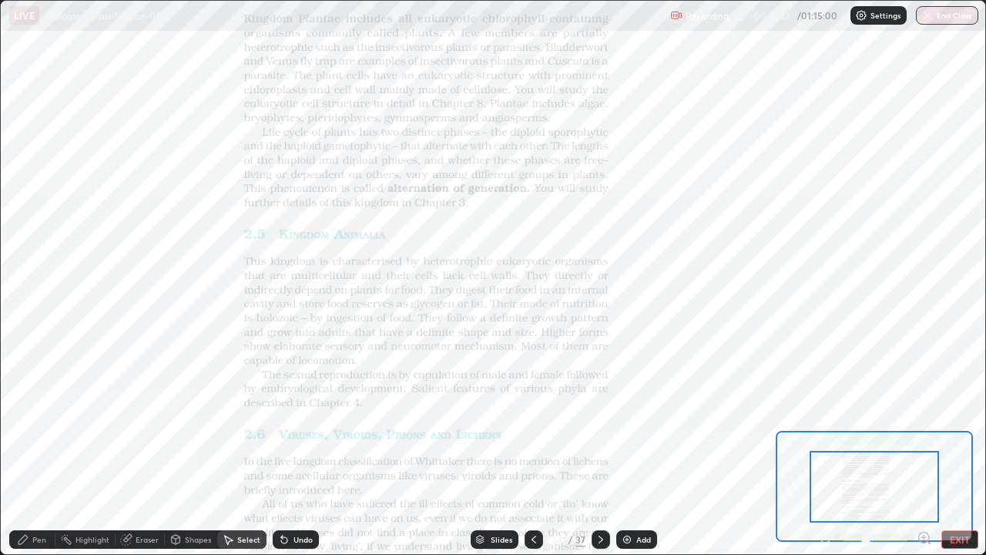
click at [924, 450] on icon at bounding box center [924, 537] width 4 height 0
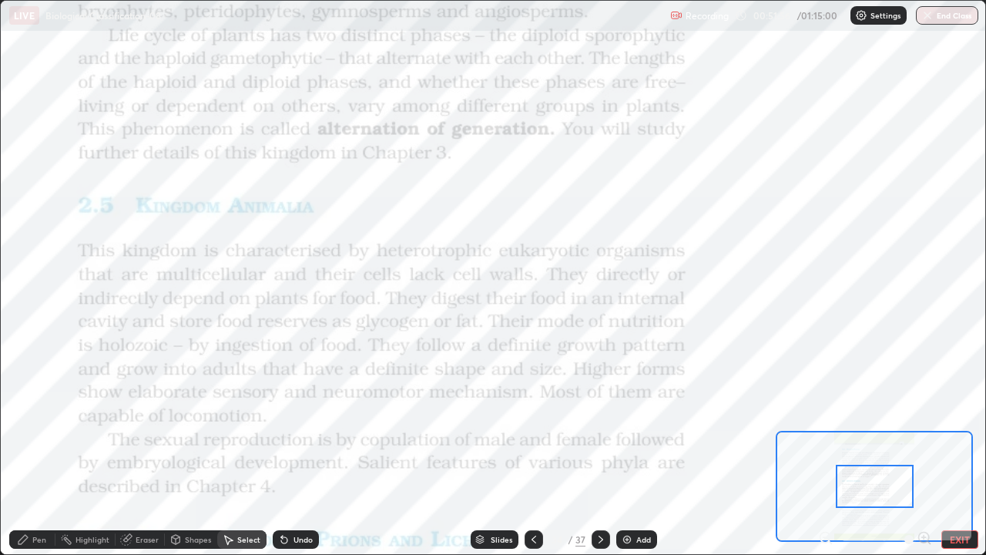
click at [481, 450] on icon at bounding box center [480, 537] width 8 height 4
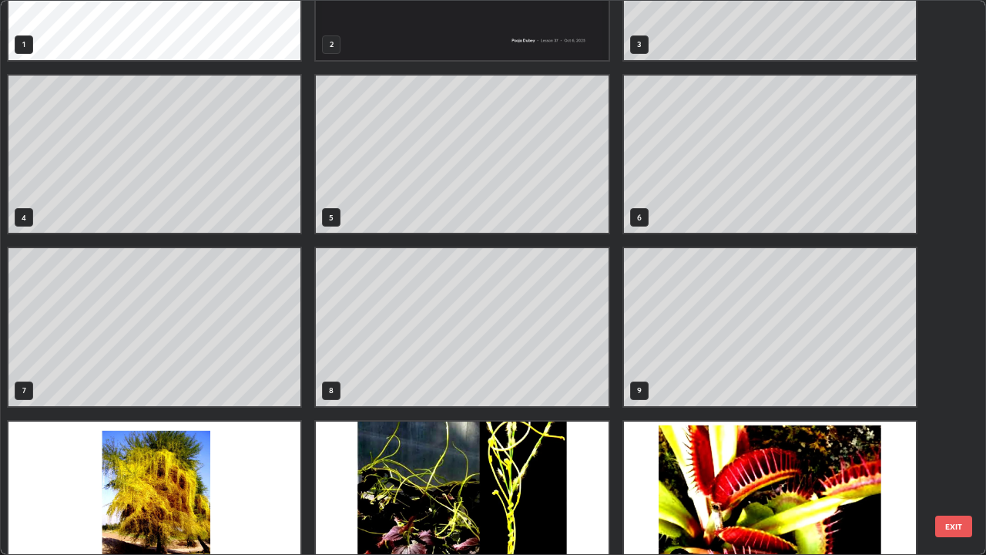
scroll to position [94, 0]
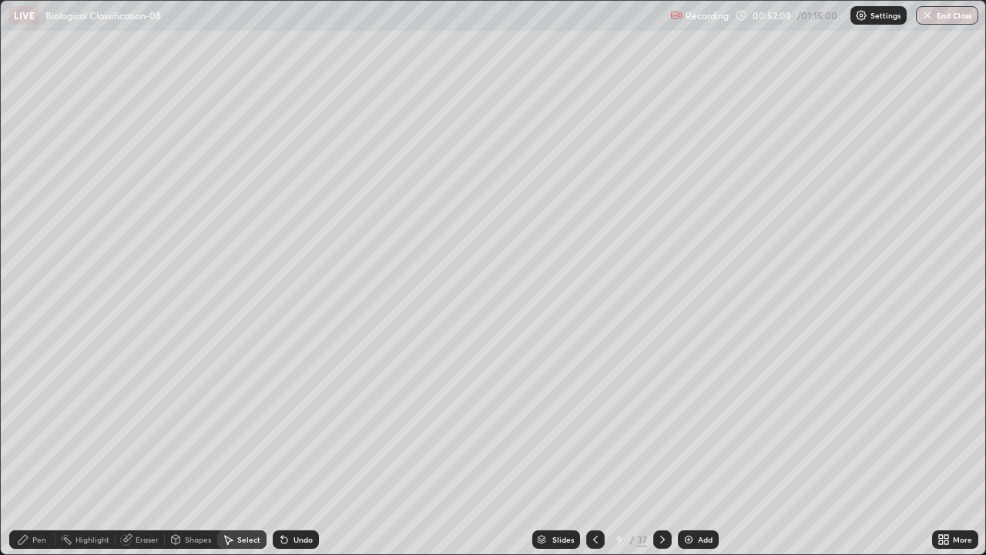
click at [554, 450] on div "Slides" at bounding box center [563, 539] width 22 height 8
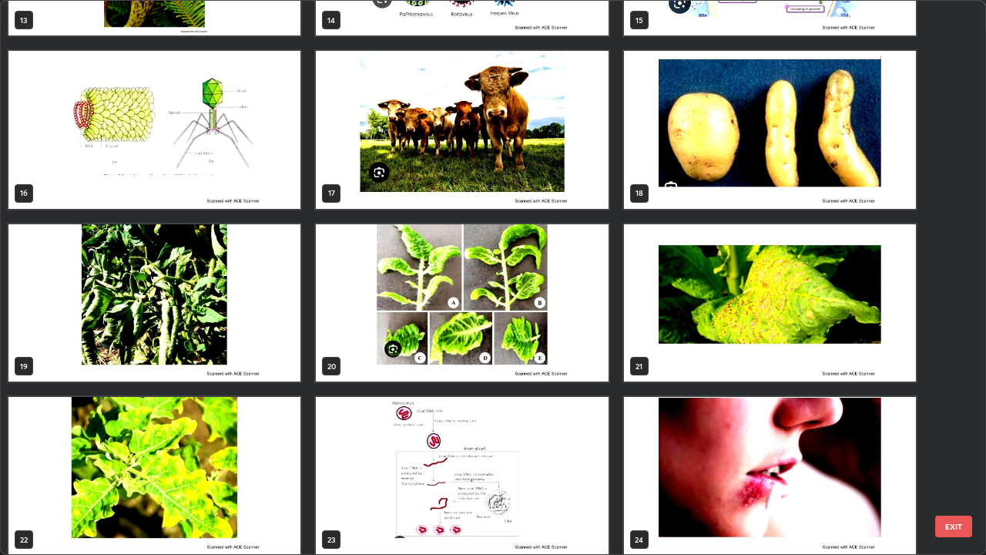
scroll to position [824, 0]
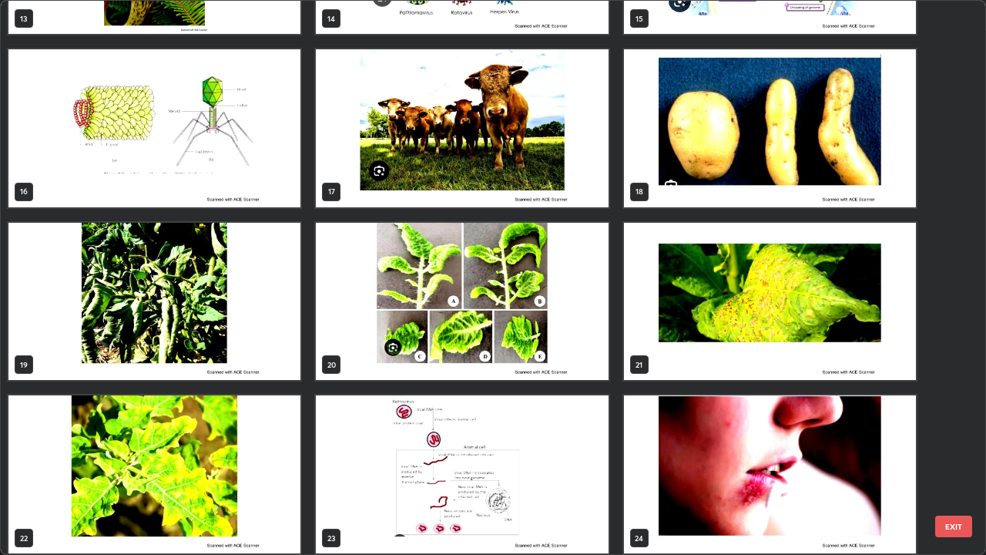
click at [679, 193] on img "grid" at bounding box center [770, 128] width 292 height 158
click at [686, 194] on img "grid" at bounding box center [770, 128] width 292 height 158
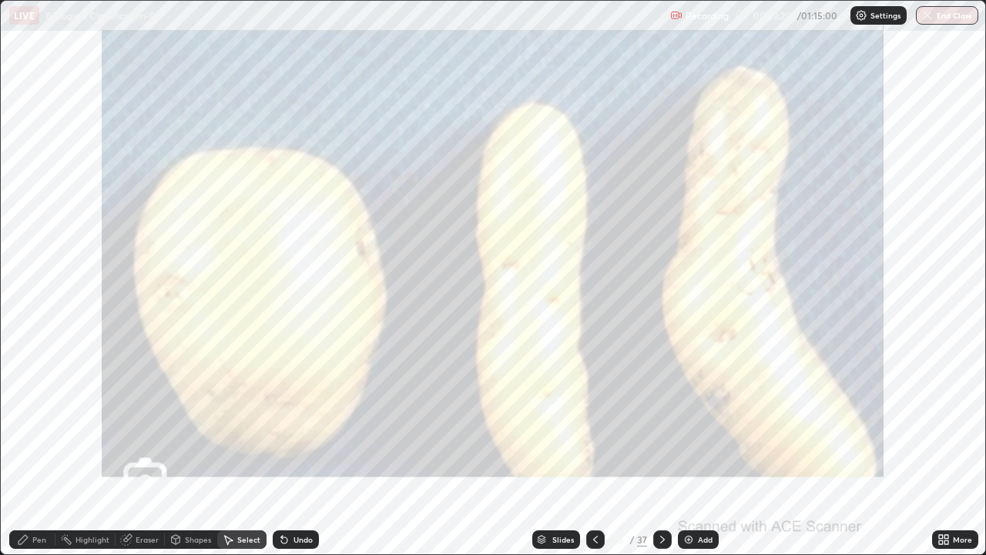
click at [543, 450] on icon at bounding box center [542, 540] width 8 height 2
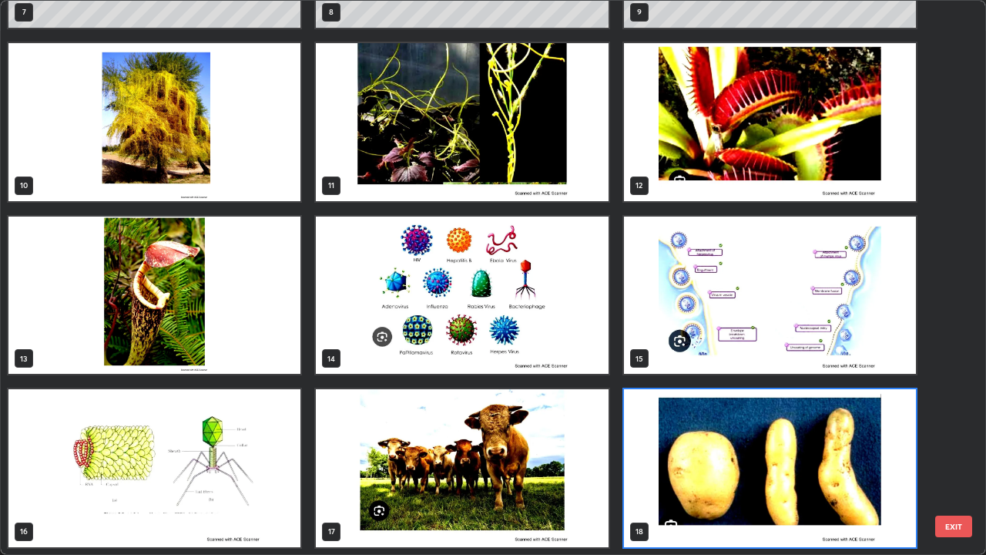
scroll to position [548, 977]
click at [481, 450] on img "grid" at bounding box center [462, 468] width 292 height 158
click at [478, 450] on img "grid" at bounding box center [462, 468] width 292 height 158
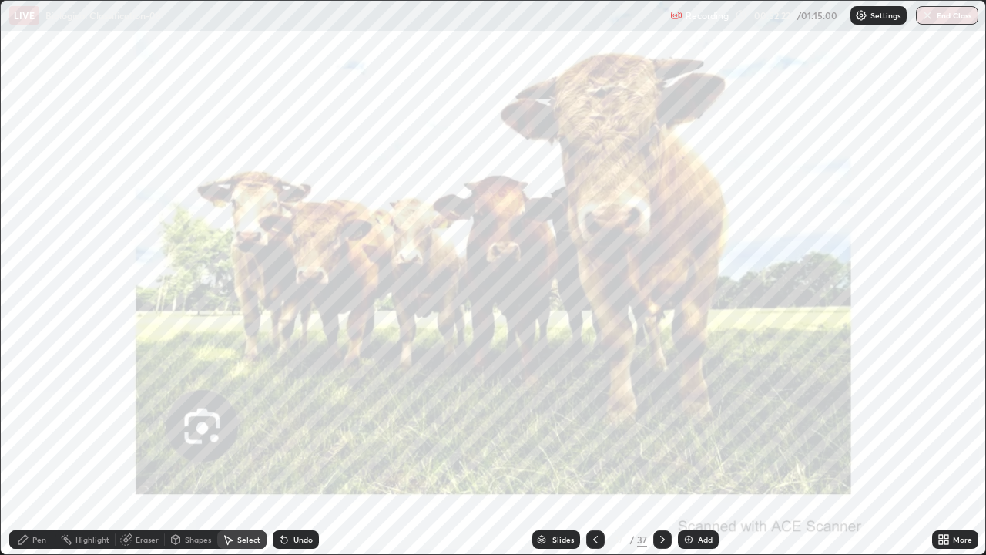
click at [474, 450] on img "grid" at bounding box center [462, 468] width 292 height 158
click at [543, 450] on icon at bounding box center [542, 540] width 8 height 2
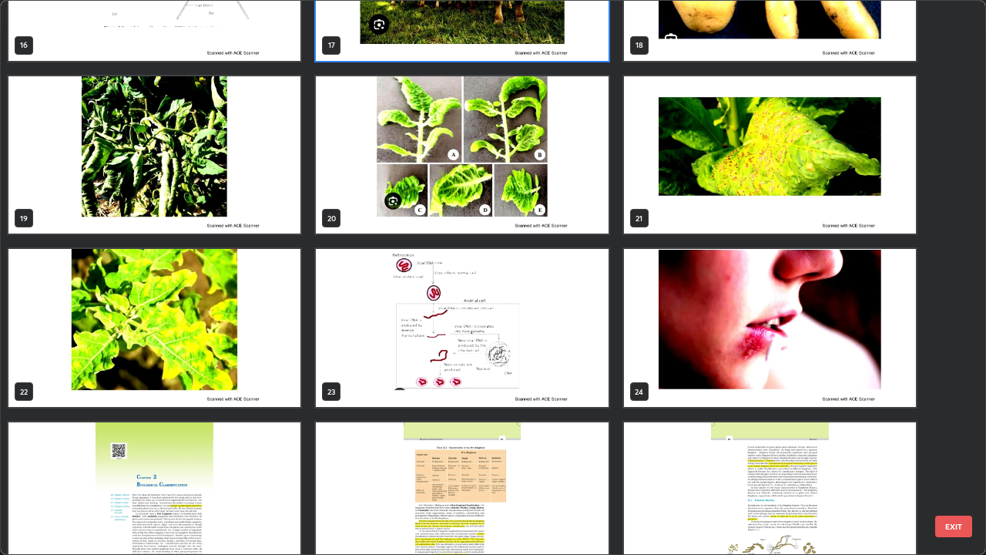
scroll to position [1010, 0]
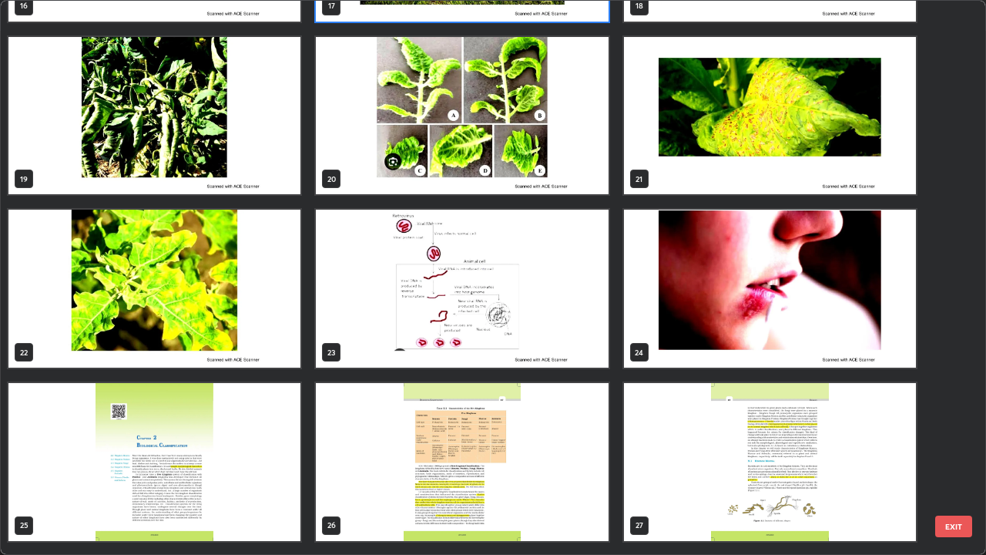
click at [68, 450] on img "grid" at bounding box center [154, 462] width 292 height 158
click at [48, 450] on img "grid" at bounding box center [154, 462] width 292 height 158
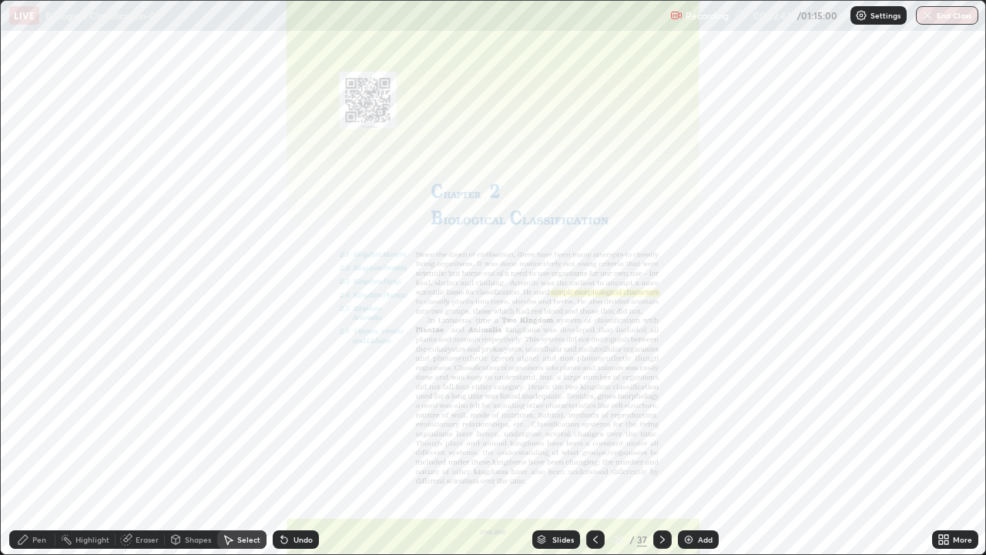
scroll to position [0, 0]
click at [538, 450] on div "Slides" at bounding box center [556, 539] width 48 height 18
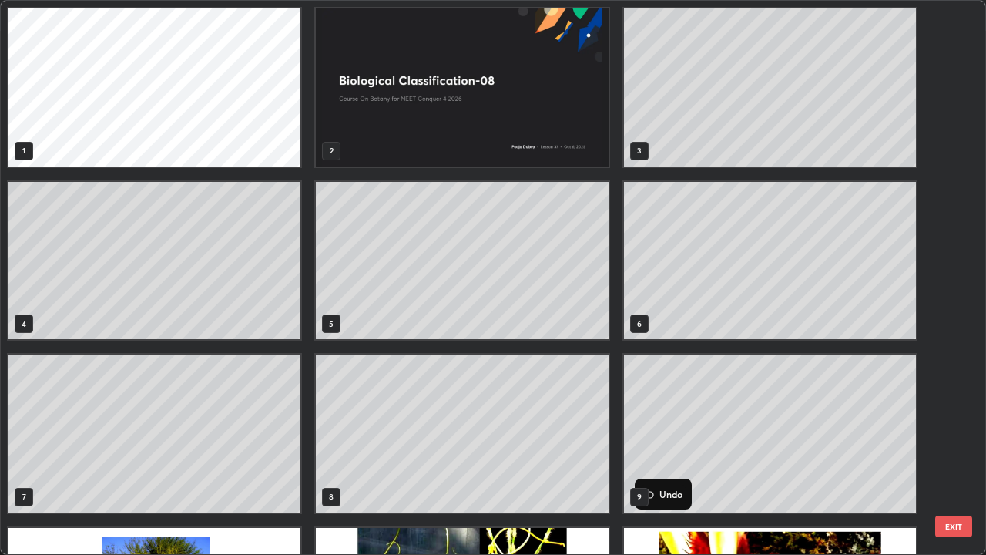
click at [665, 450] on p "Undo" at bounding box center [670, 494] width 23 height 12
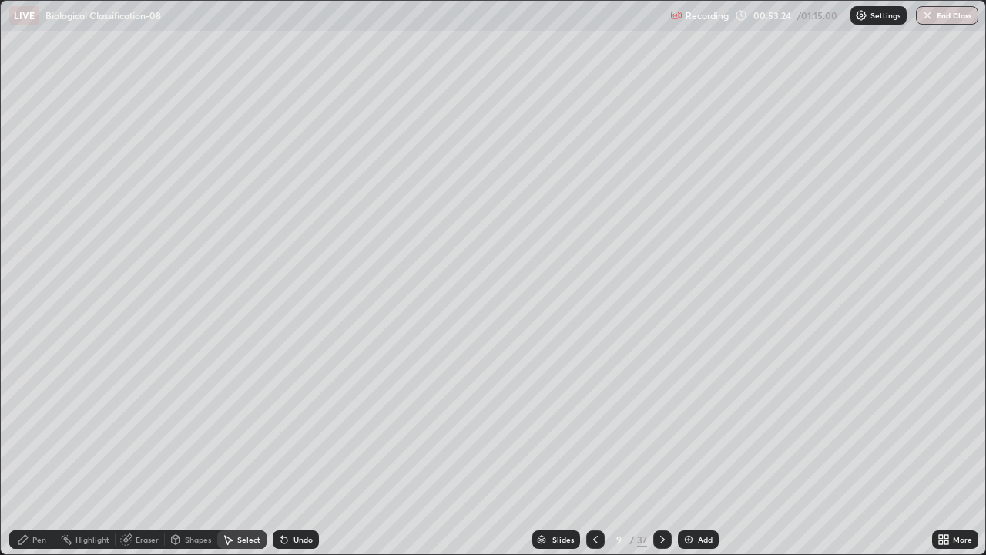
click at [684, 450] on img at bounding box center [688, 539] width 12 height 12
click at [298, 450] on div "Undo" at bounding box center [302, 539] width 19 height 8
click at [28, 450] on icon at bounding box center [23, 539] width 12 height 12
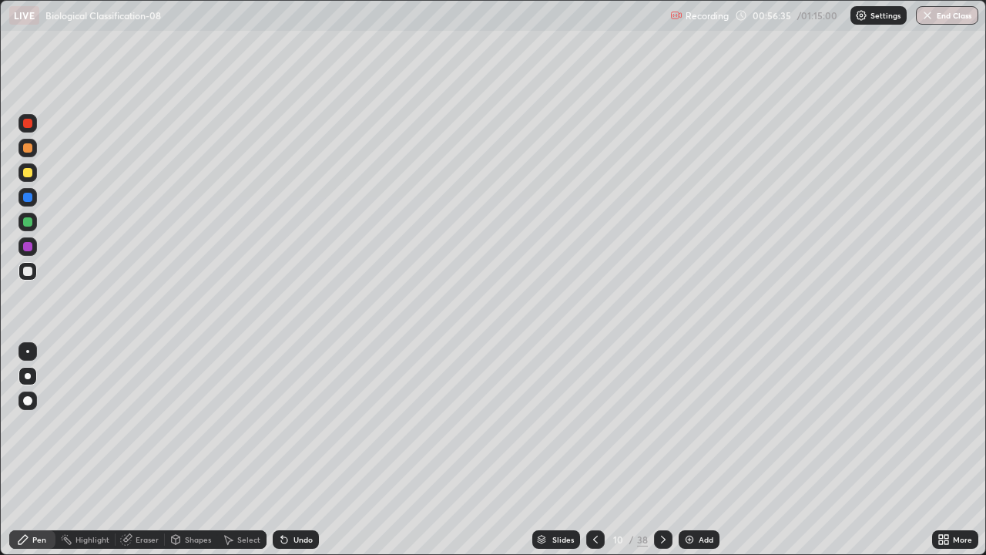
click at [689, 450] on img at bounding box center [689, 539] width 12 height 12
click at [691, 450] on img at bounding box center [689, 539] width 12 height 12
click at [541, 450] on icon at bounding box center [541, 540] width 8 height 2
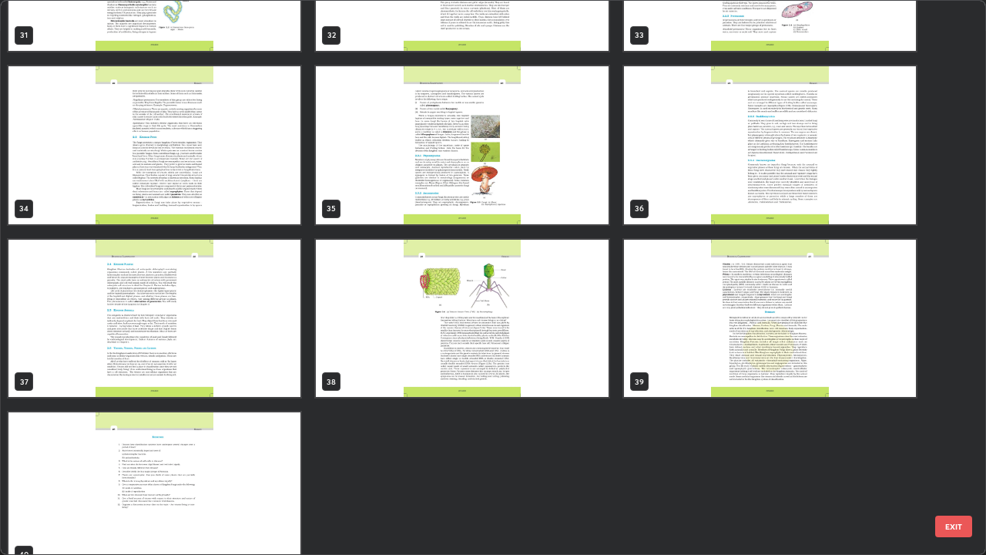
scroll to position [1845, 0]
click at [391, 367] on img "grid" at bounding box center [462, 319] width 292 height 158
click at [384, 365] on img "grid" at bounding box center [462, 319] width 292 height 158
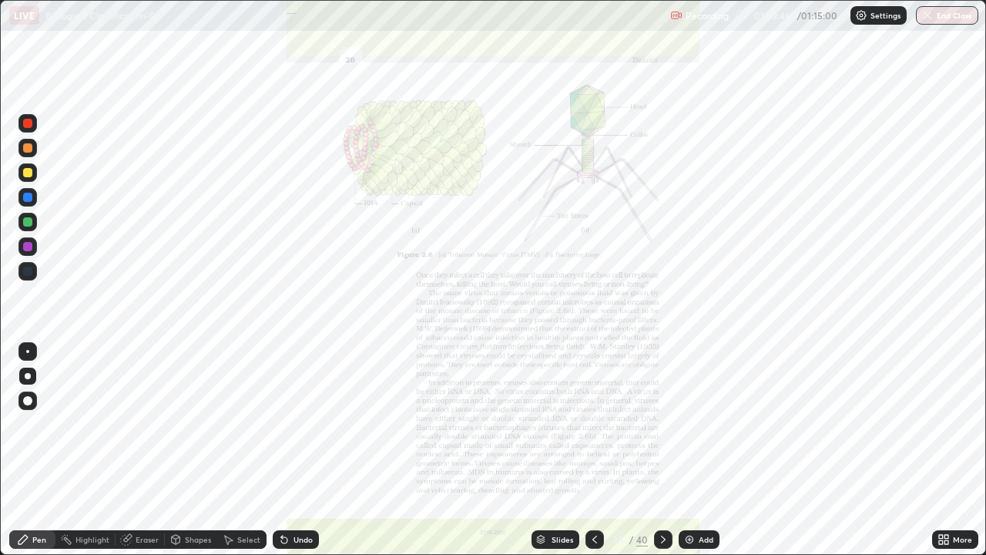
click at [380, 365] on img "grid" at bounding box center [462, 319] width 292 height 158
click at [290, 450] on div "Undo" at bounding box center [296, 539] width 46 height 18
click at [281, 450] on icon at bounding box center [282, 536] width 2 height 2
click at [930, 18] on img "button" at bounding box center [927, 15] width 12 height 12
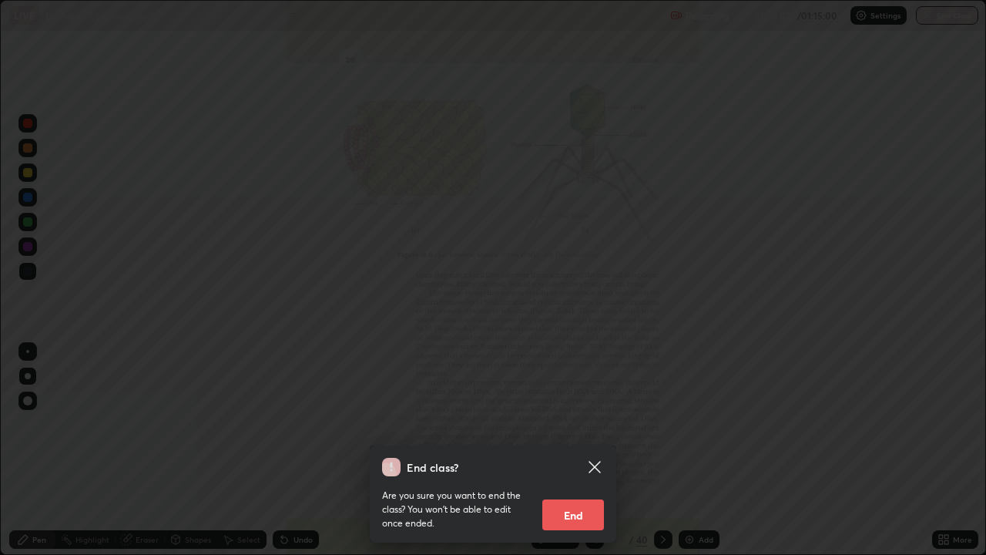
click at [562, 450] on button "End" at bounding box center [573, 514] width 62 height 31
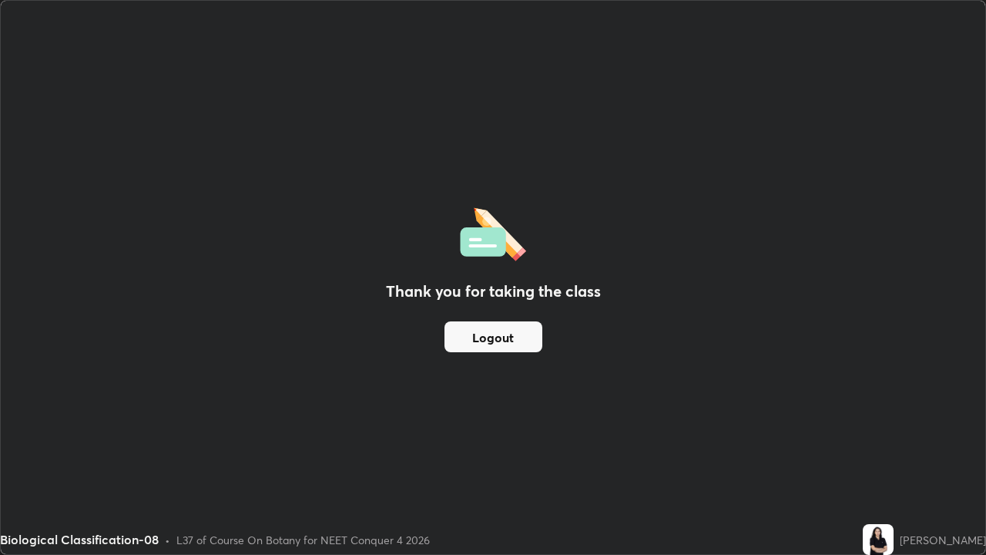
click at [521, 345] on button "Logout" at bounding box center [493, 336] width 98 height 31
